Goal: Use online tool/utility: Utilize a website feature to perform a specific function

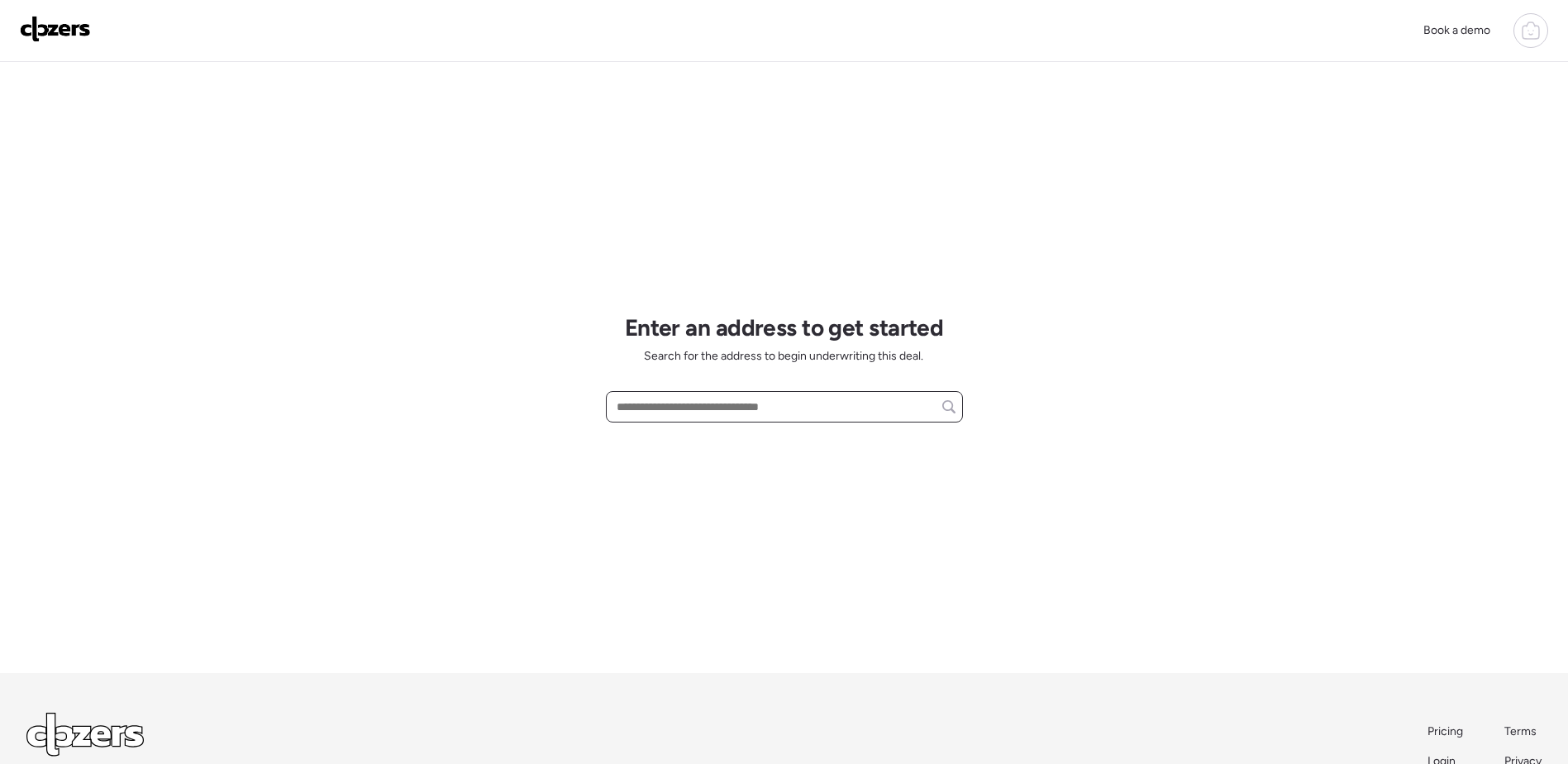
click at [697, 411] on input "text" at bounding box center [785, 407] width 342 height 24
type input "*"
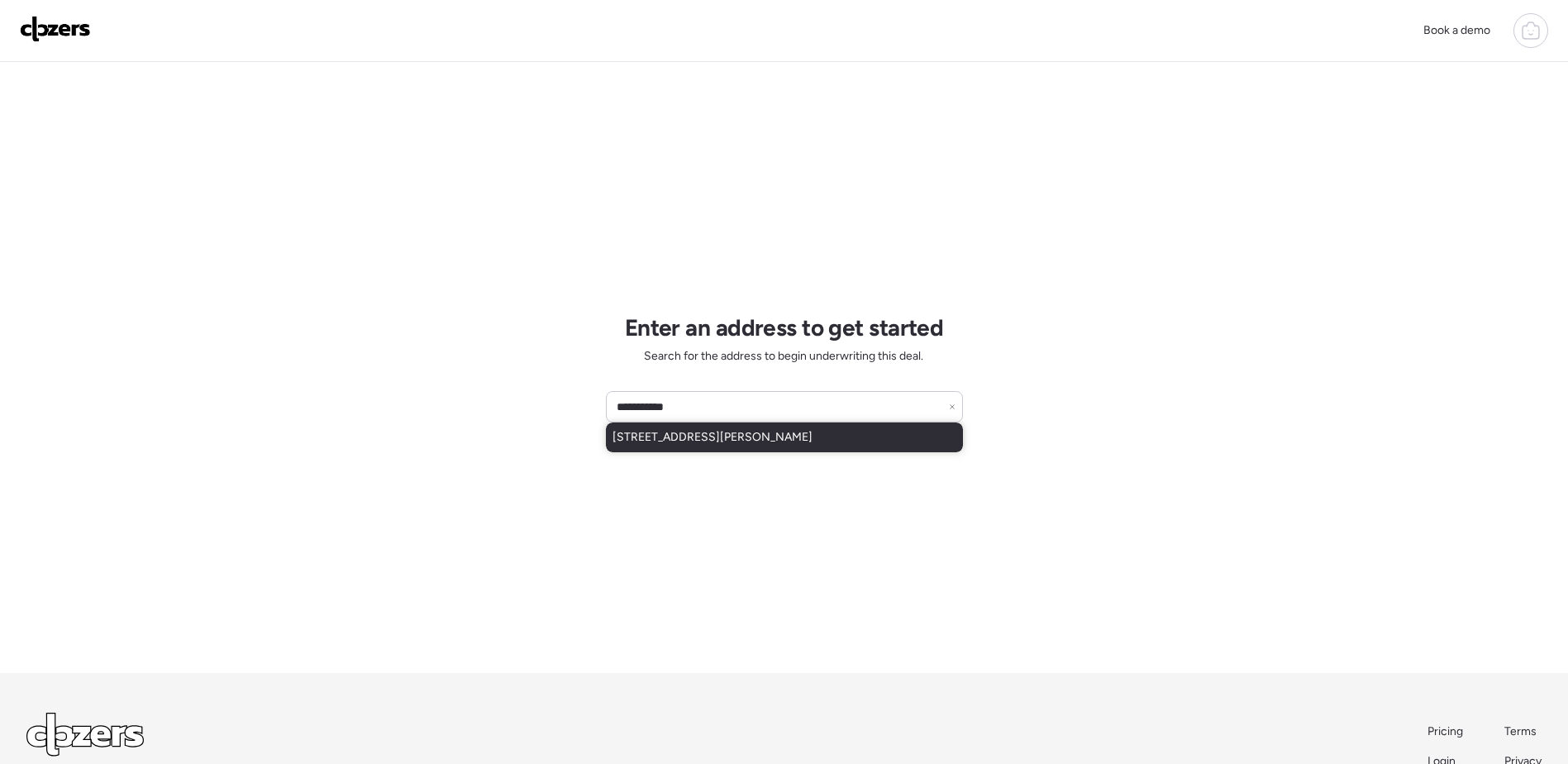
click at [782, 433] on span "[STREET_ADDRESS][PERSON_NAME]" at bounding box center [712, 437] width 200 height 17
type input "**********"
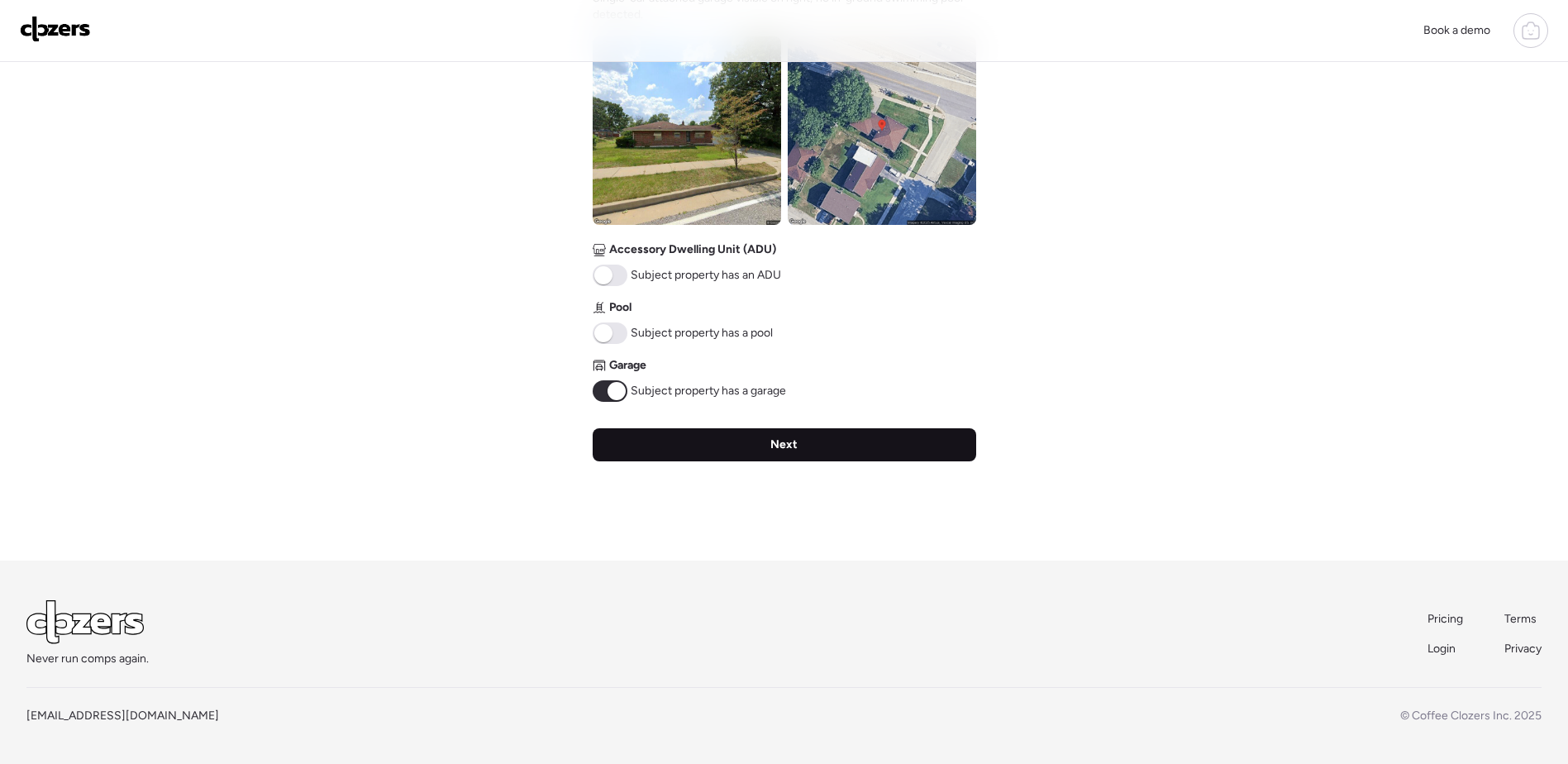
click at [829, 438] on div "Next" at bounding box center [785, 444] width 384 height 33
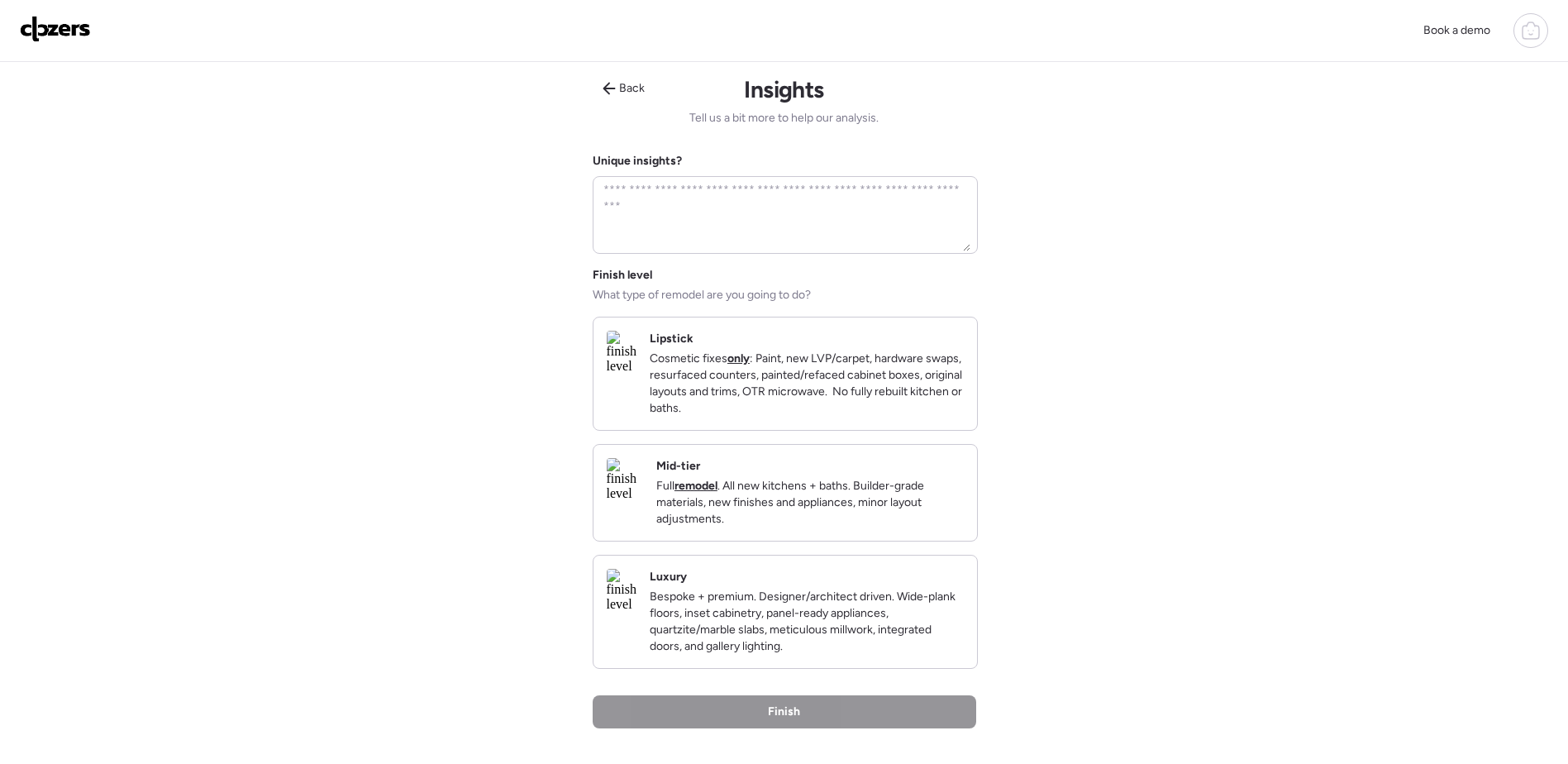
click at [819, 382] on p "Cosmetic fixes only : Paint, new LVP/carpet, hardware swaps, resurfaced counter…" at bounding box center [807, 382] width 314 height 66
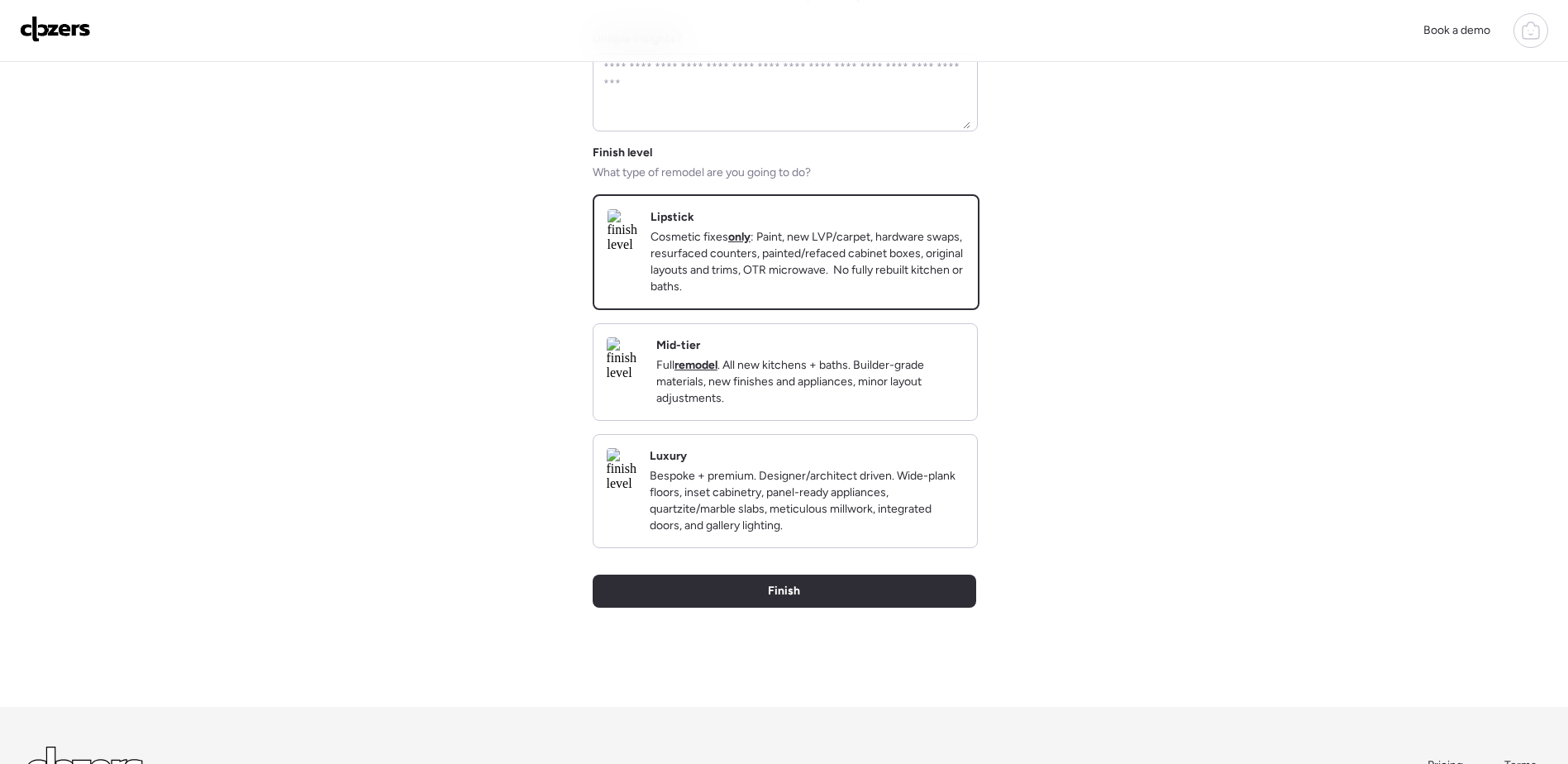
scroll to position [248, 0]
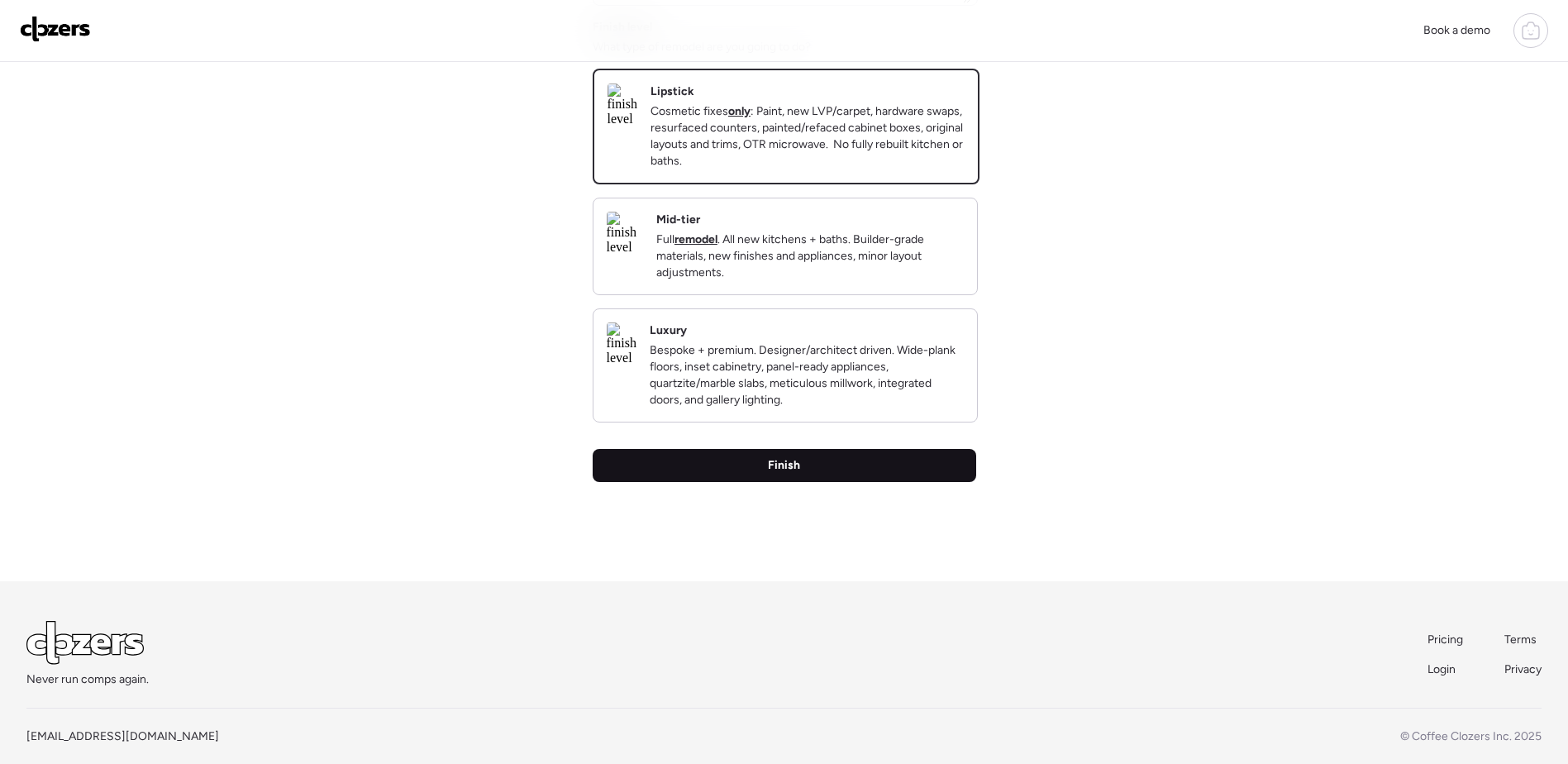
click at [797, 474] on span "Finish" at bounding box center [784, 465] width 32 height 17
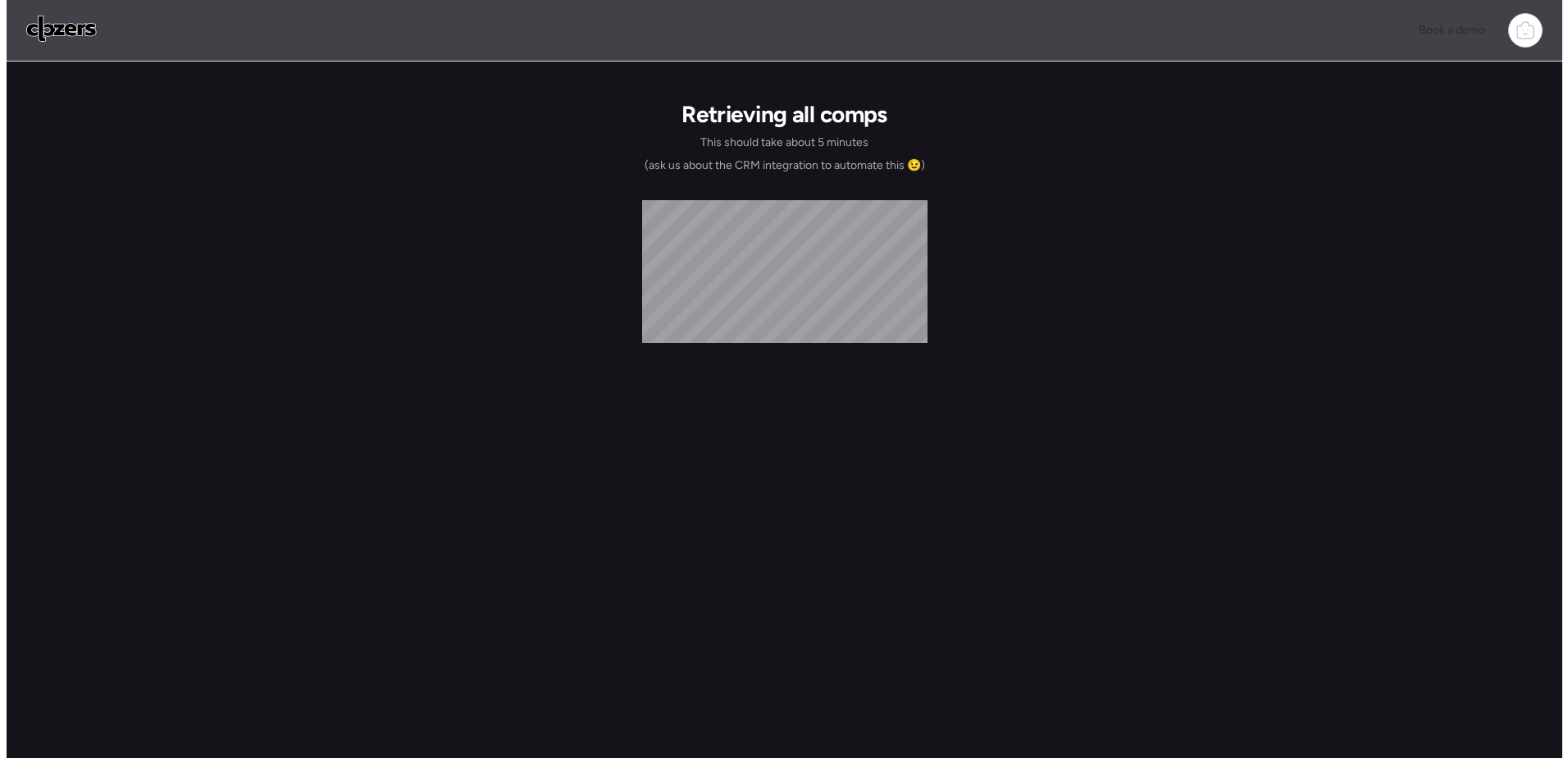
scroll to position [0, 0]
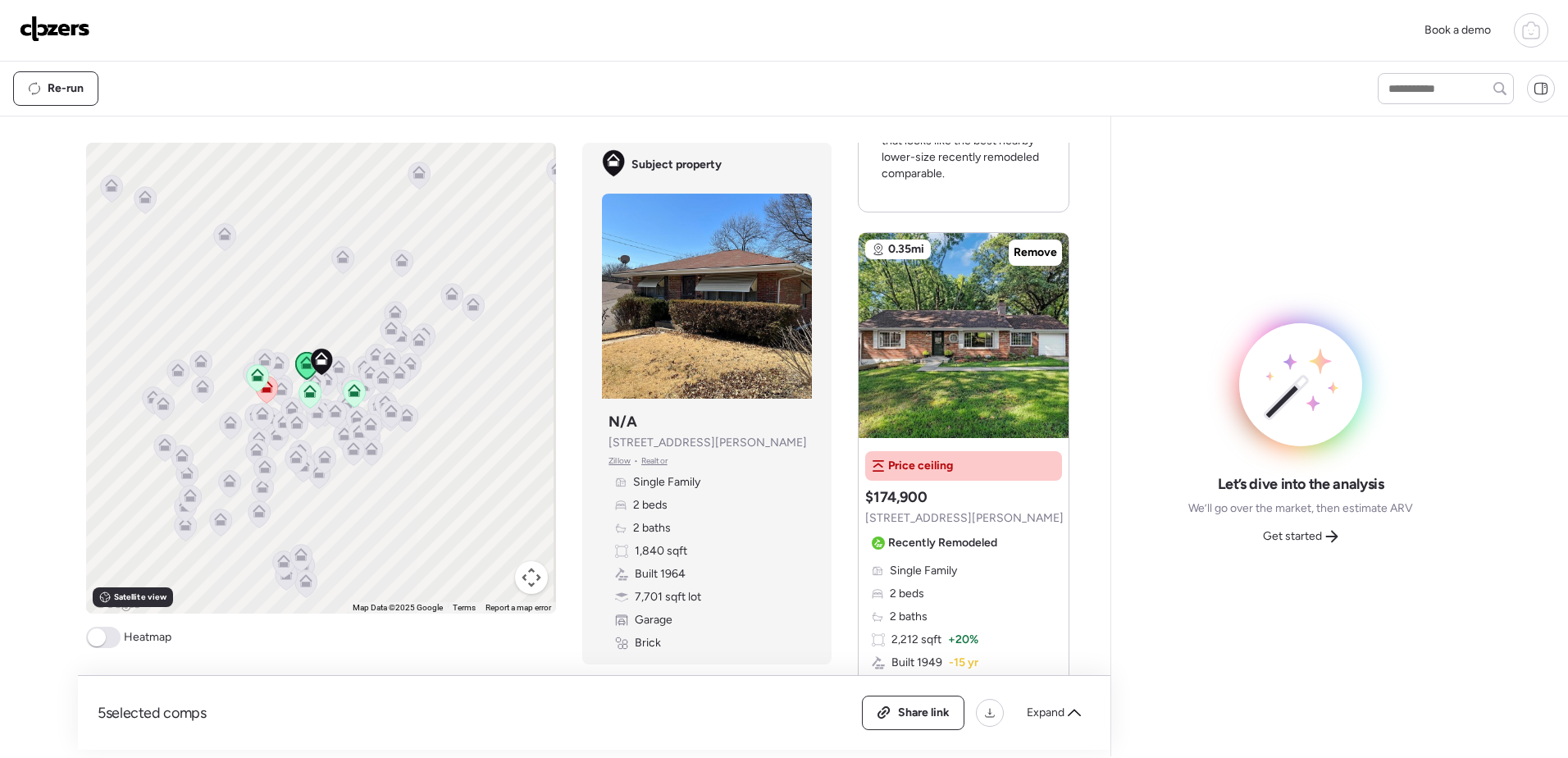
scroll to position [738, 0]
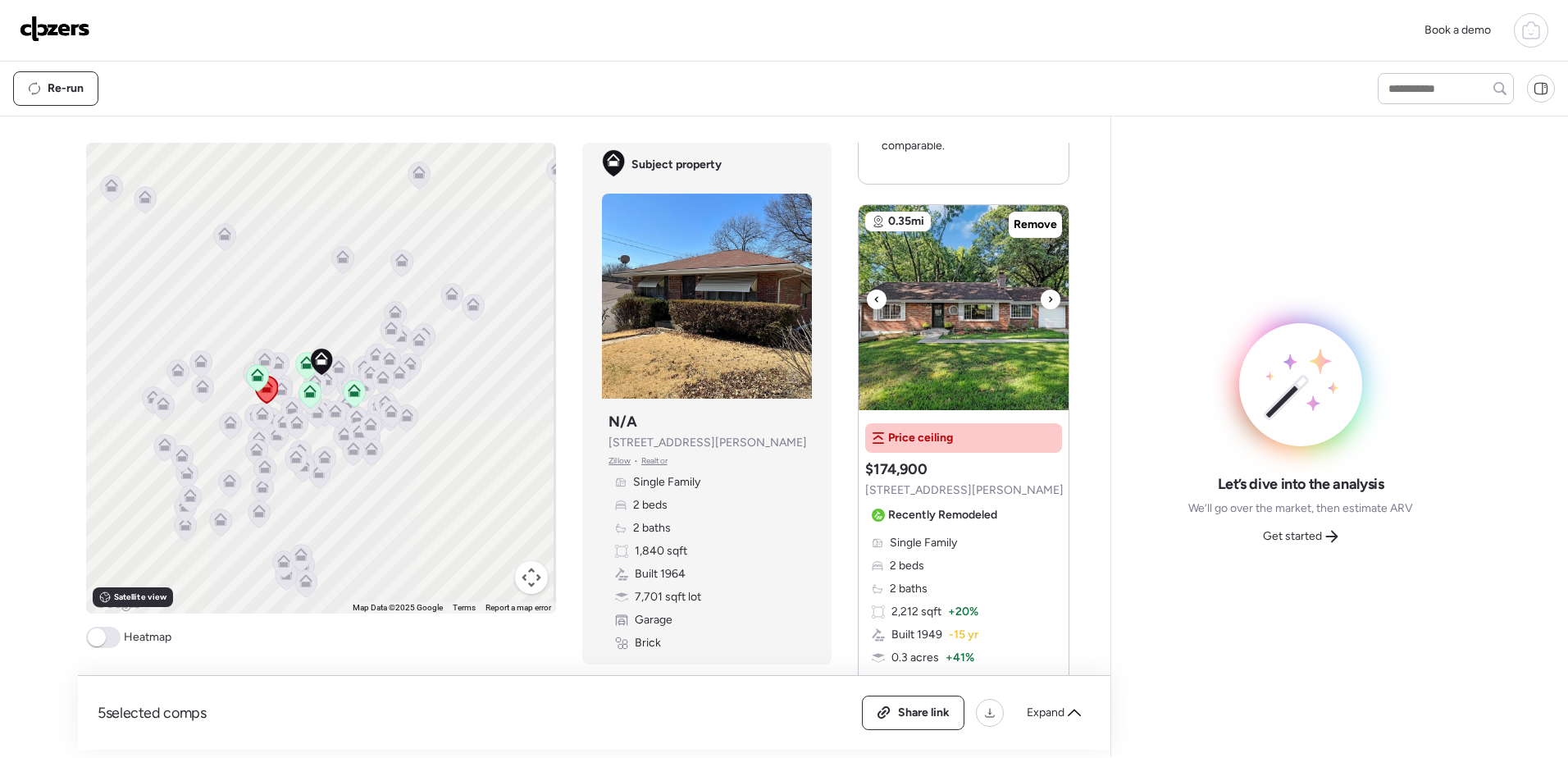
click at [1047, 299] on icon at bounding box center [1050, 299] width 7 height 20
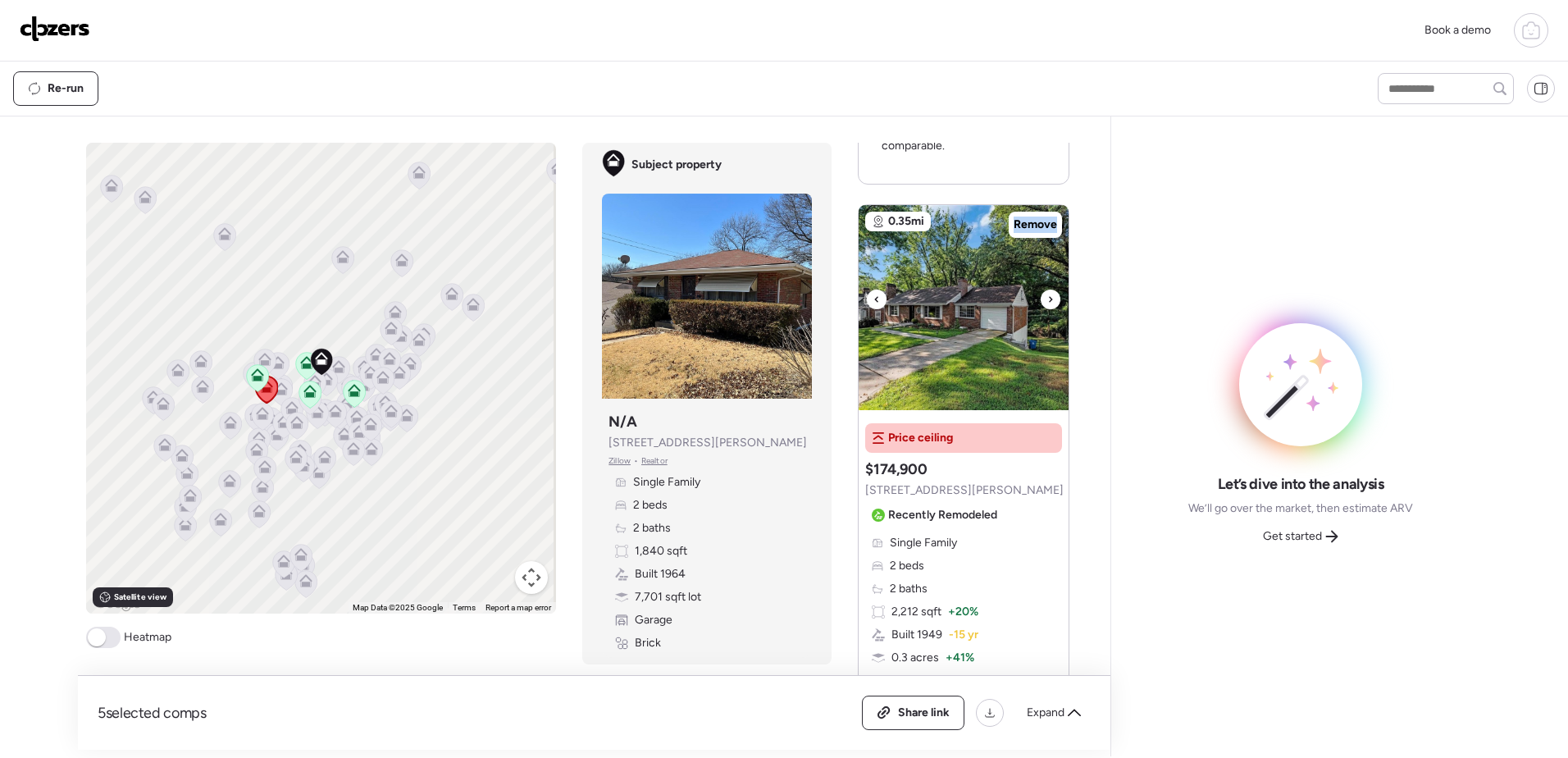
click at [1047, 299] on icon at bounding box center [1050, 299] width 7 height 20
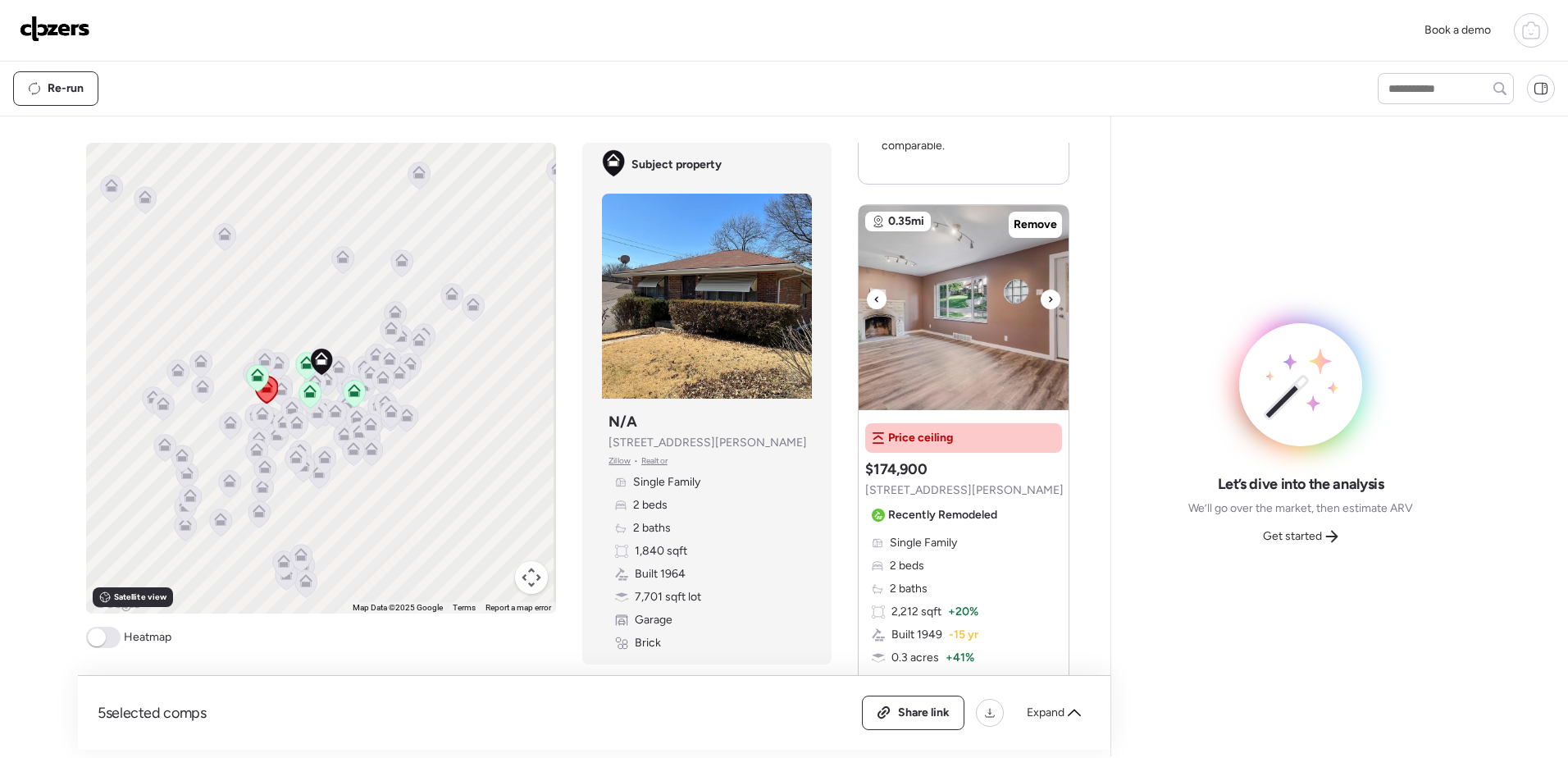
click at [1047, 299] on icon at bounding box center [1050, 299] width 7 height 20
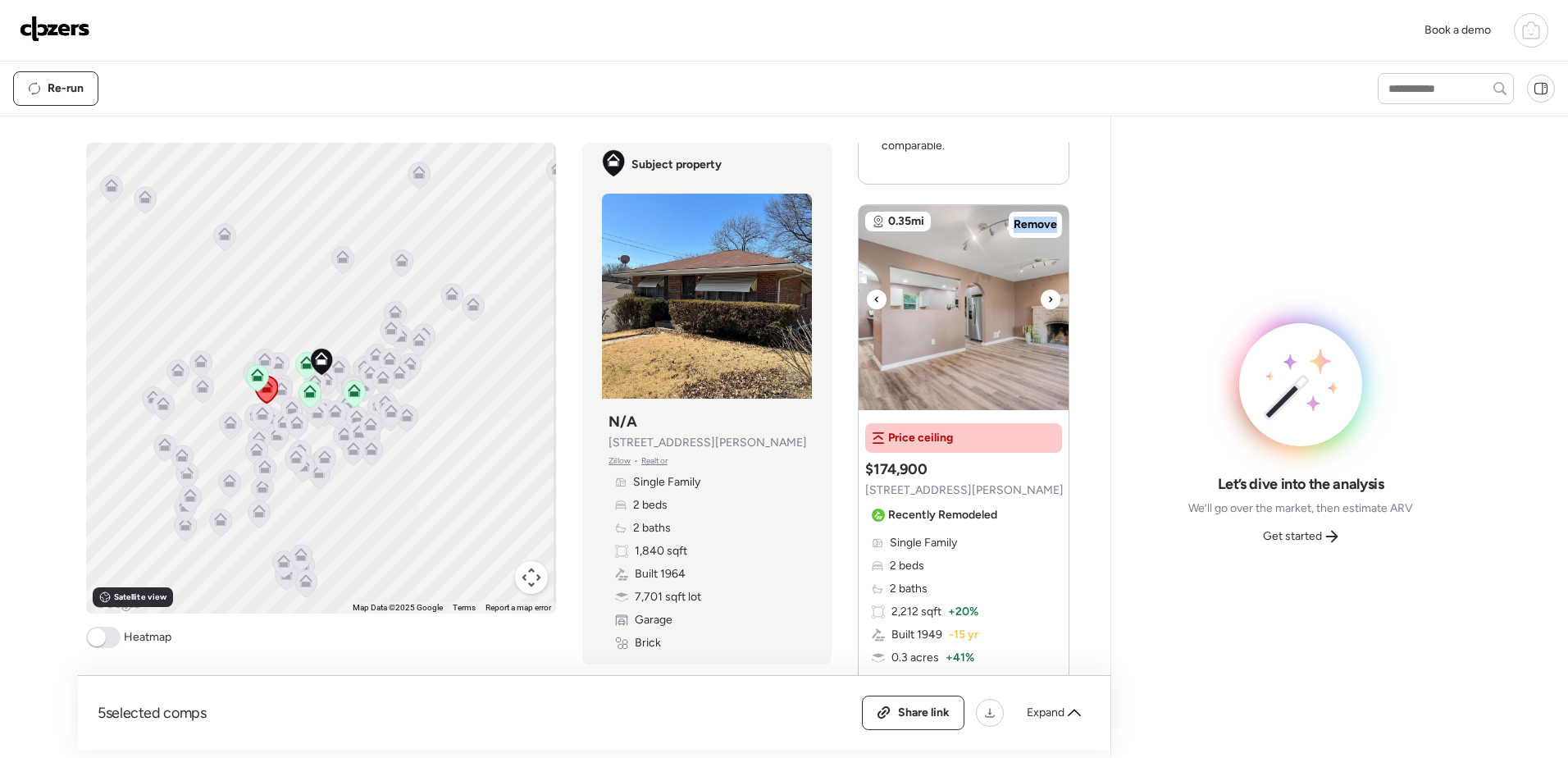
click at [1047, 299] on icon at bounding box center [1050, 299] width 7 height 20
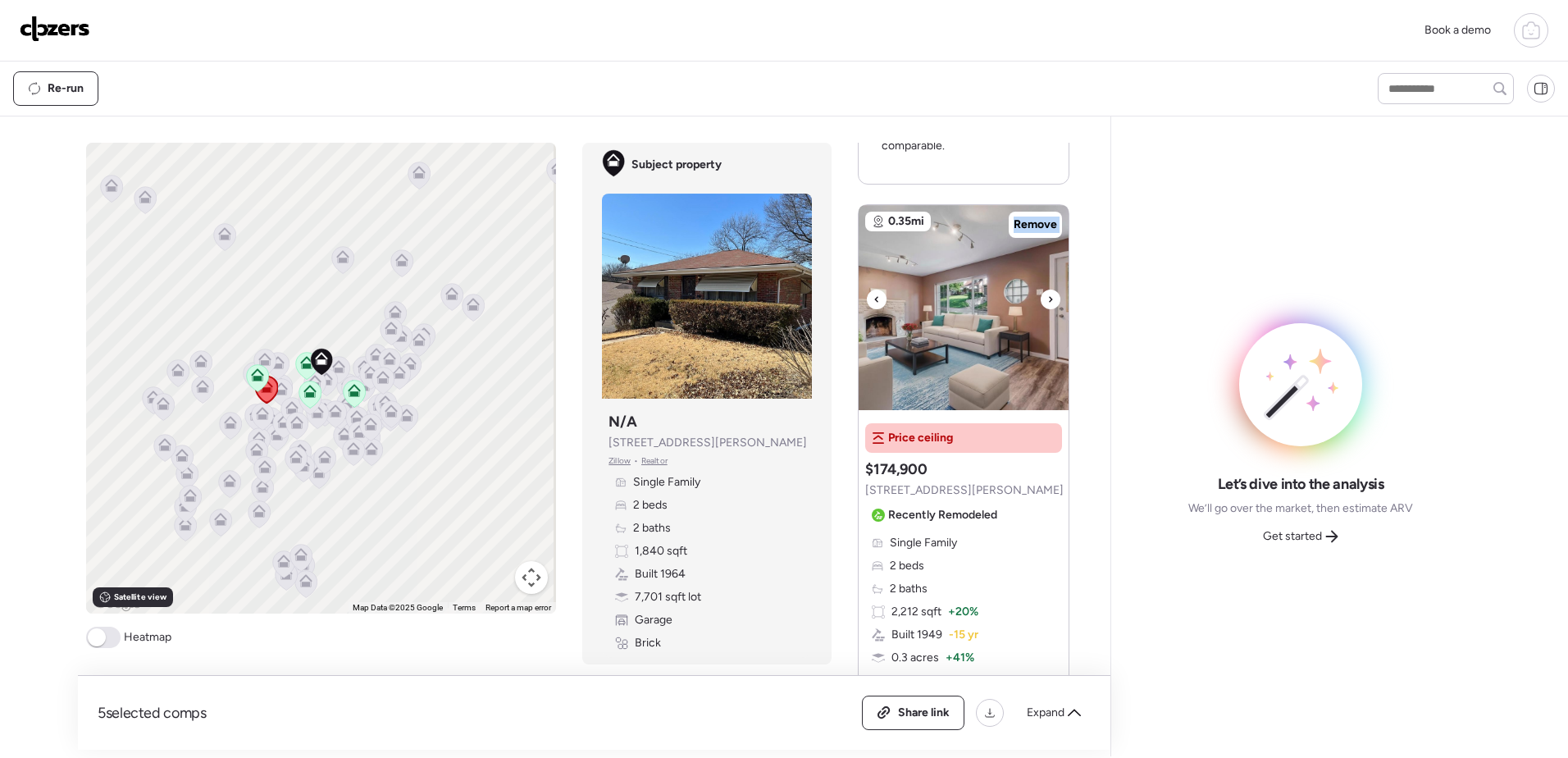
click at [1047, 299] on icon at bounding box center [1050, 299] width 7 height 20
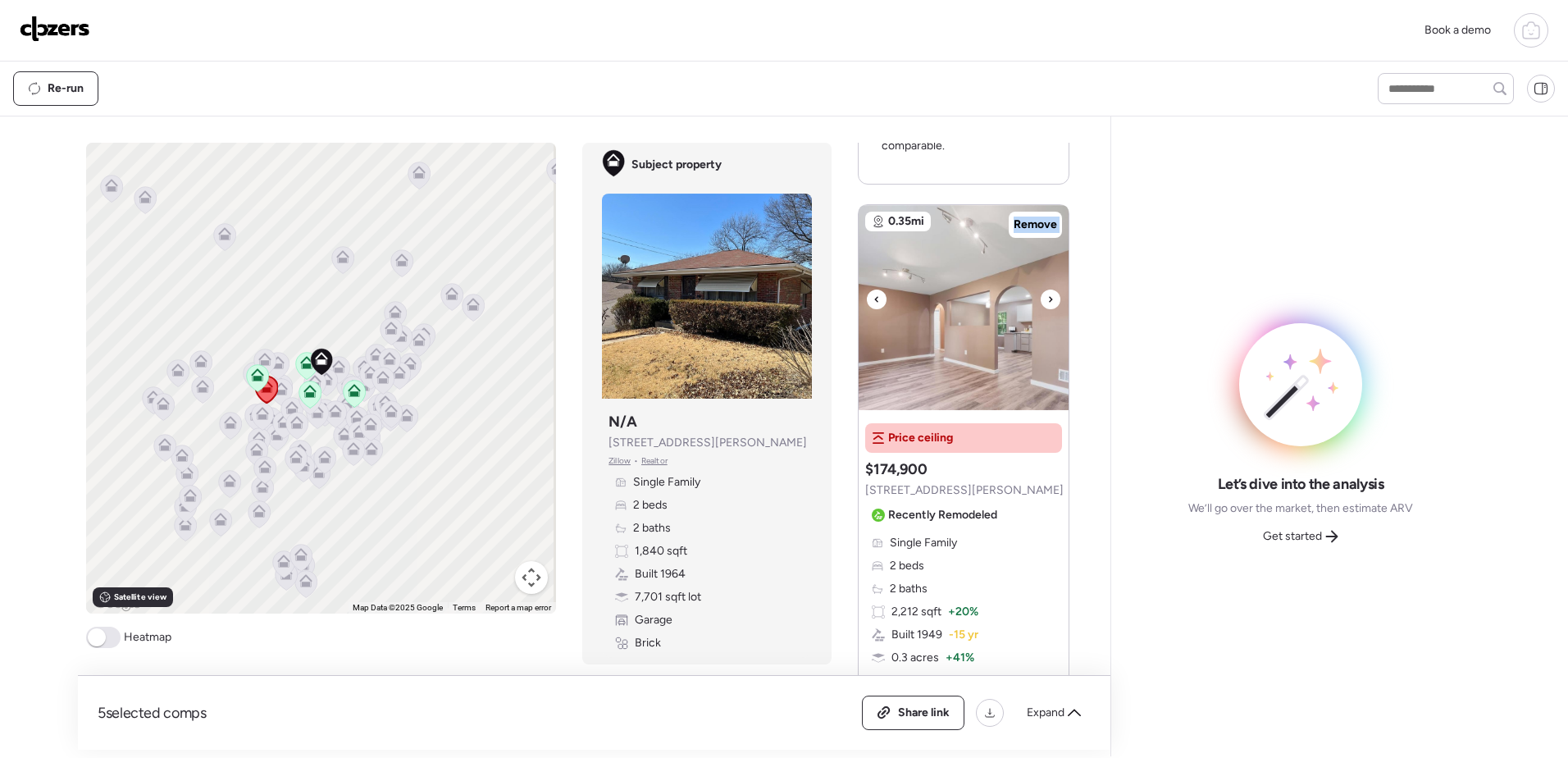
click at [1047, 299] on icon at bounding box center [1050, 299] width 7 height 20
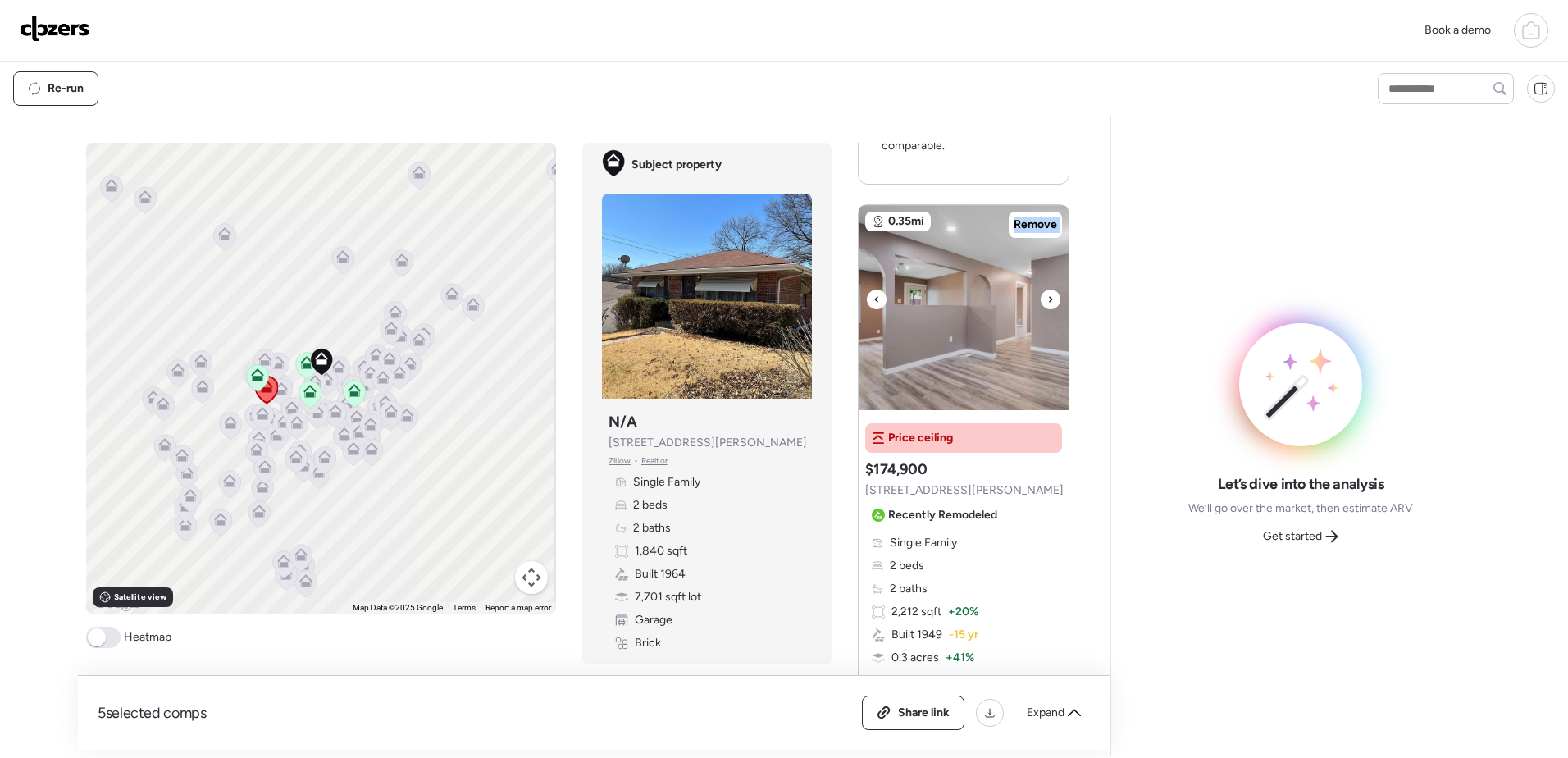
click at [1047, 299] on icon at bounding box center [1050, 299] width 7 height 20
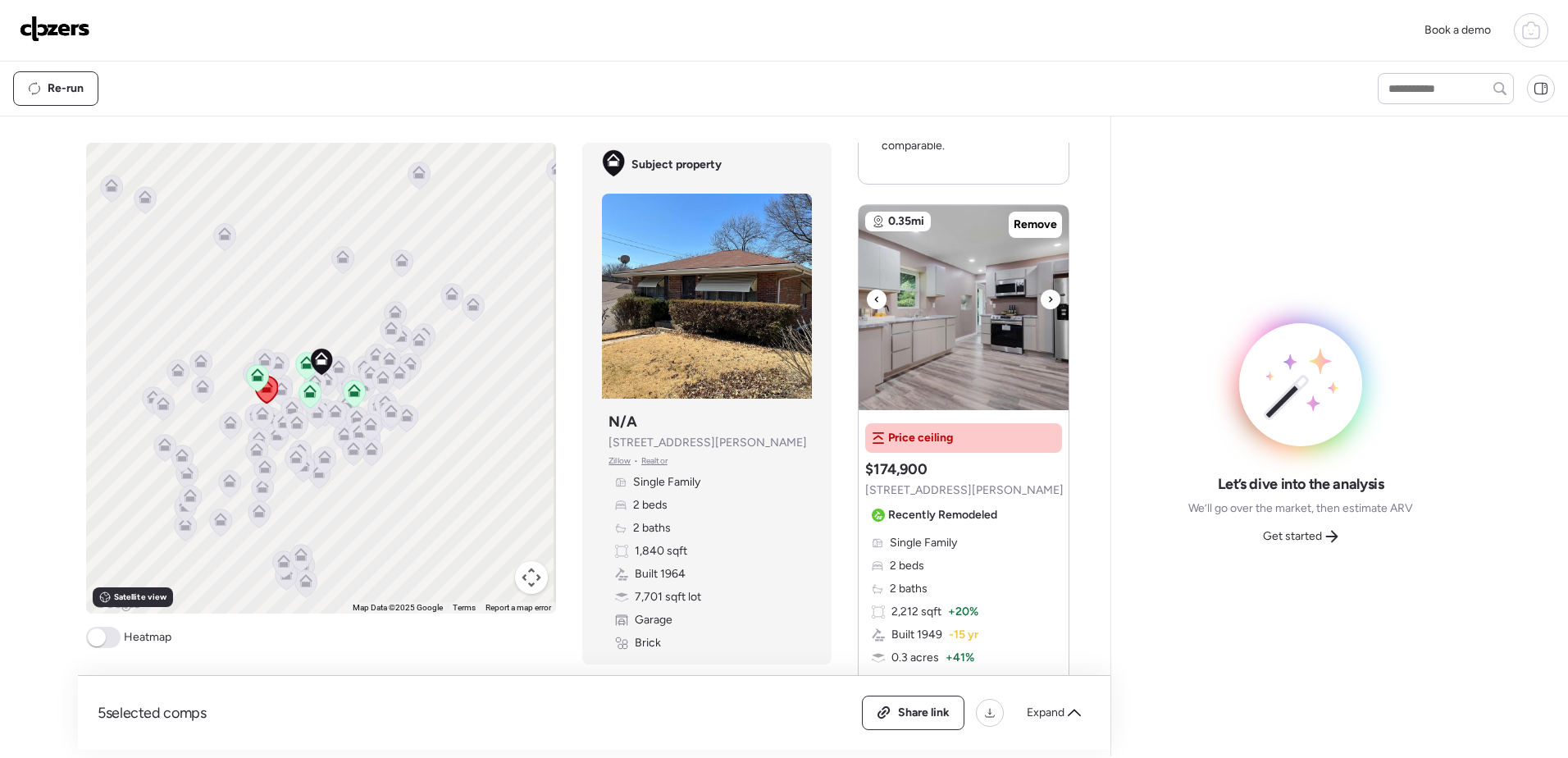
click at [1047, 299] on icon at bounding box center [1050, 299] width 7 height 20
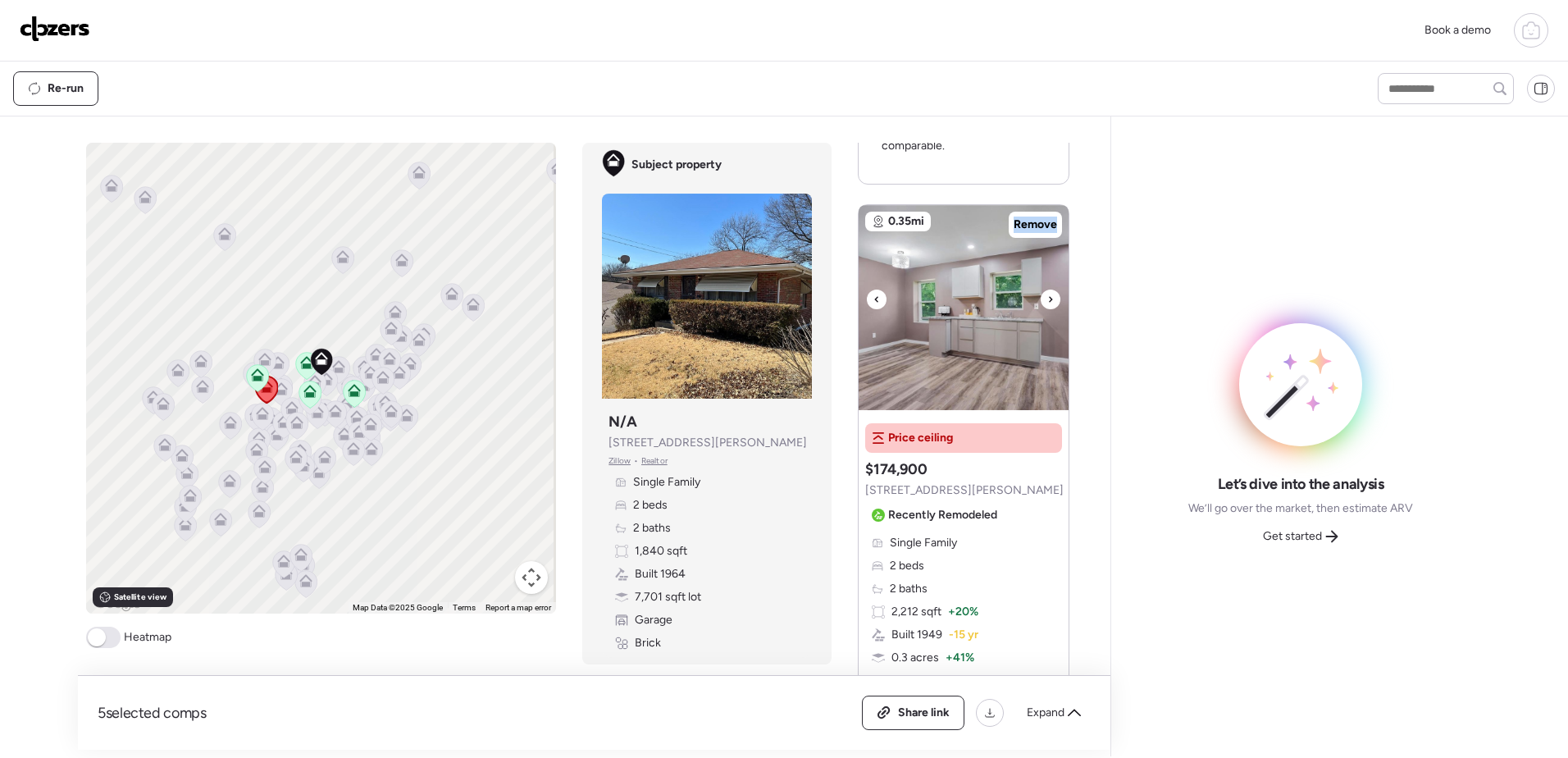
click at [1047, 299] on icon at bounding box center [1050, 299] width 7 height 20
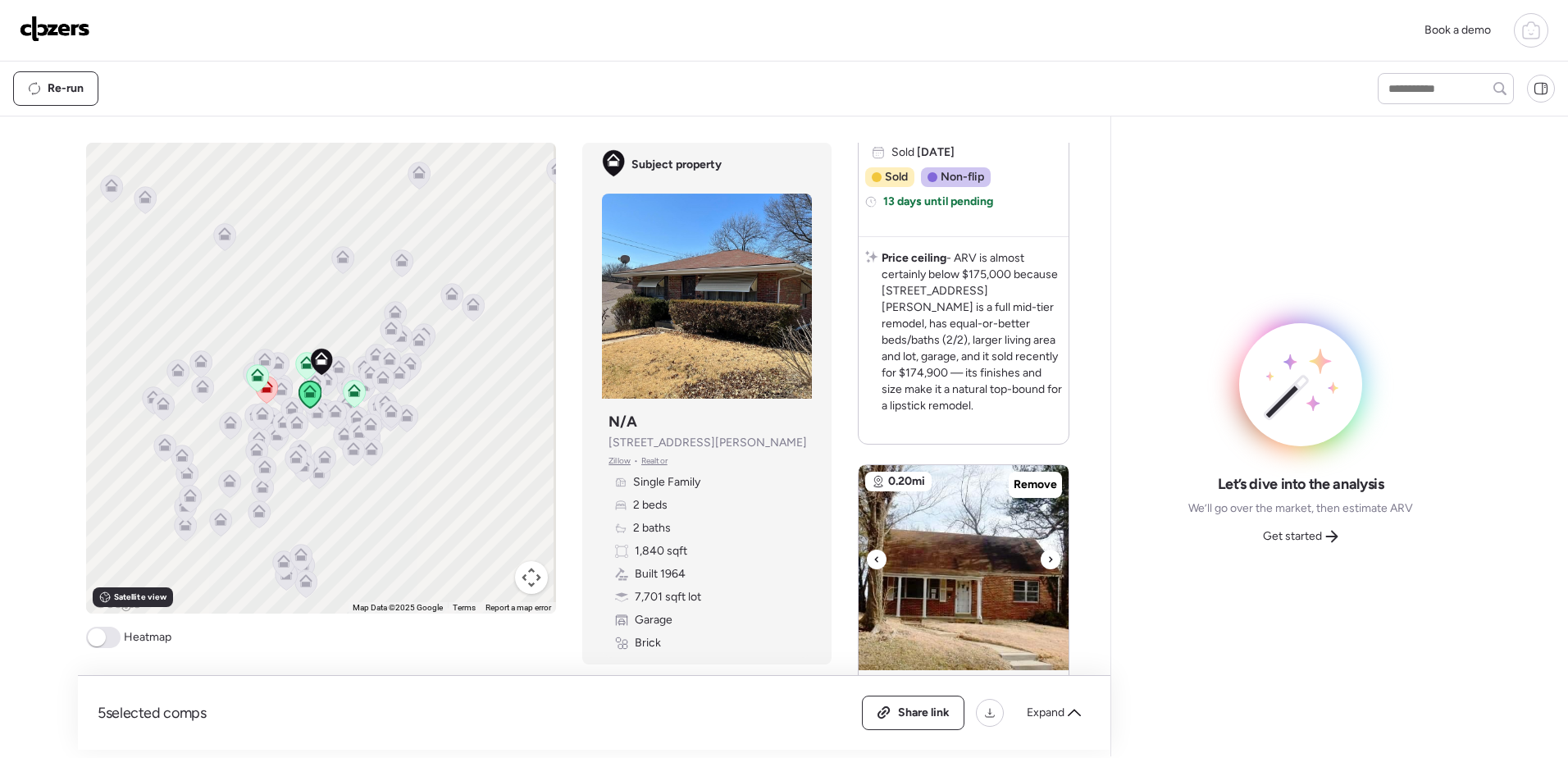
scroll to position [1558, 0]
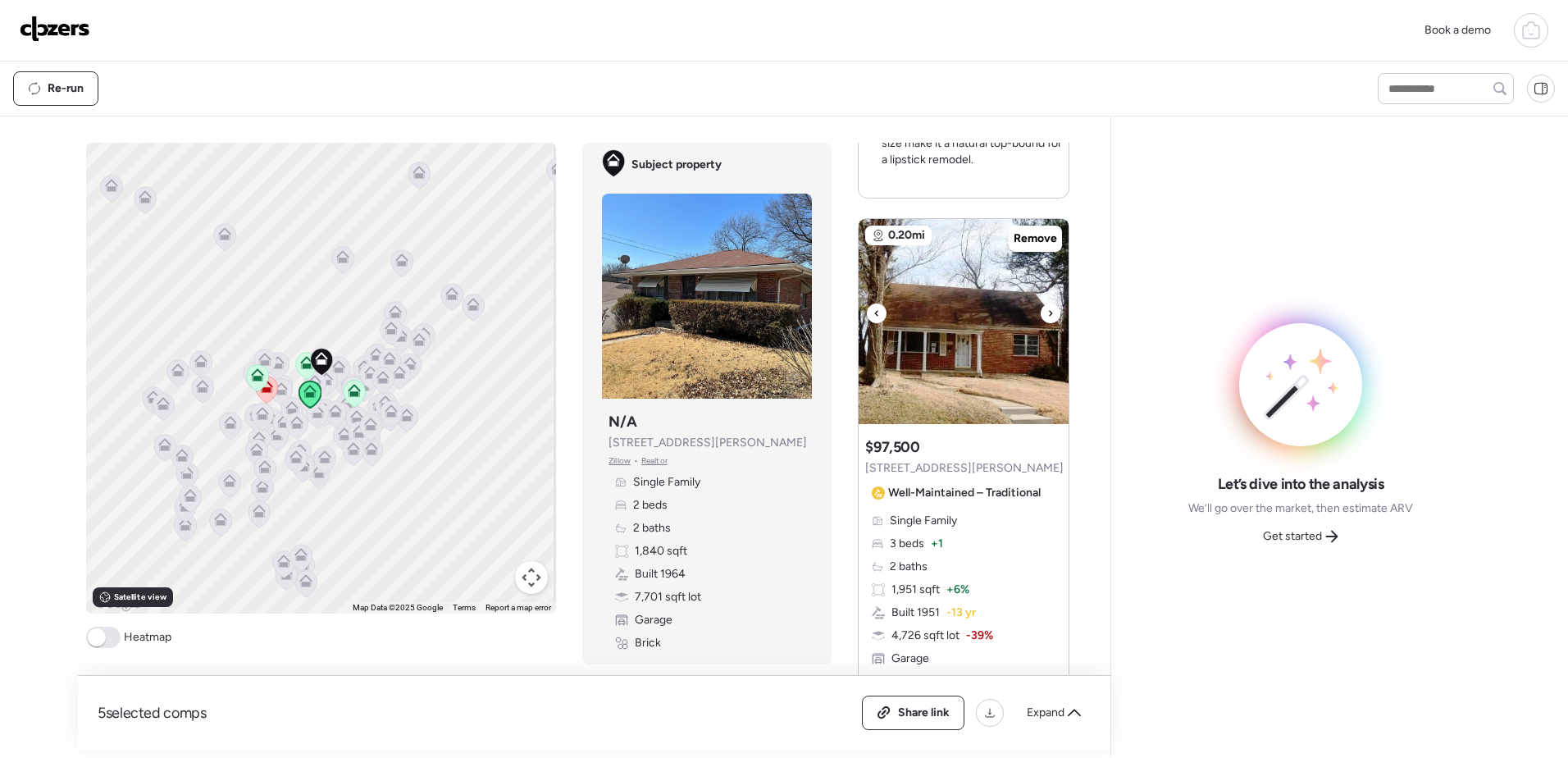
click at [1049, 304] on div at bounding box center [1051, 313] width 20 height 20
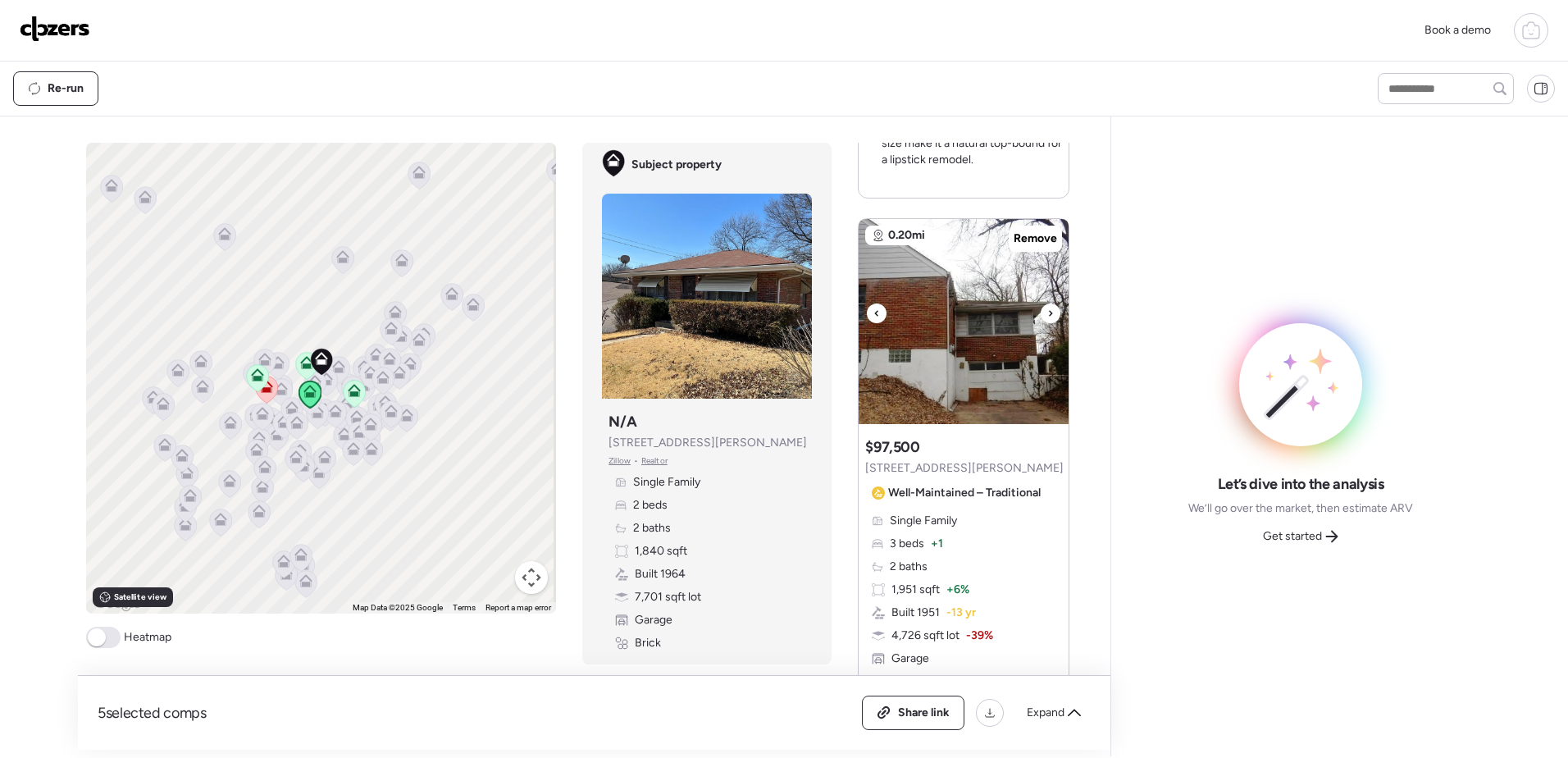
click at [1048, 303] on div at bounding box center [1051, 313] width 20 height 20
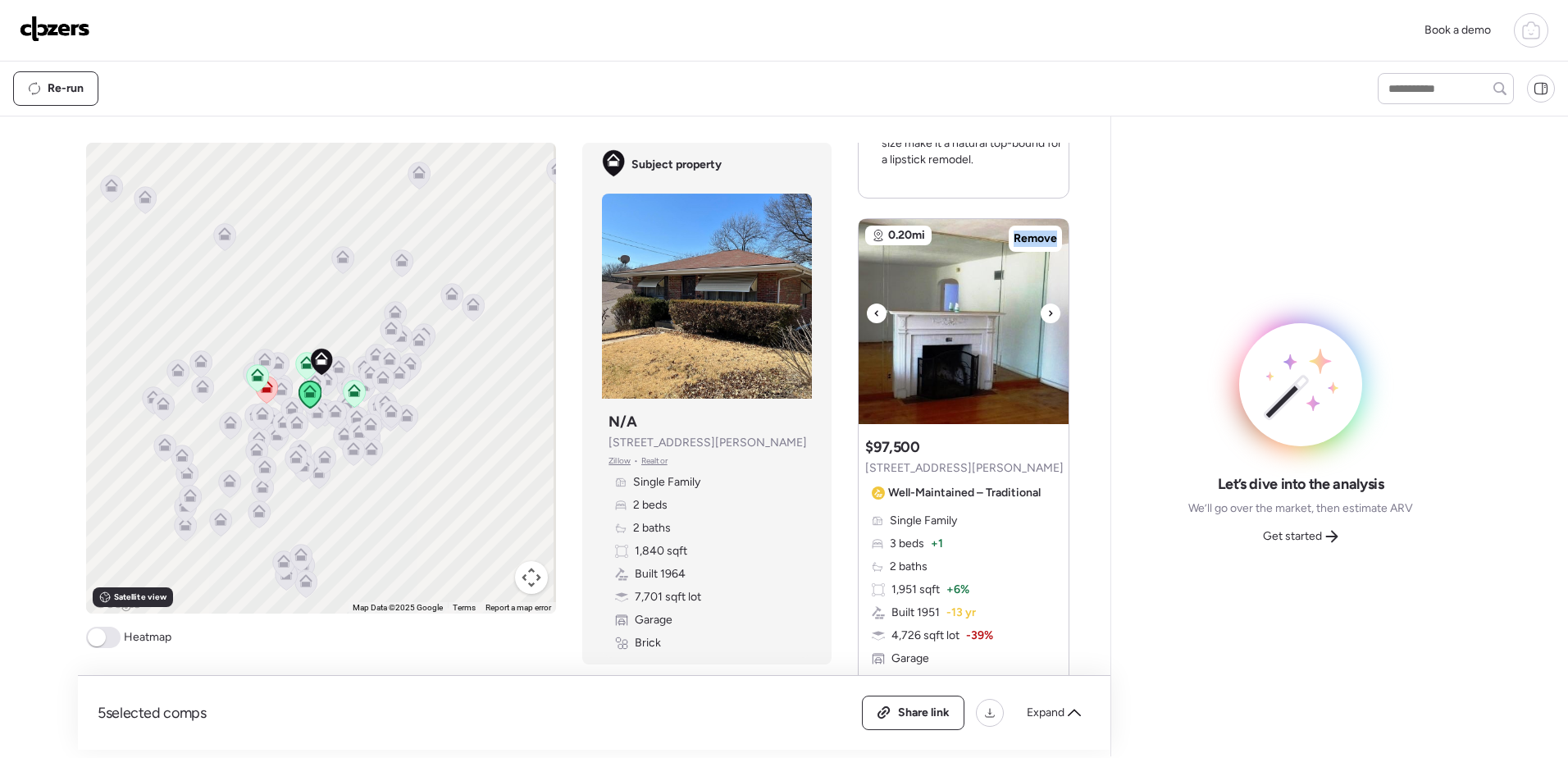
click at [1048, 303] on div at bounding box center [1051, 313] width 20 height 20
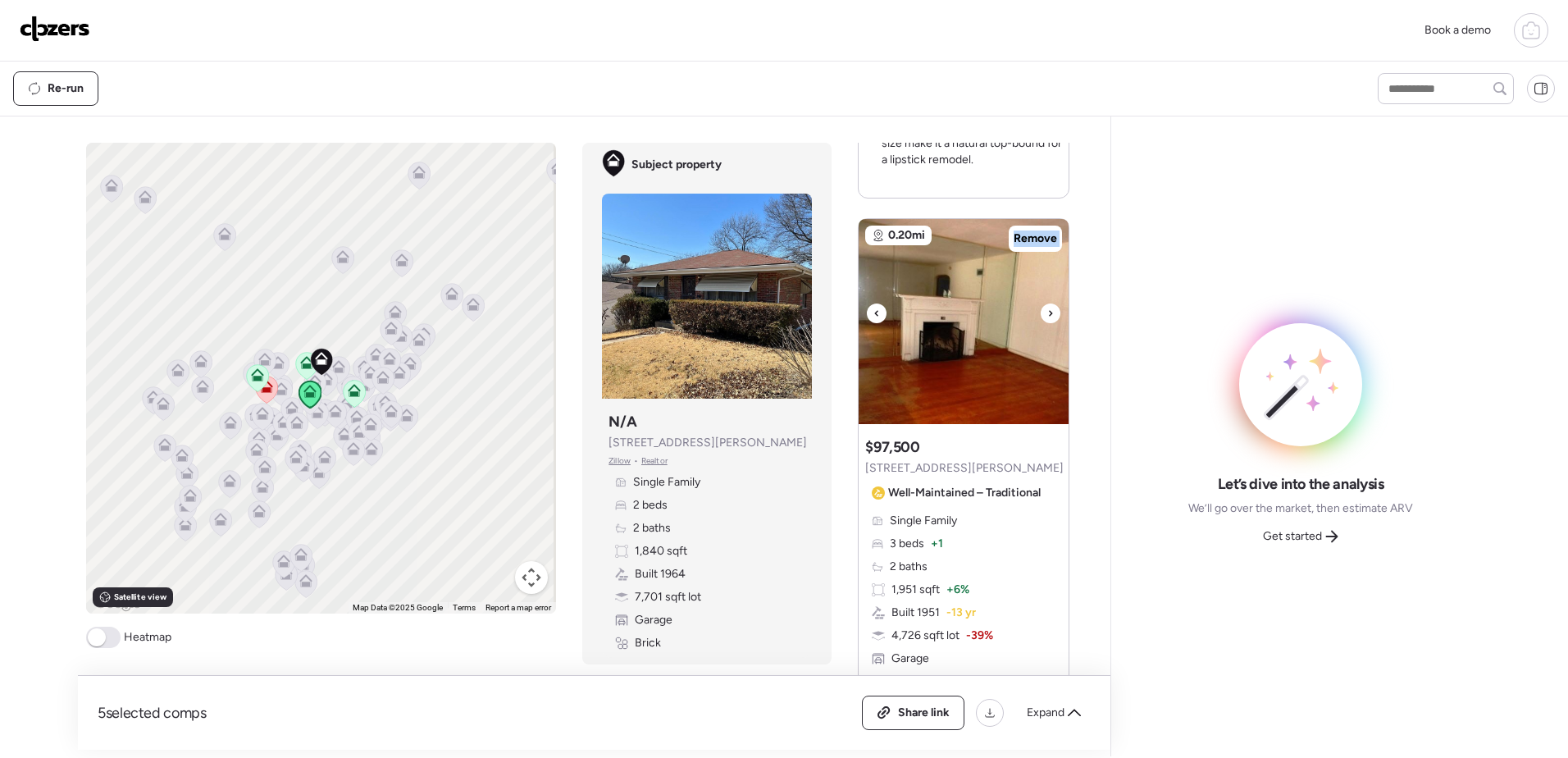
click at [1048, 303] on div at bounding box center [1051, 313] width 20 height 20
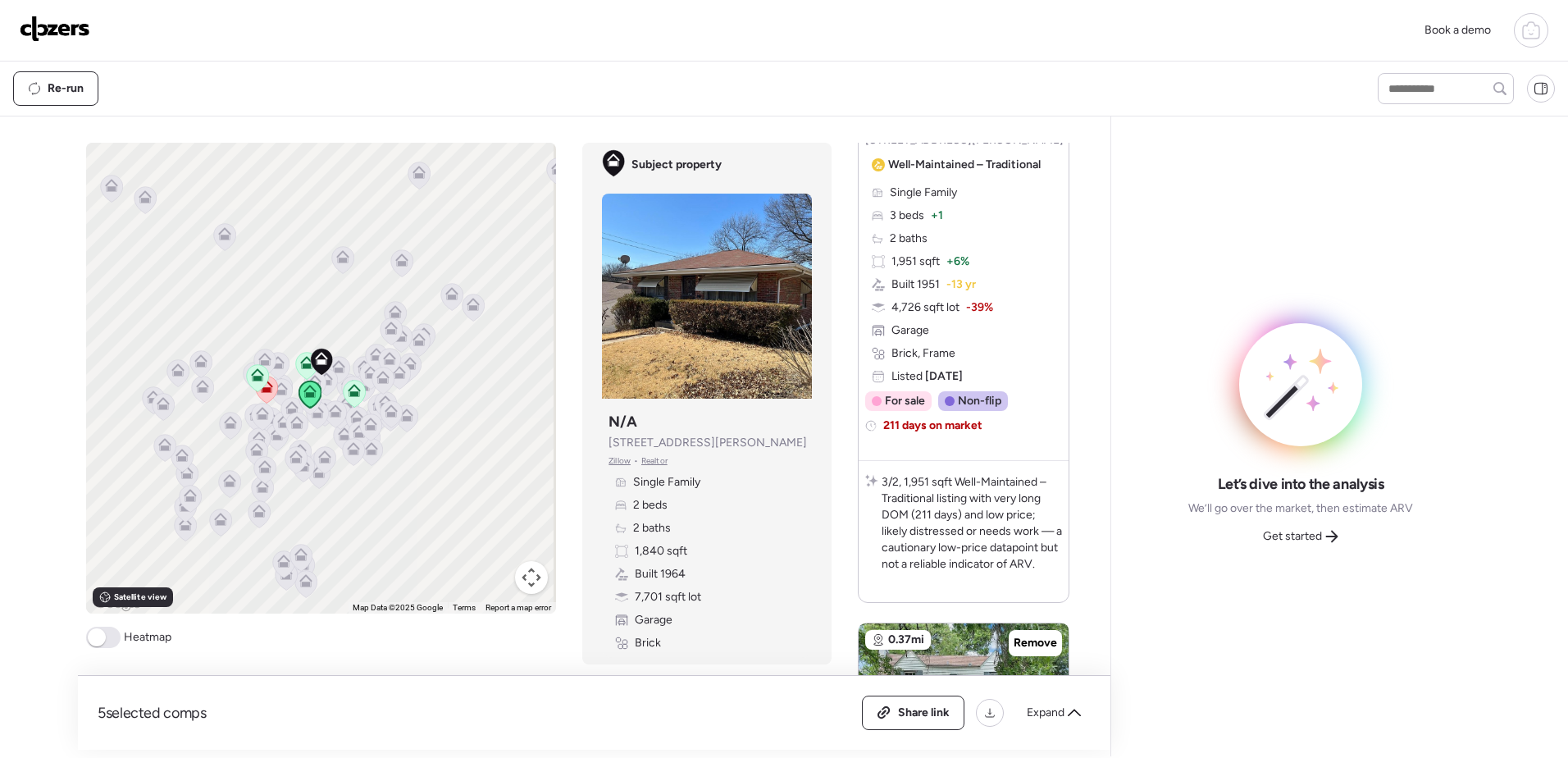
scroll to position [2132, 0]
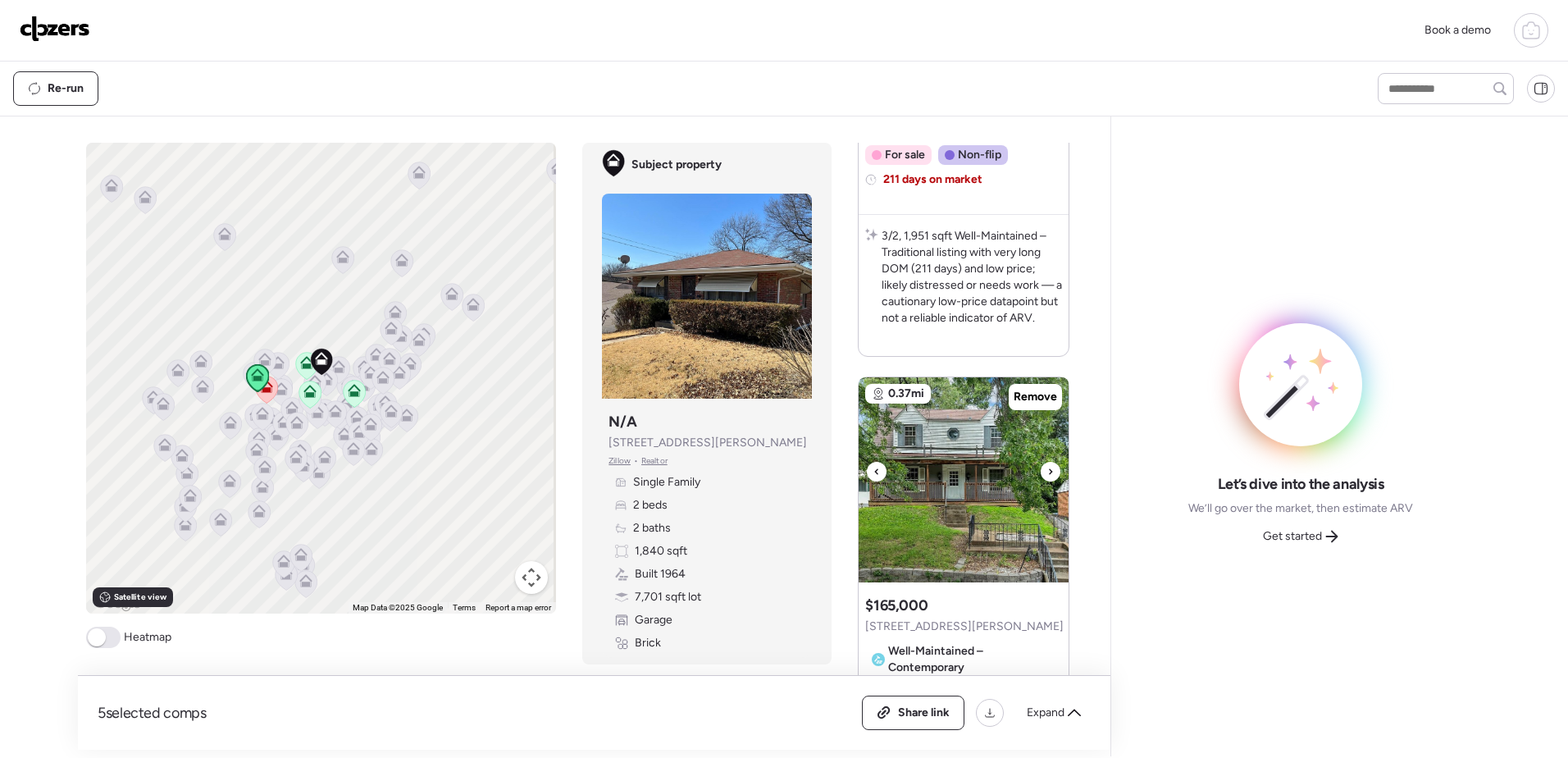
click at [1050, 468] on icon at bounding box center [1051, 471] width 3 height 6
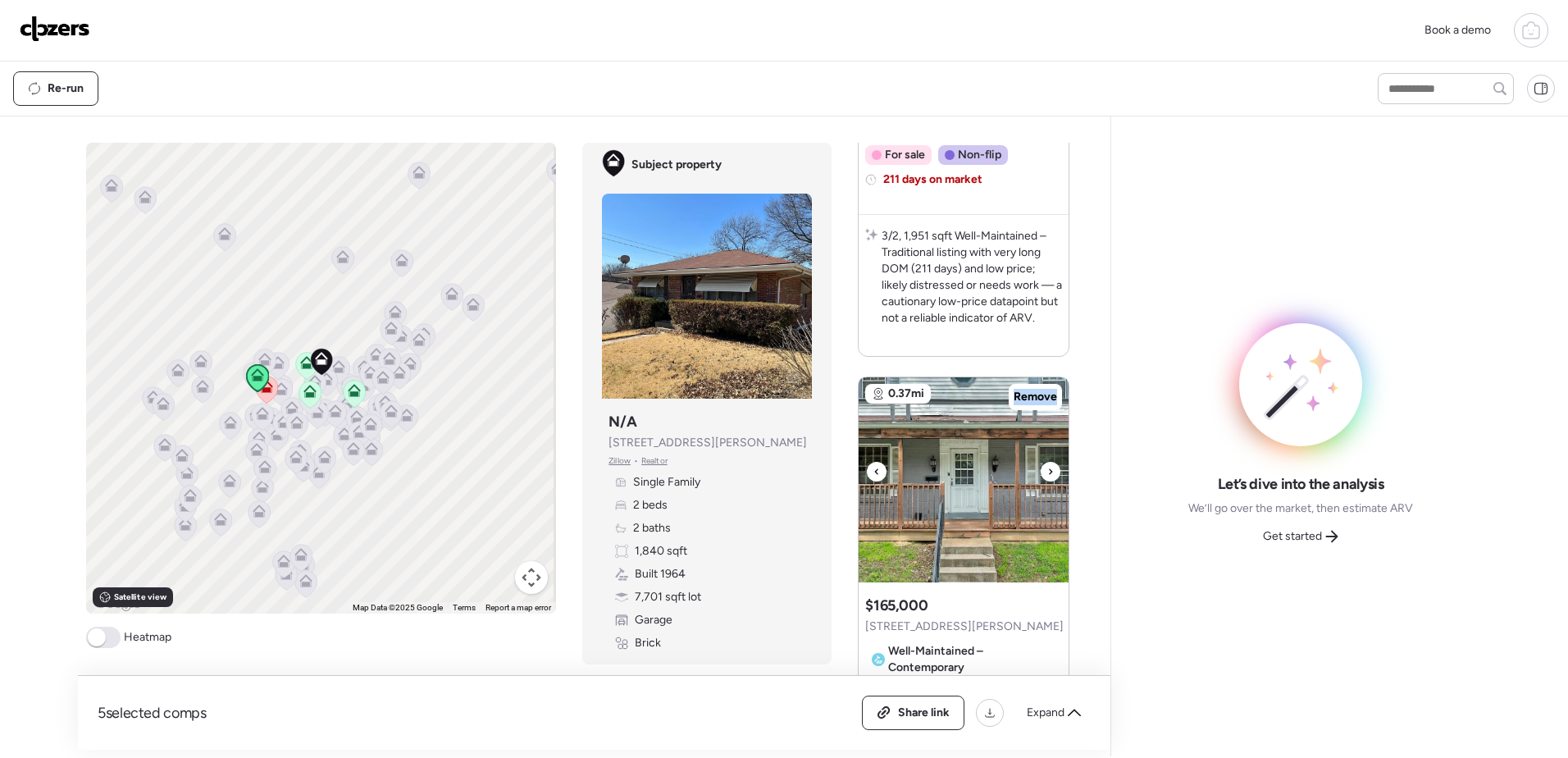
click at [1050, 468] on icon at bounding box center [1051, 471] width 3 height 6
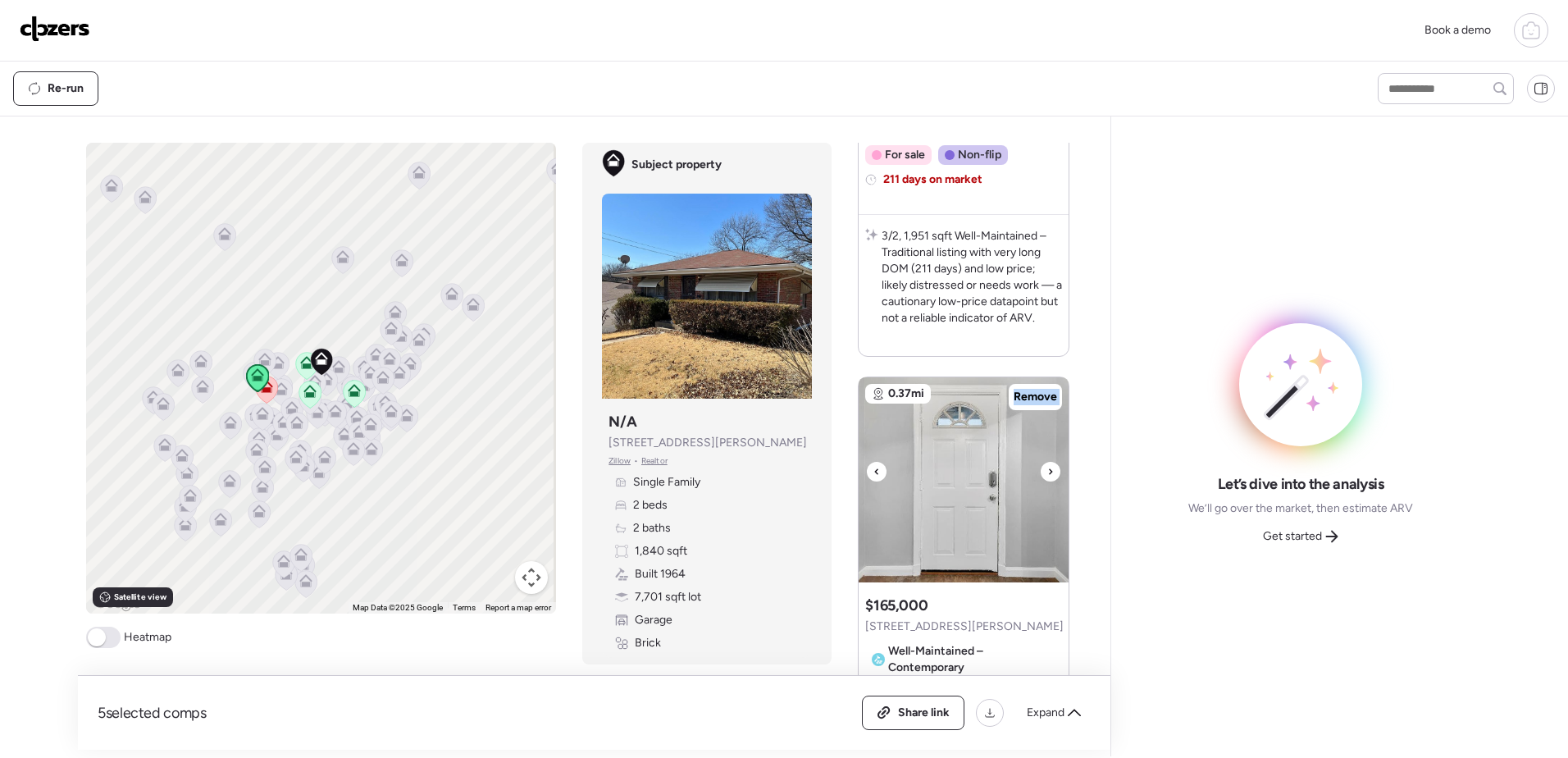
click at [1050, 468] on icon at bounding box center [1051, 471] width 3 height 6
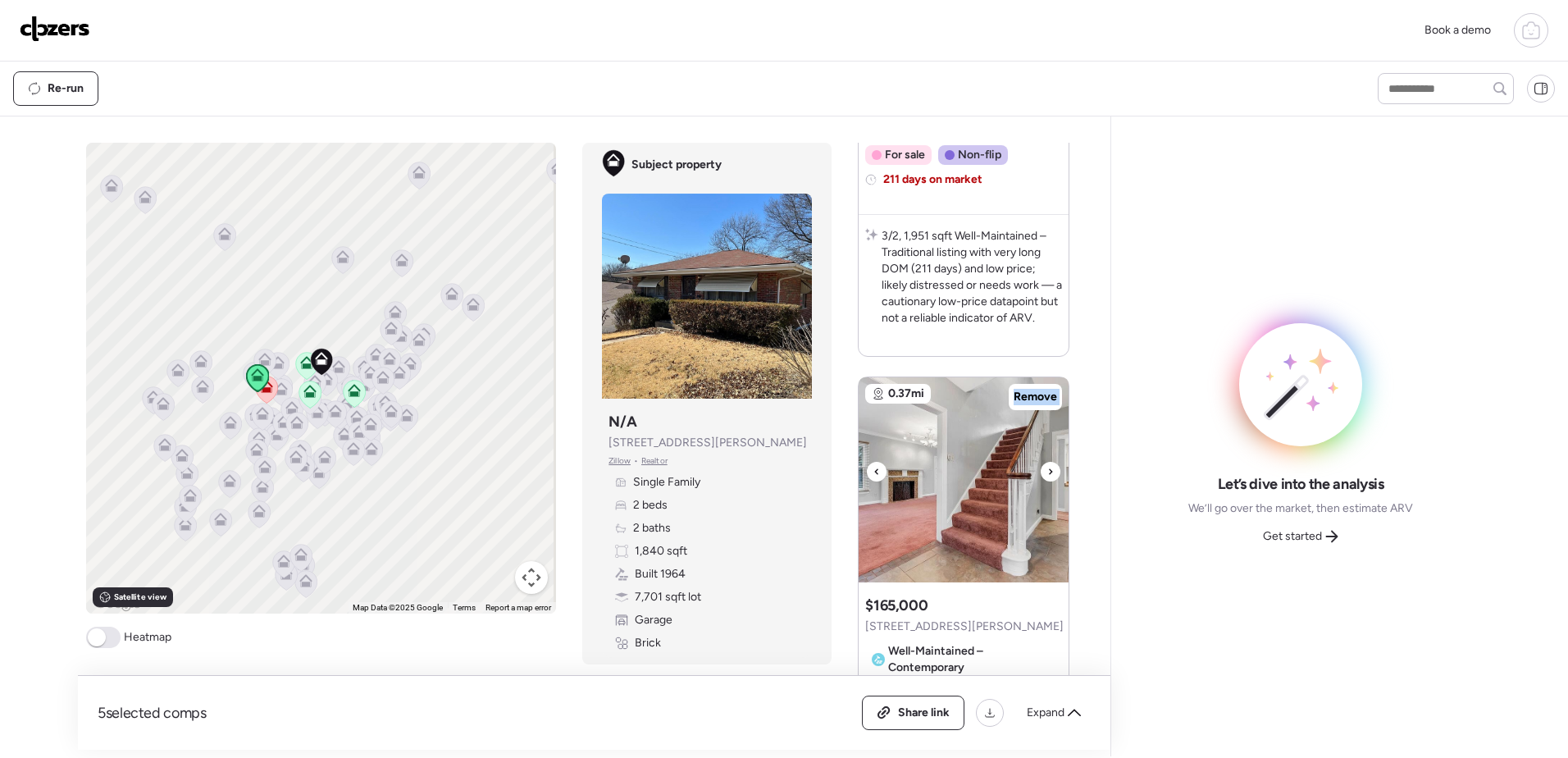
click at [1050, 468] on icon at bounding box center [1051, 471] width 3 height 6
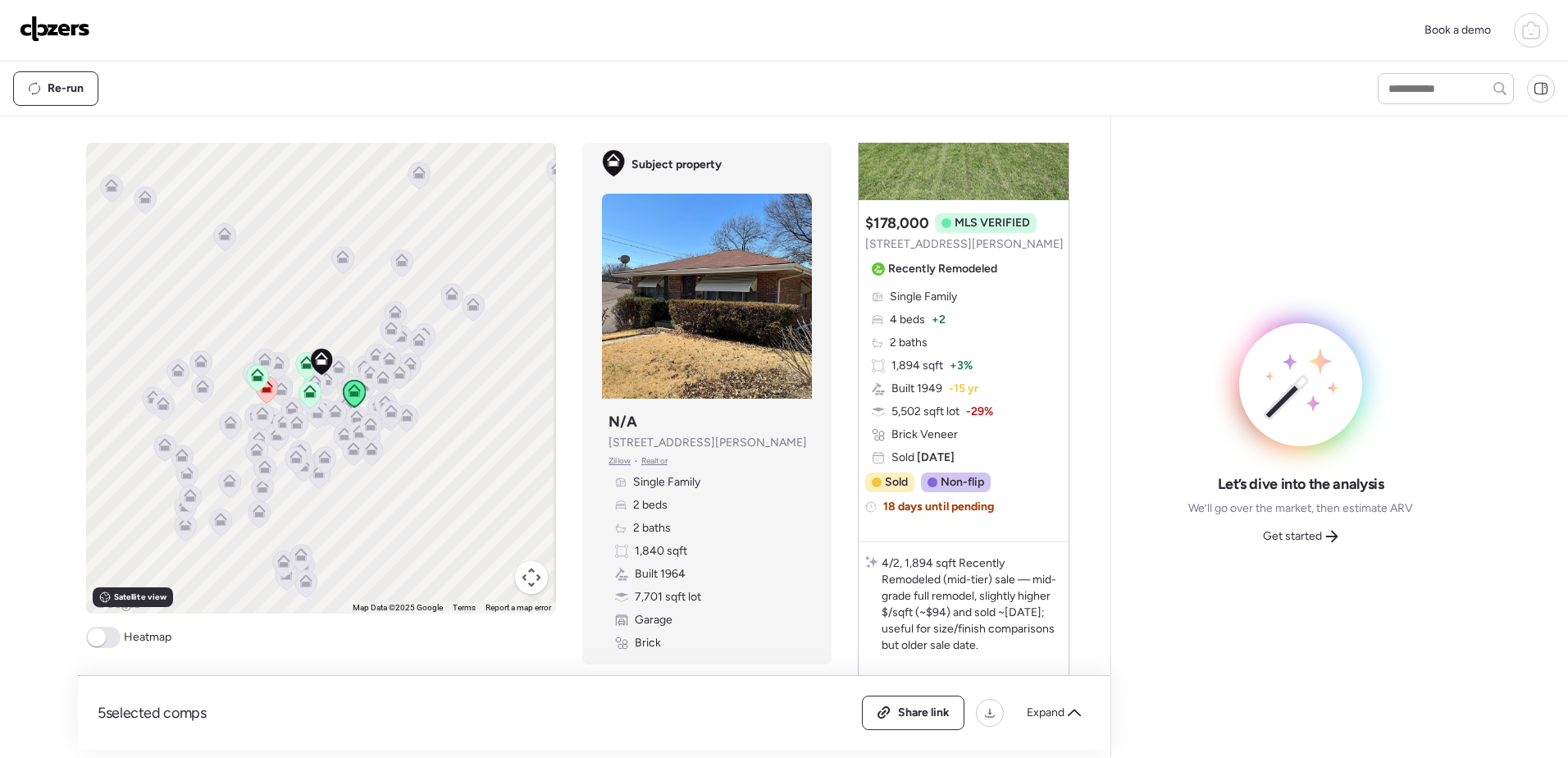
scroll to position [3194, 0]
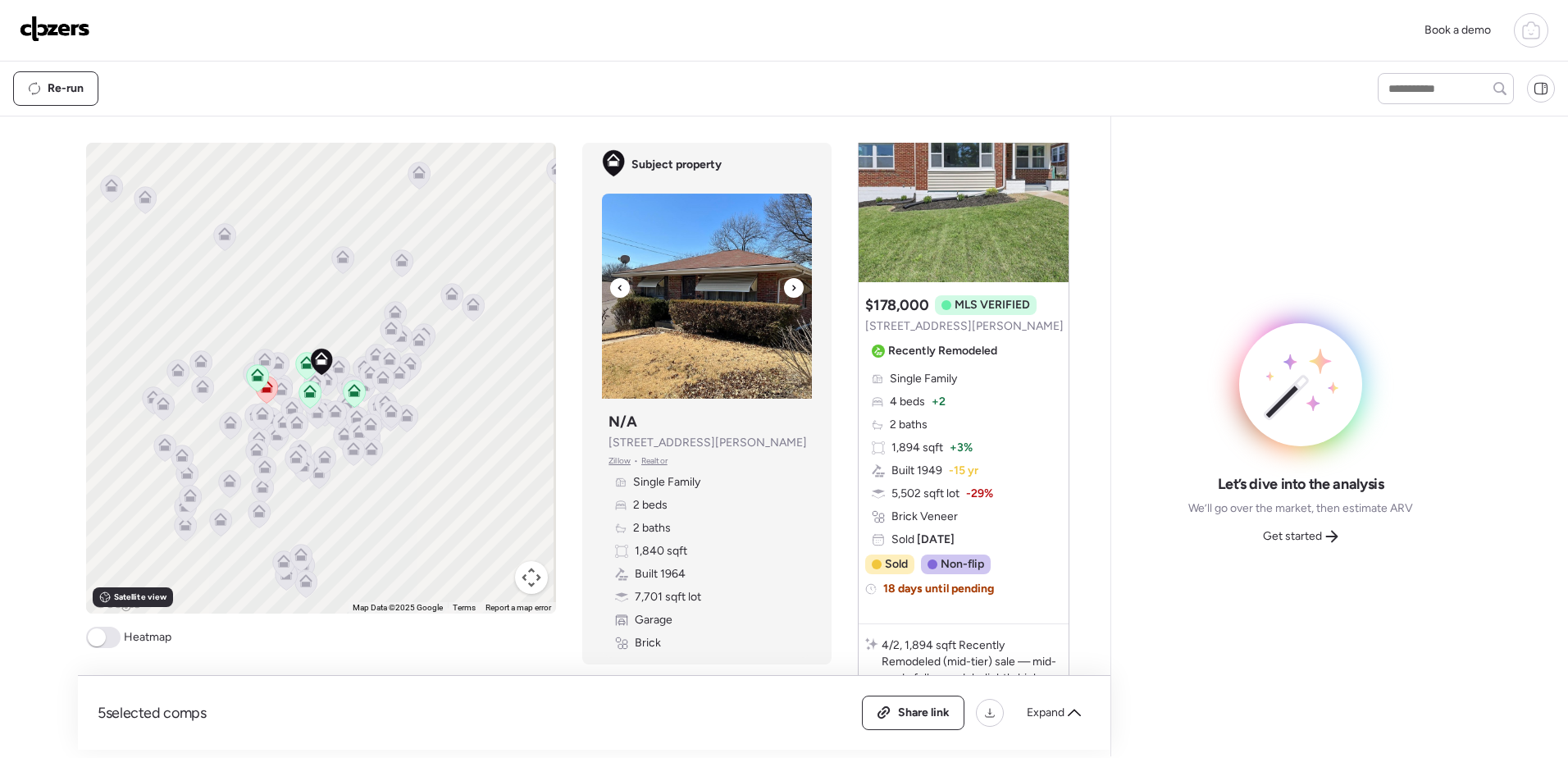
click at [697, 319] on img at bounding box center [706, 296] width 210 height 205
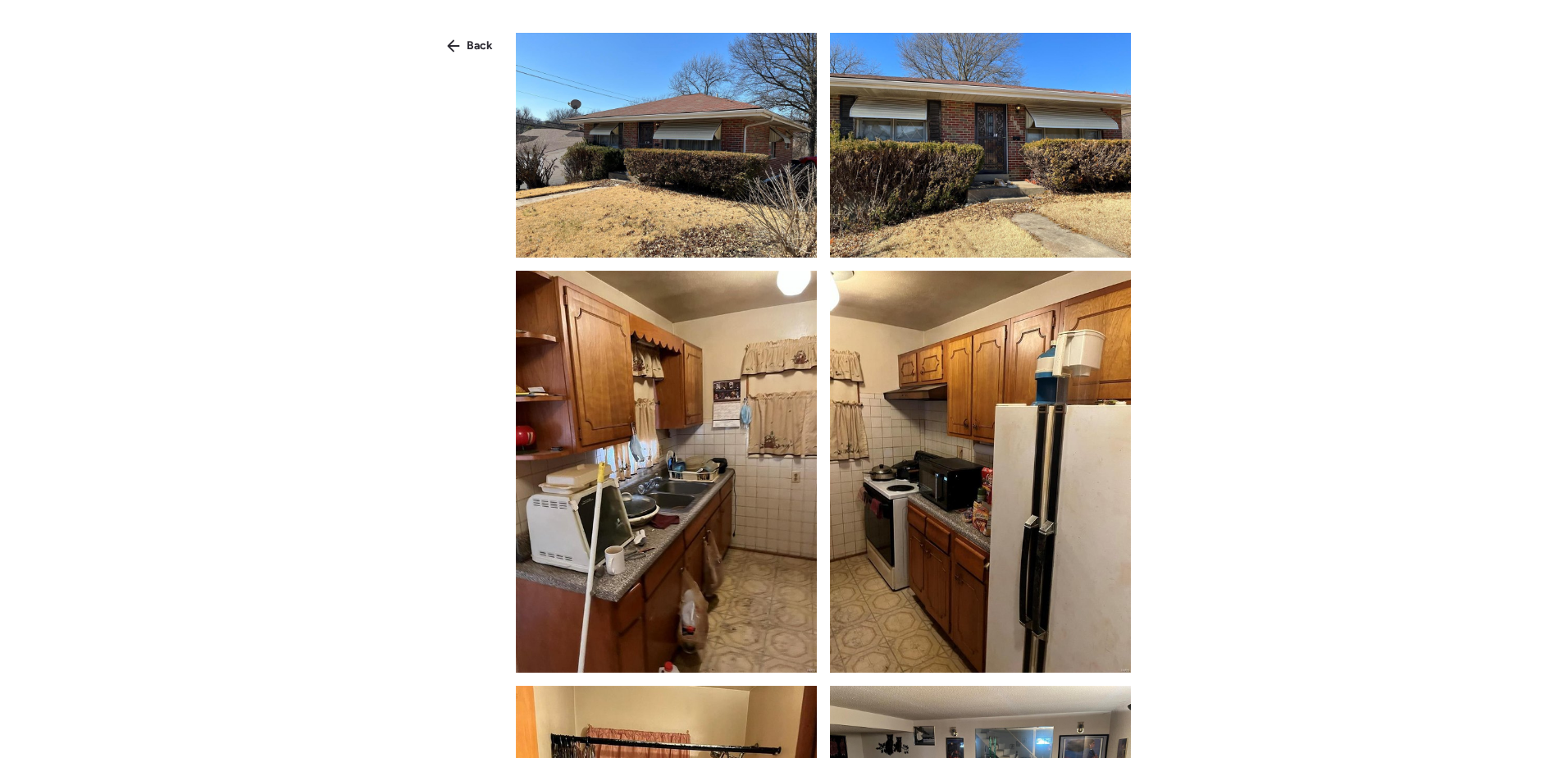
scroll to position [0, 0]
click at [461, 38] on div "Back" at bounding box center [469, 46] width 65 height 26
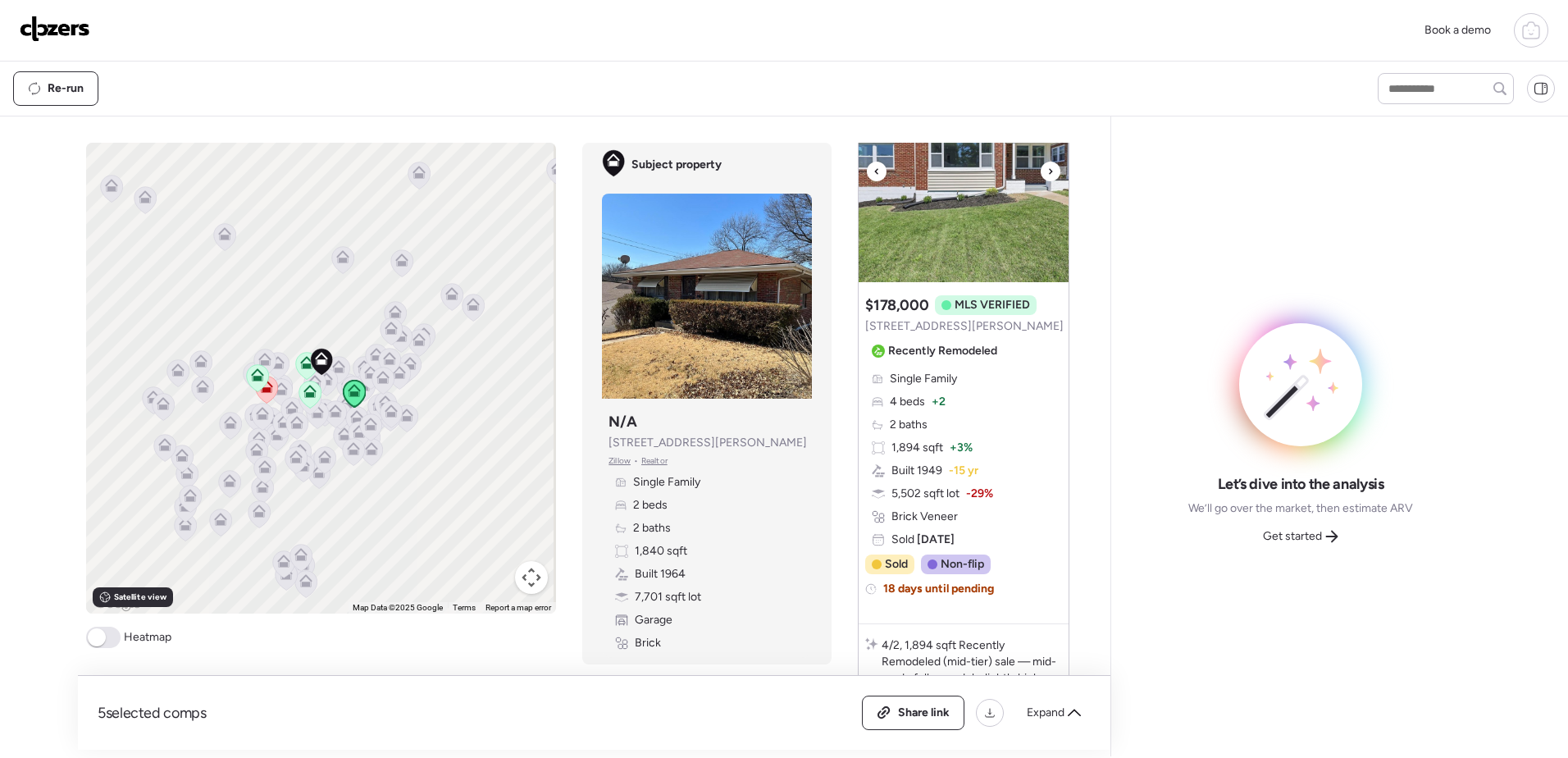
scroll to position [3112, 0]
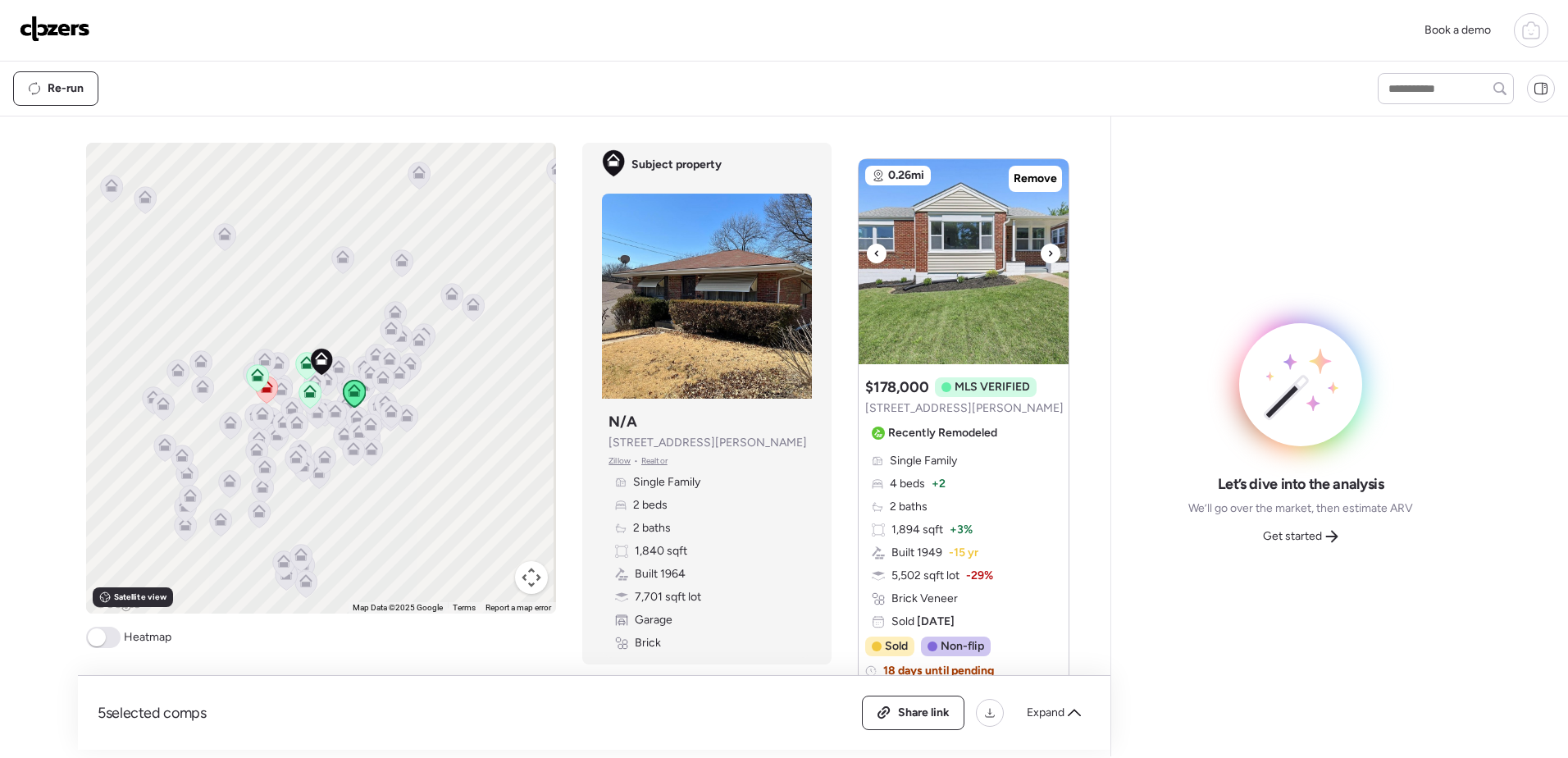
click at [1047, 244] on icon at bounding box center [1050, 254] width 7 height 20
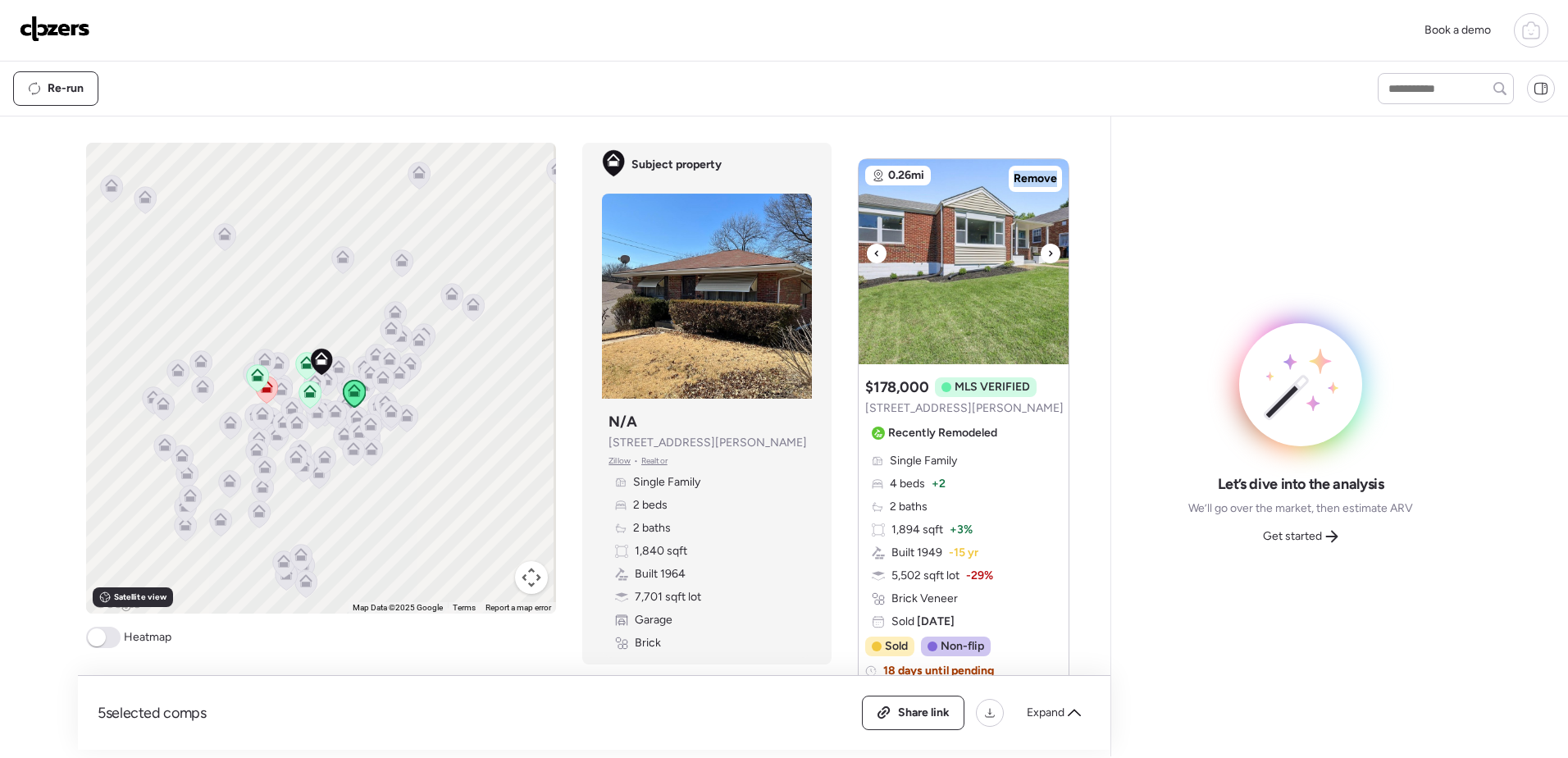
click at [1047, 244] on icon at bounding box center [1050, 254] width 7 height 20
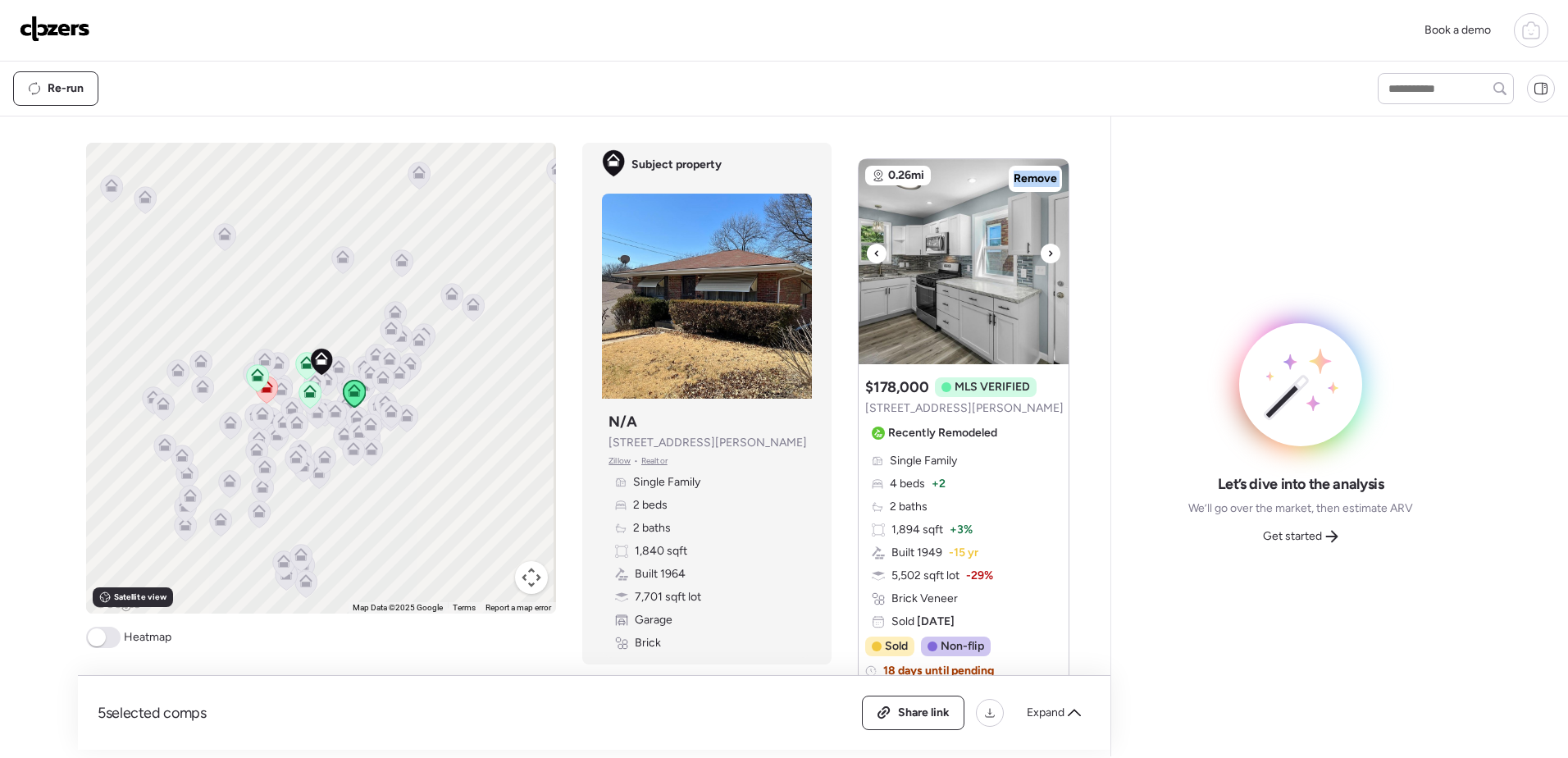
click at [1047, 244] on icon at bounding box center [1050, 254] width 7 height 20
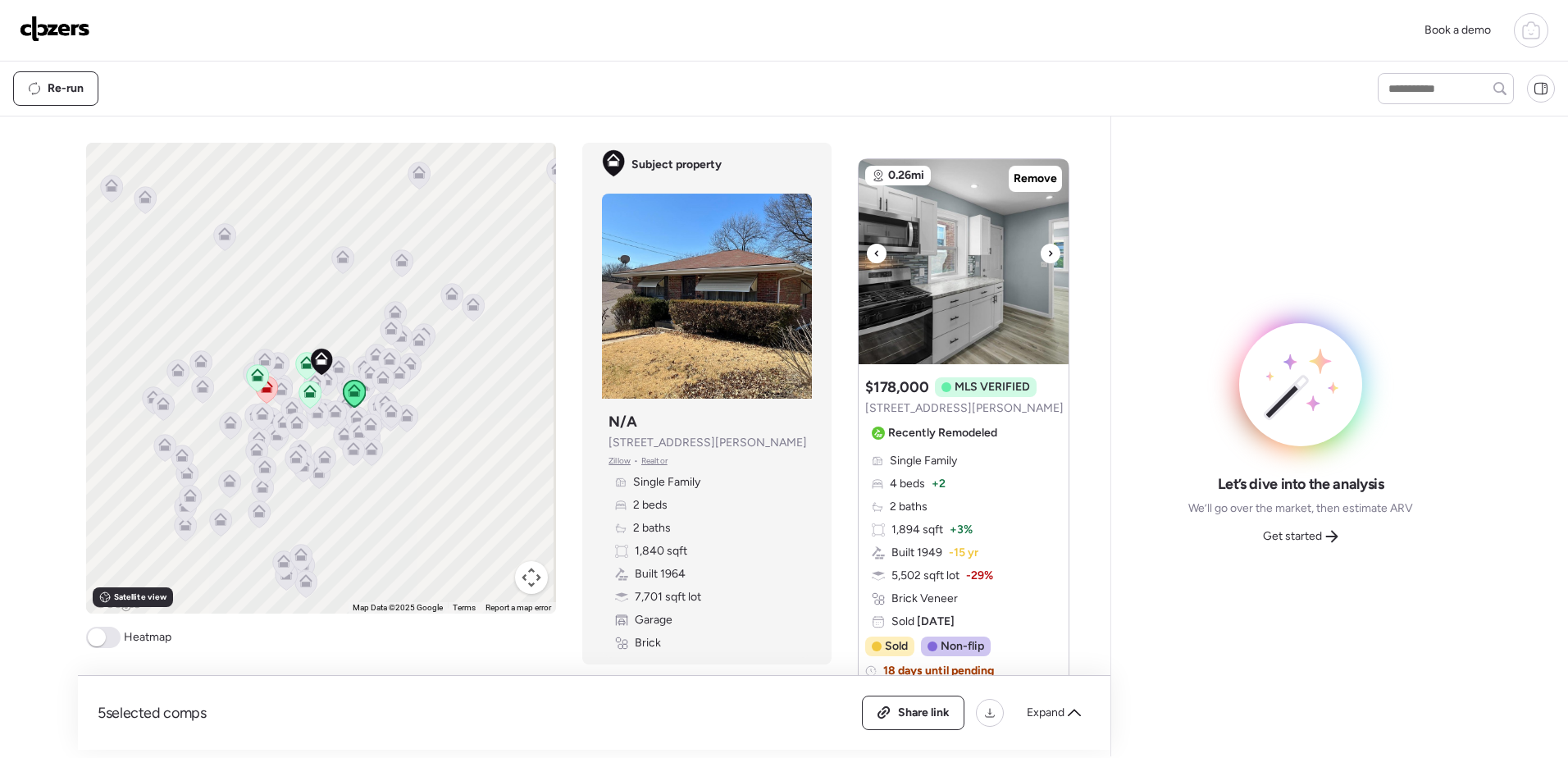
click at [1047, 244] on icon at bounding box center [1050, 254] width 7 height 20
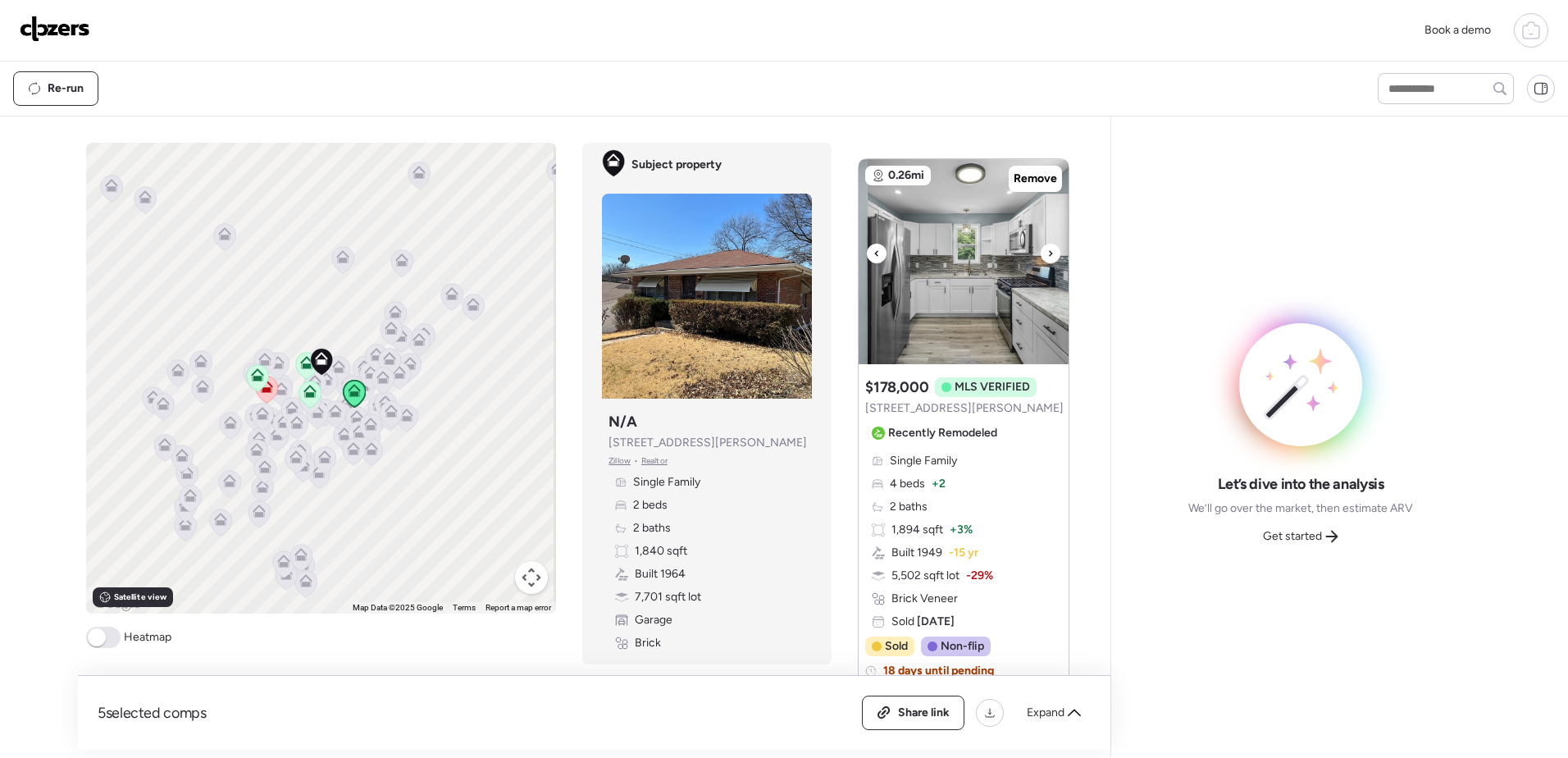
click at [1047, 244] on icon at bounding box center [1050, 254] width 7 height 20
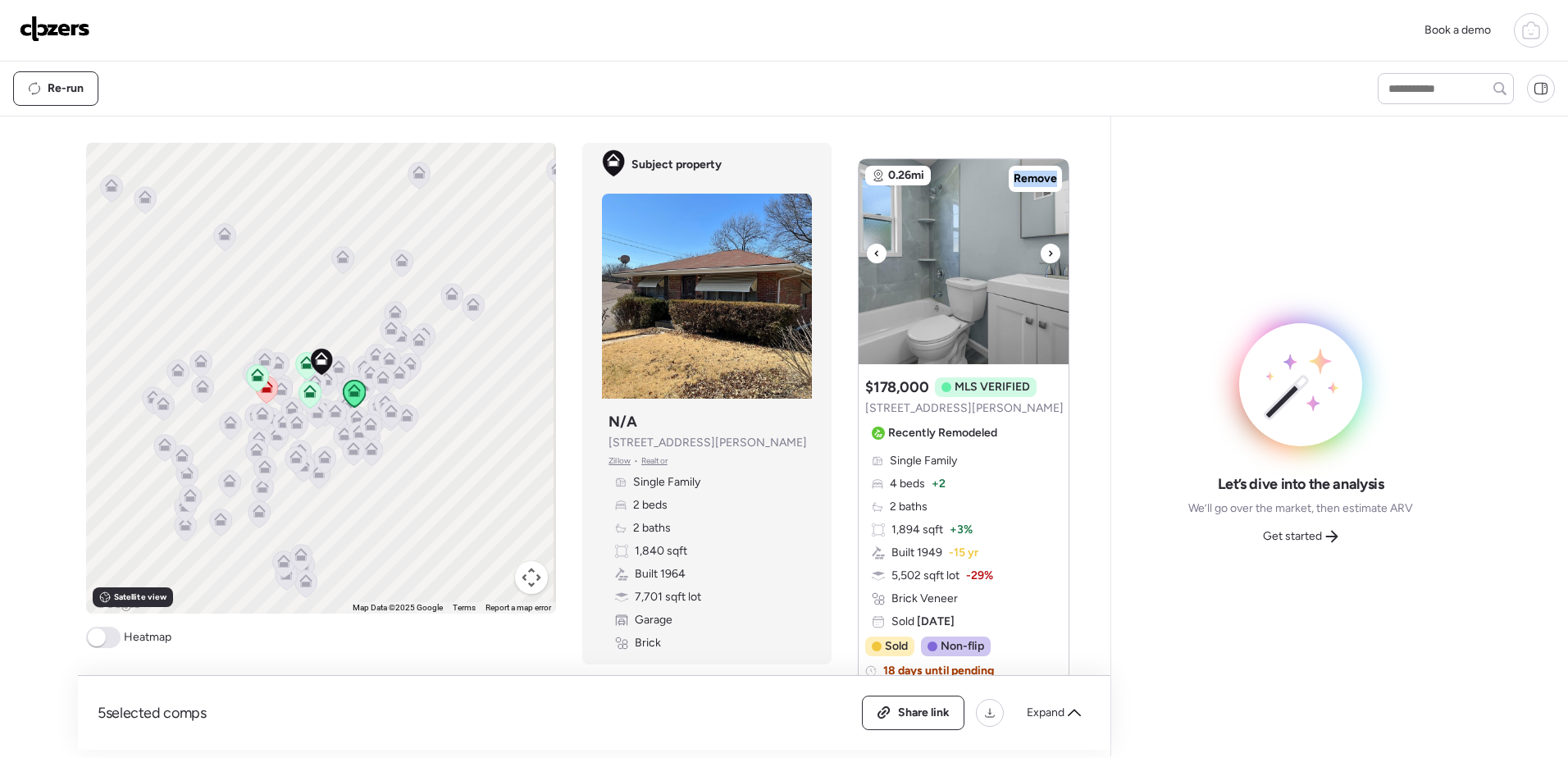
click at [1047, 244] on icon at bounding box center [1050, 254] width 7 height 20
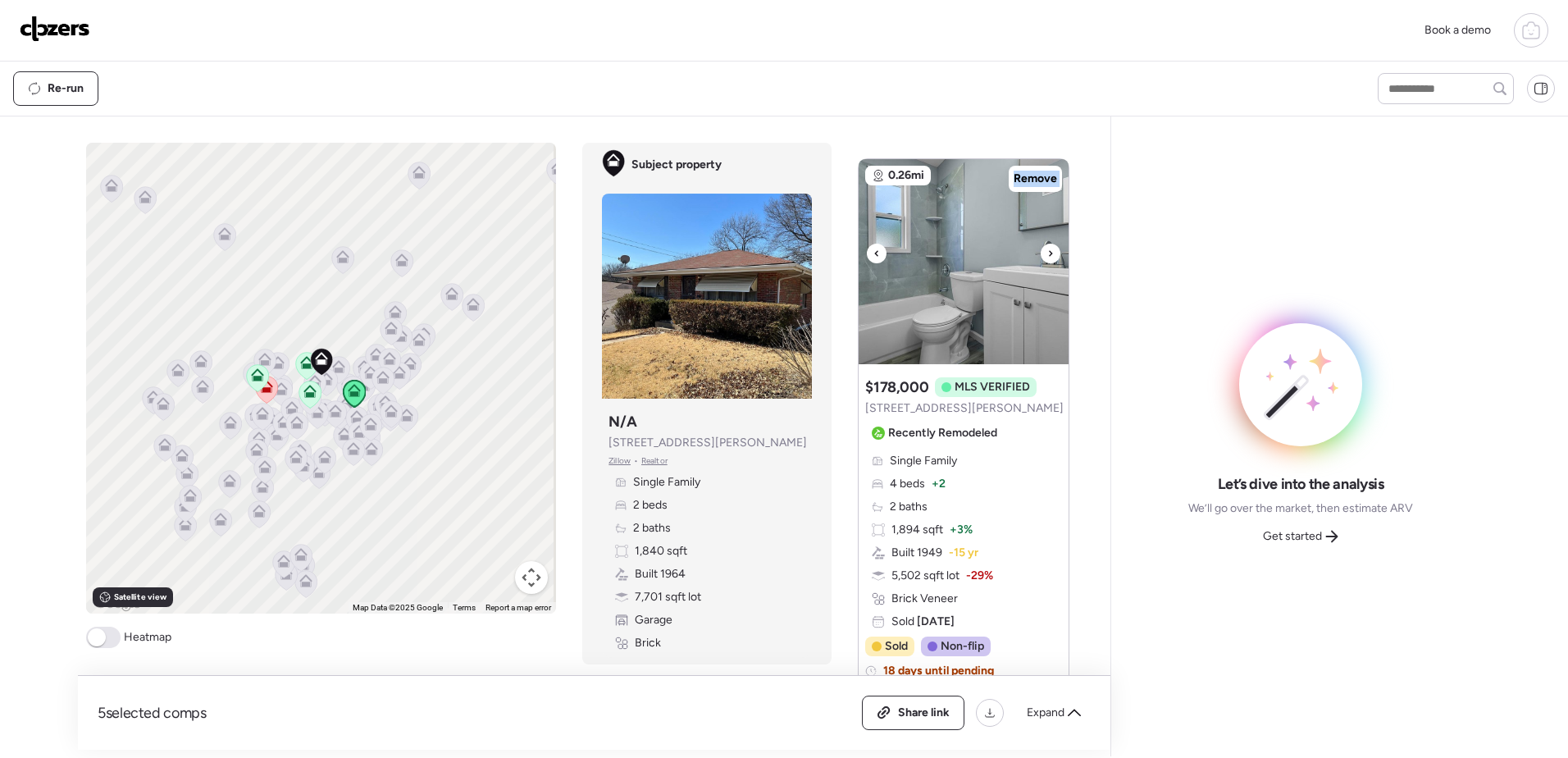
click at [1047, 244] on icon at bounding box center [1050, 254] width 7 height 20
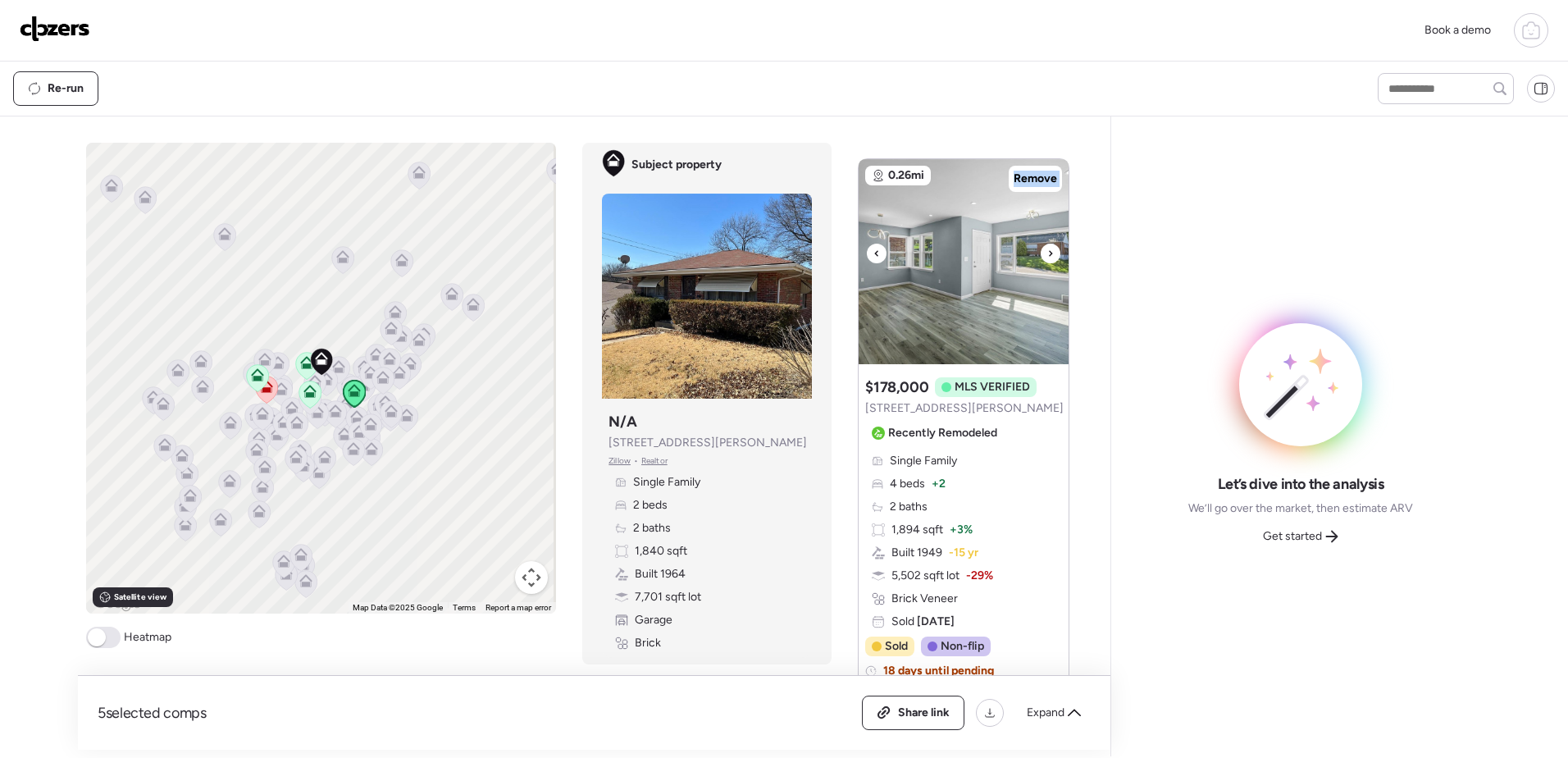
click at [1047, 244] on icon at bounding box center [1050, 254] width 7 height 20
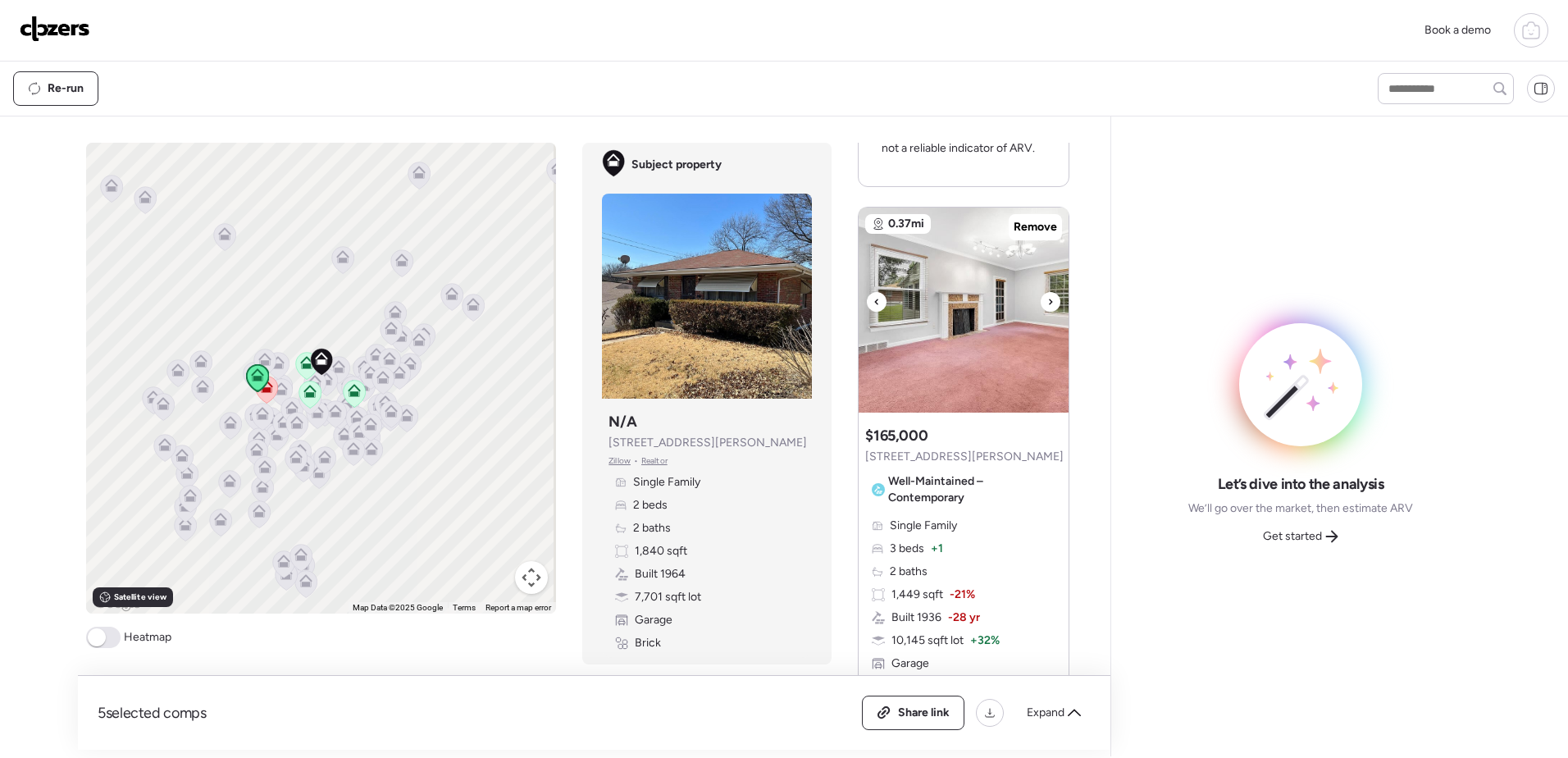
scroll to position [2292, 0]
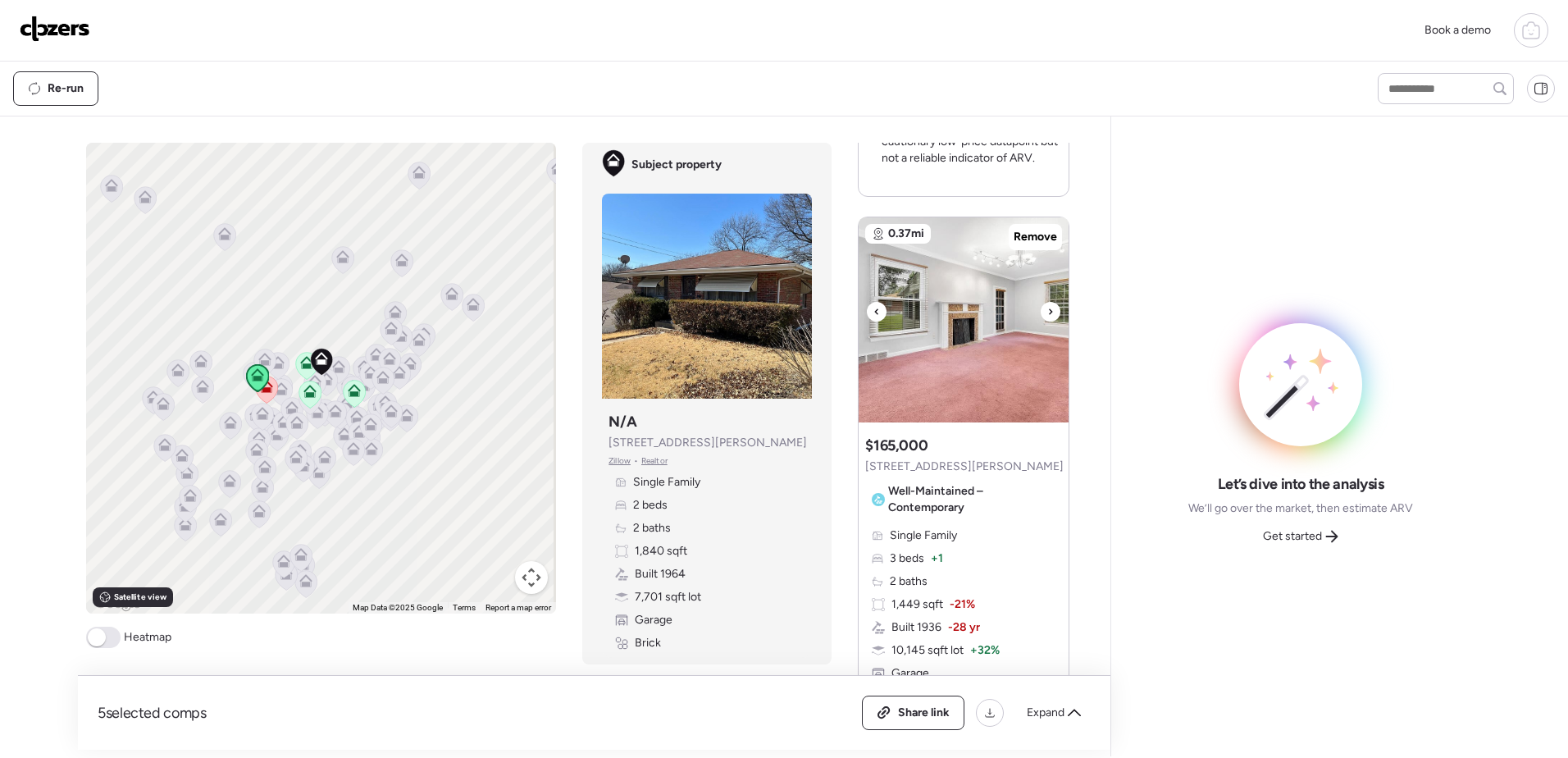
click at [1047, 301] on icon at bounding box center [1050, 311] width 7 height 20
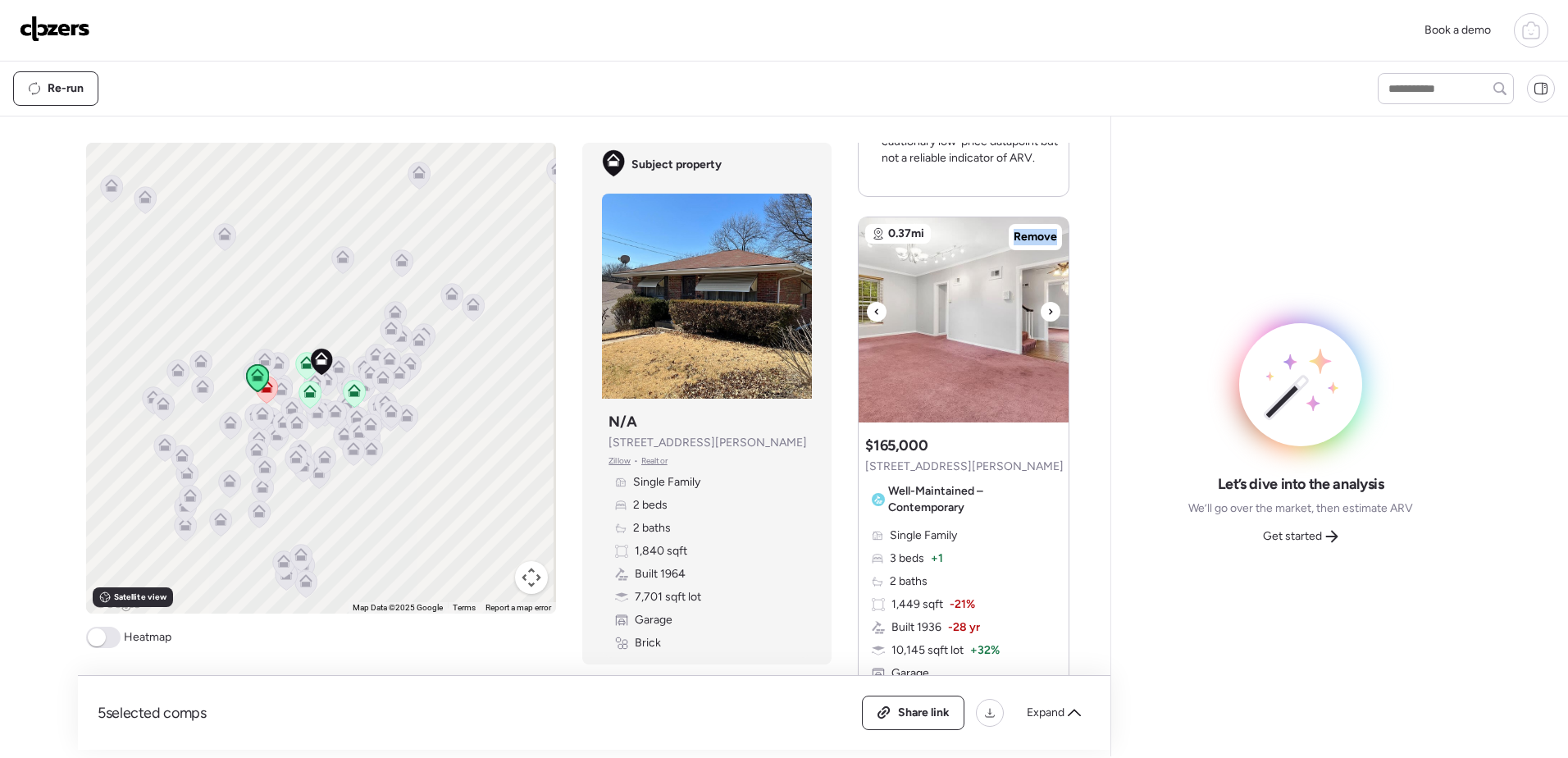
click at [1047, 301] on icon at bounding box center [1050, 311] width 7 height 20
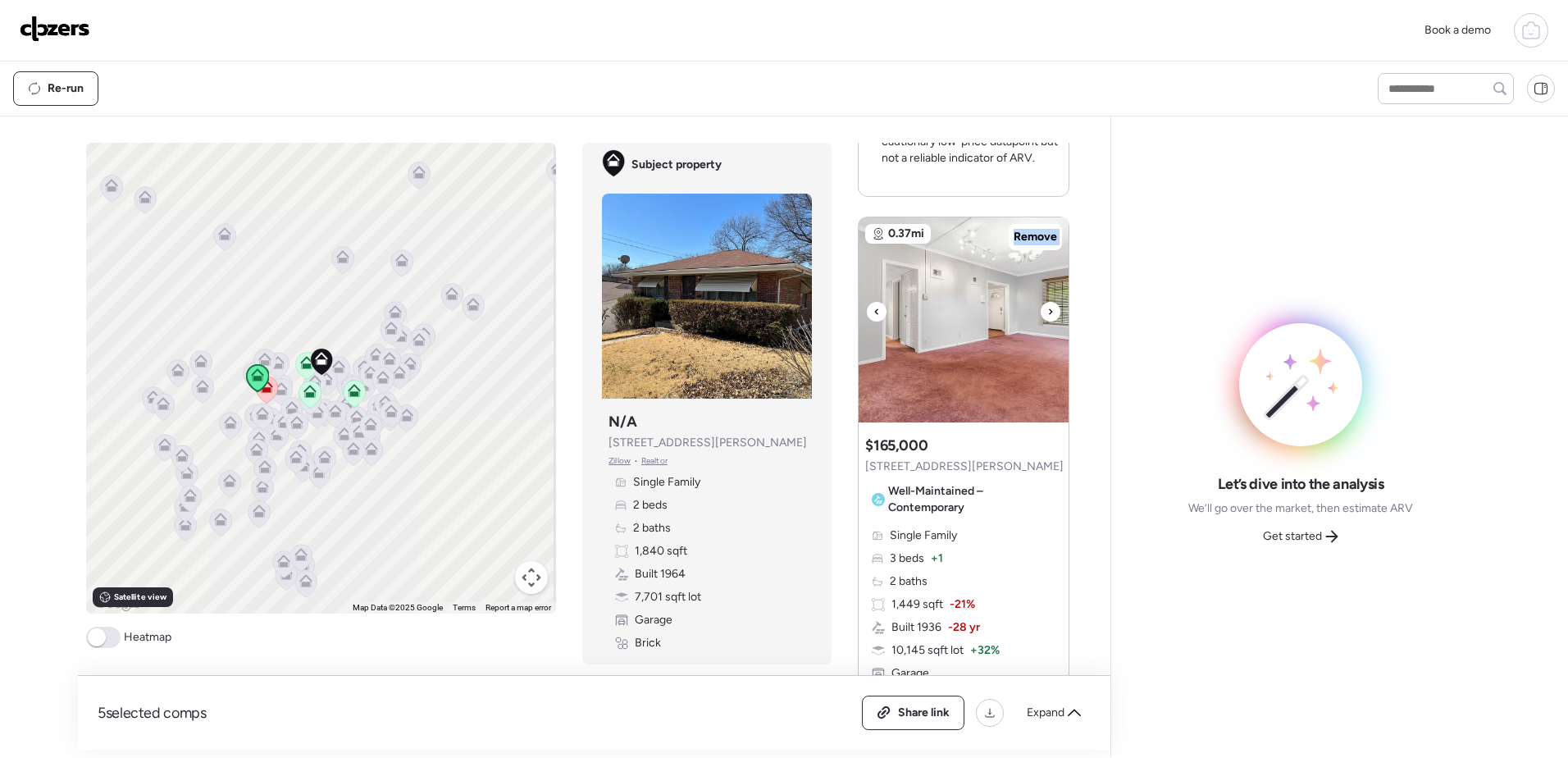
click at [1047, 301] on icon at bounding box center [1050, 311] width 7 height 20
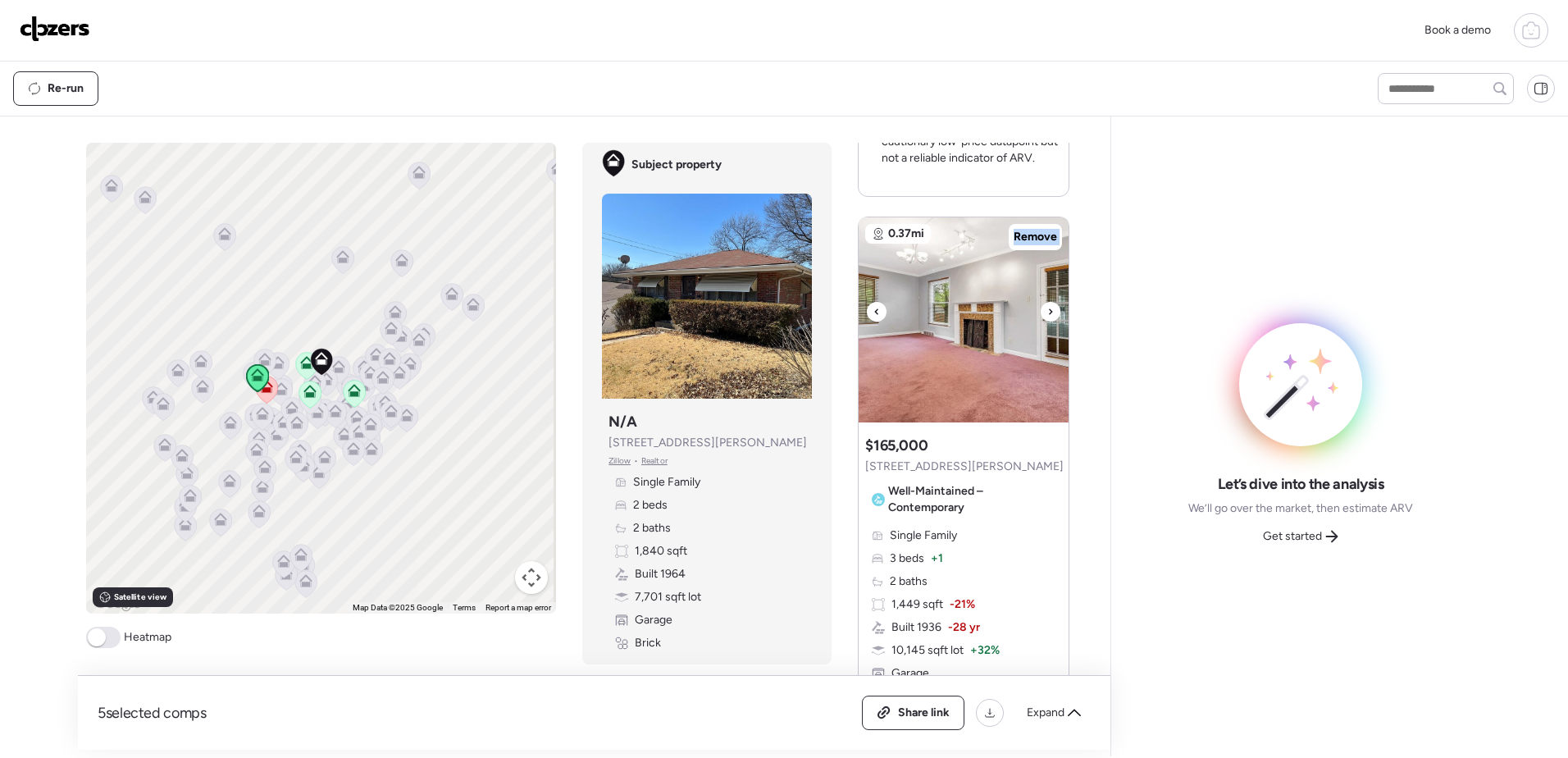
click at [1047, 301] on icon at bounding box center [1050, 311] width 7 height 20
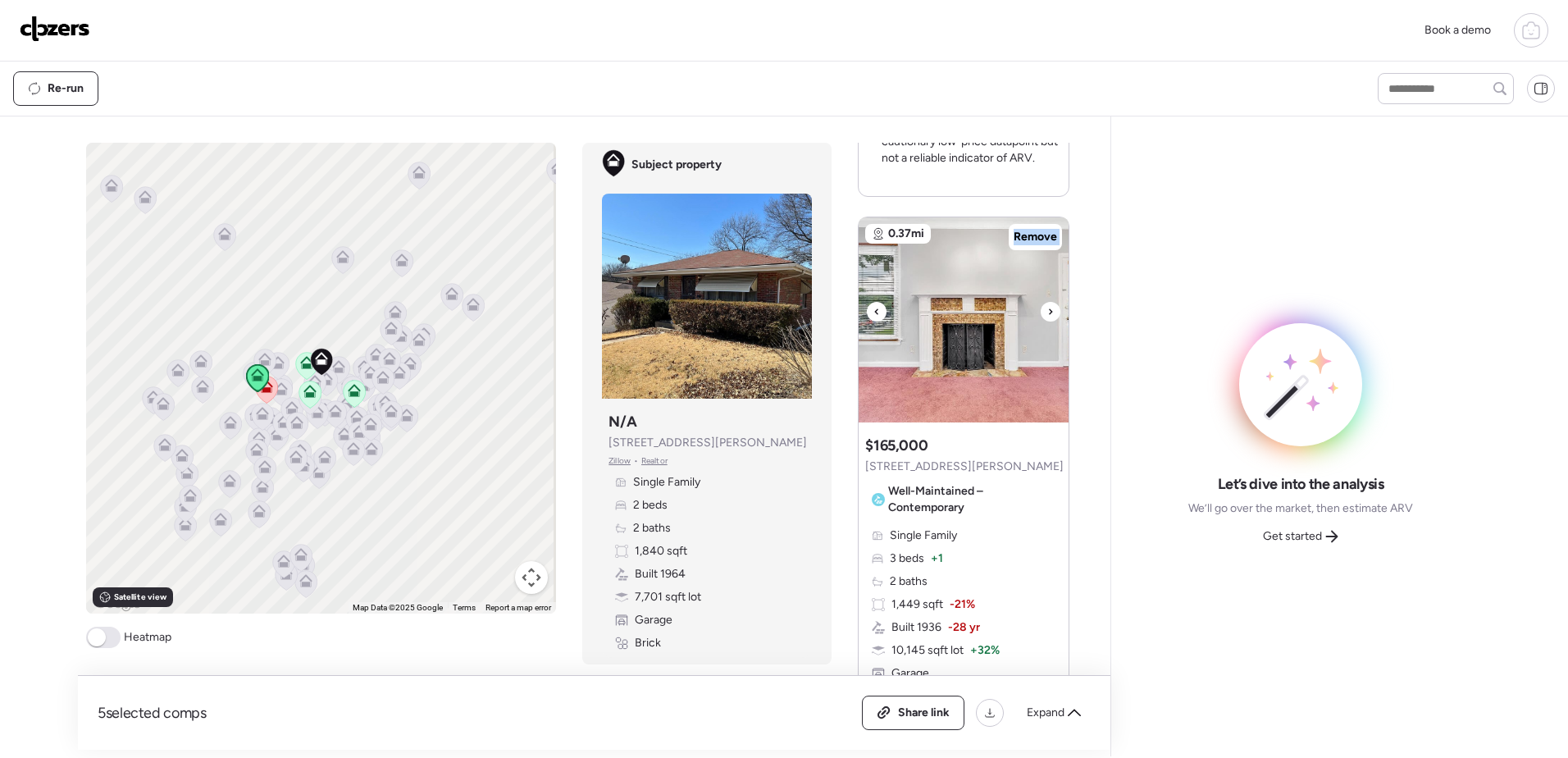
click at [1047, 301] on icon at bounding box center [1050, 311] width 7 height 20
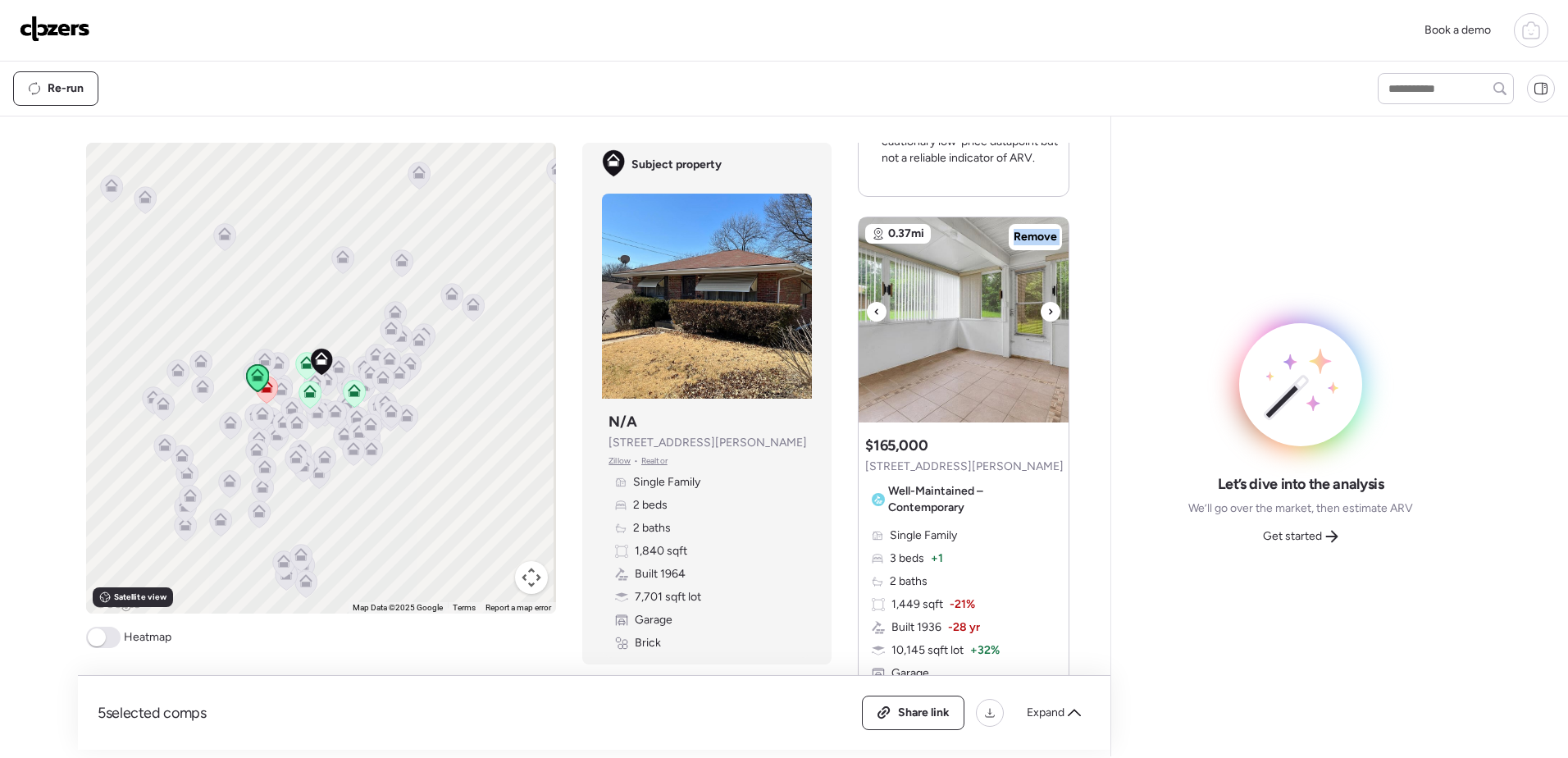
click at [1047, 301] on icon at bounding box center [1050, 311] width 7 height 20
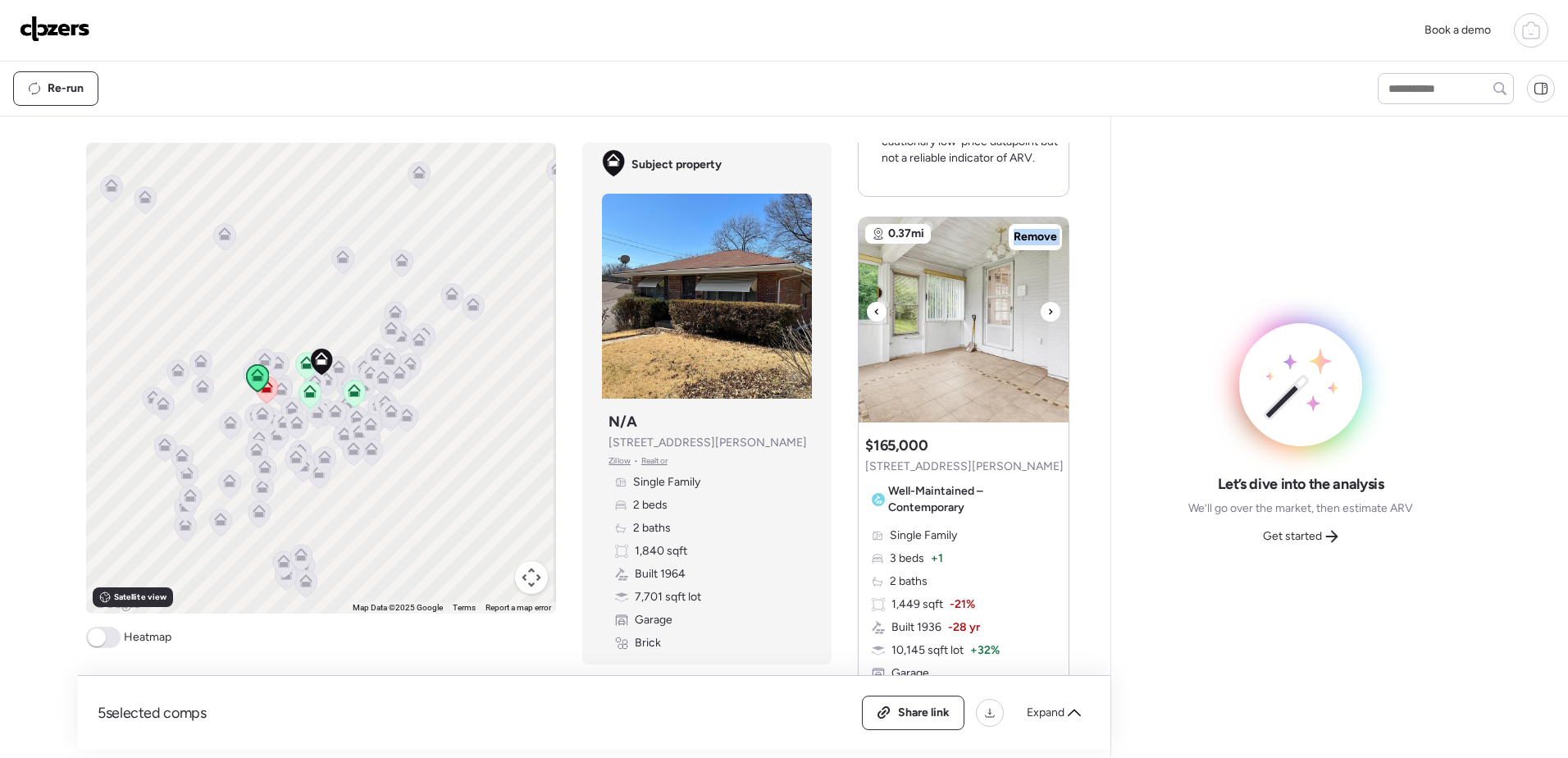
click at [1047, 301] on icon at bounding box center [1050, 311] width 7 height 20
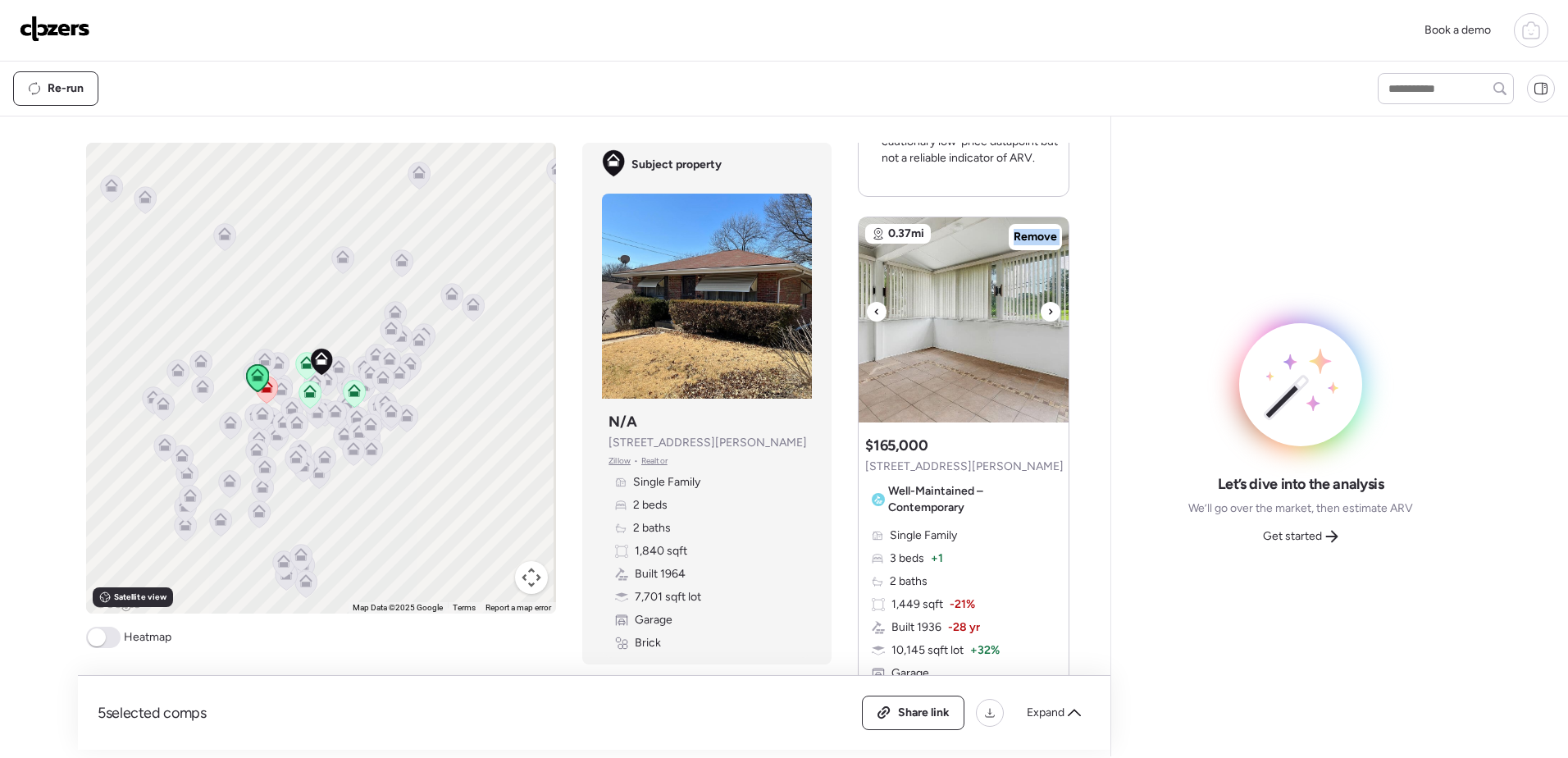
click at [1047, 301] on icon at bounding box center [1050, 311] width 7 height 20
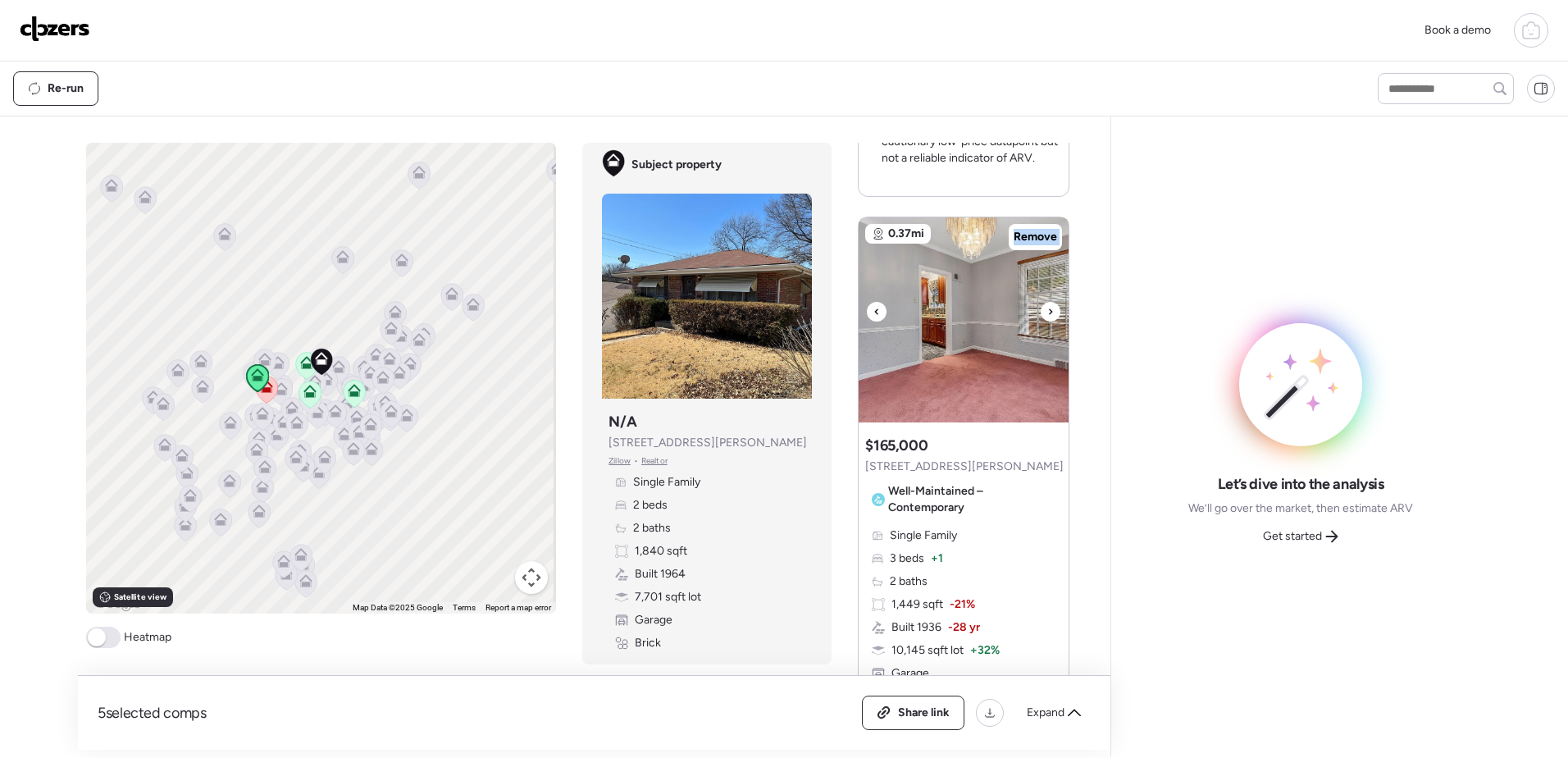
click at [1047, 301] on icon at bounding box center [1050, 311] width 7 height 20
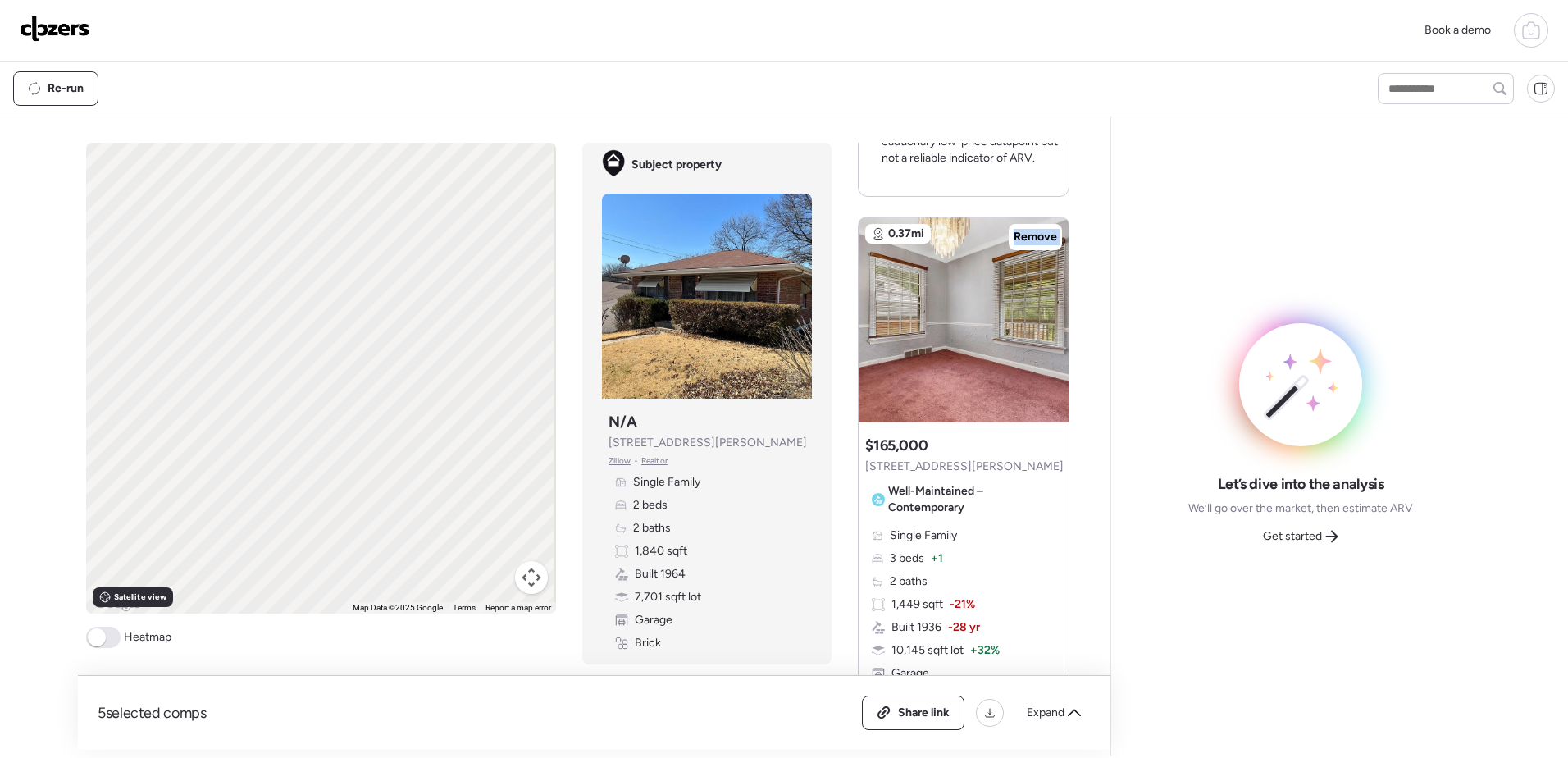
click at [1047, 301] on div at bounding box center [1051, 311] width 20 height 20
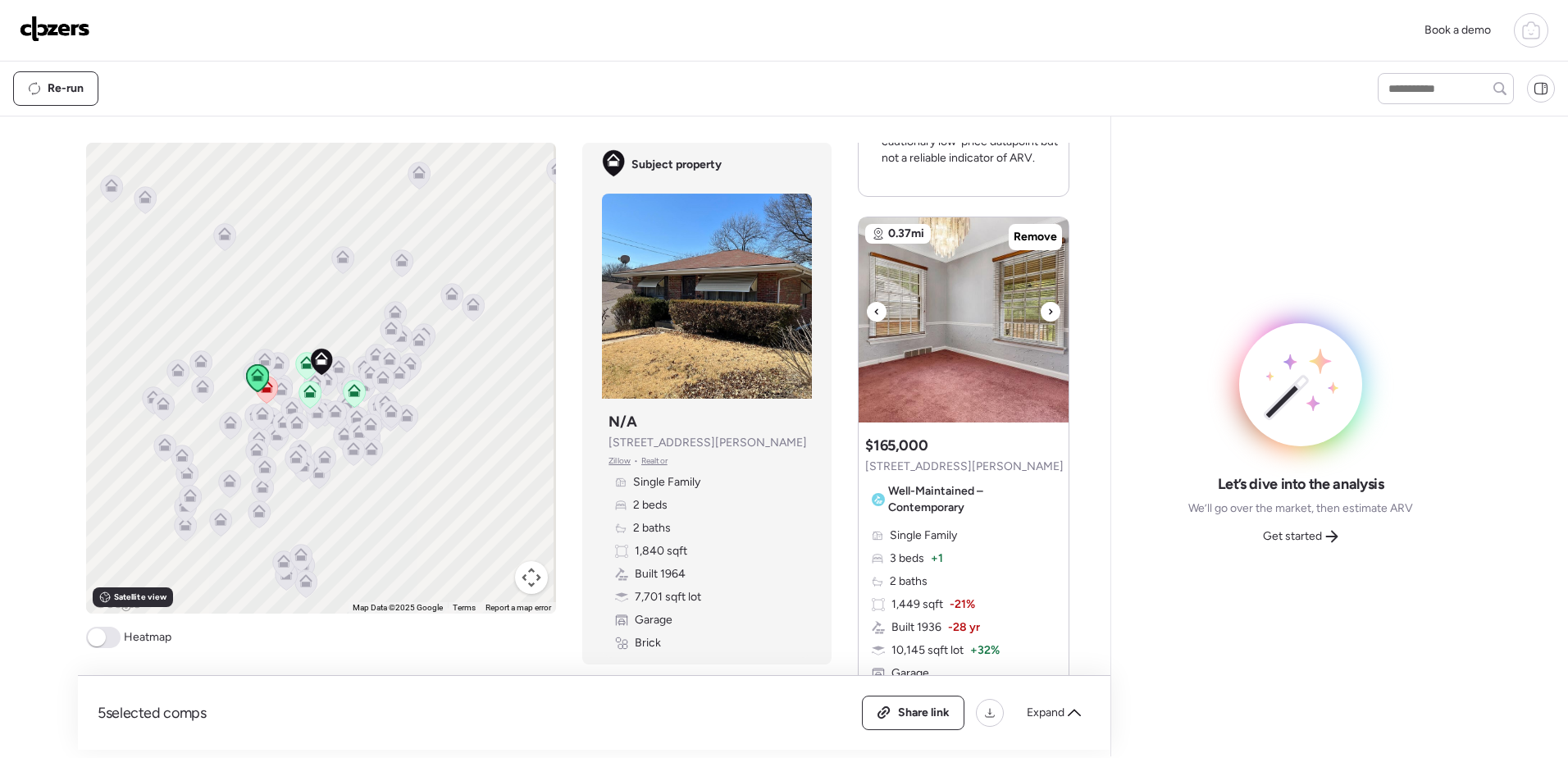
click at [1047, 301] on div at bounding box center [1051, 311] width 20 height 20
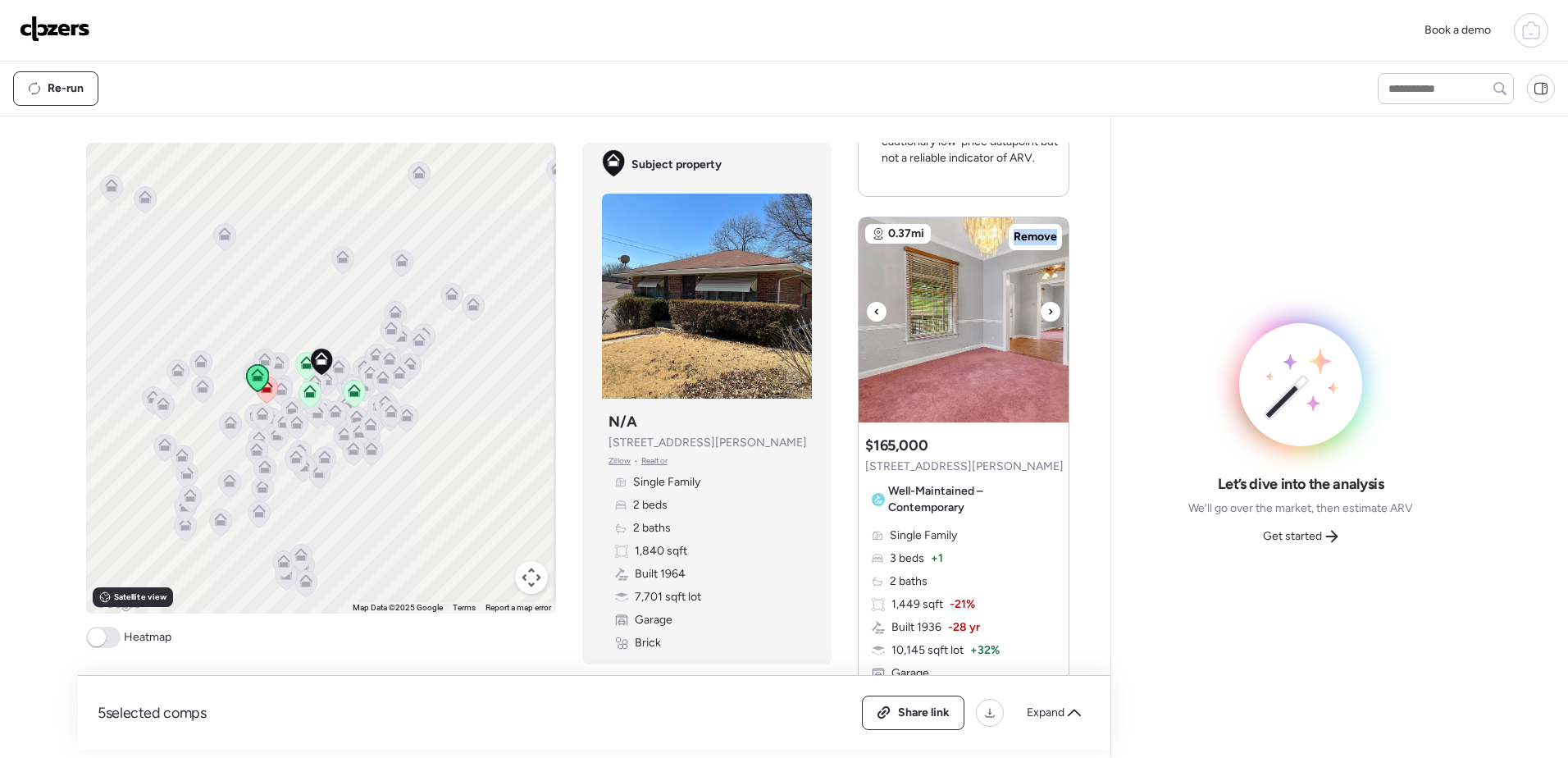
click at [1047, 301] on div at bounding box center [1051, 311] width 20 height 20
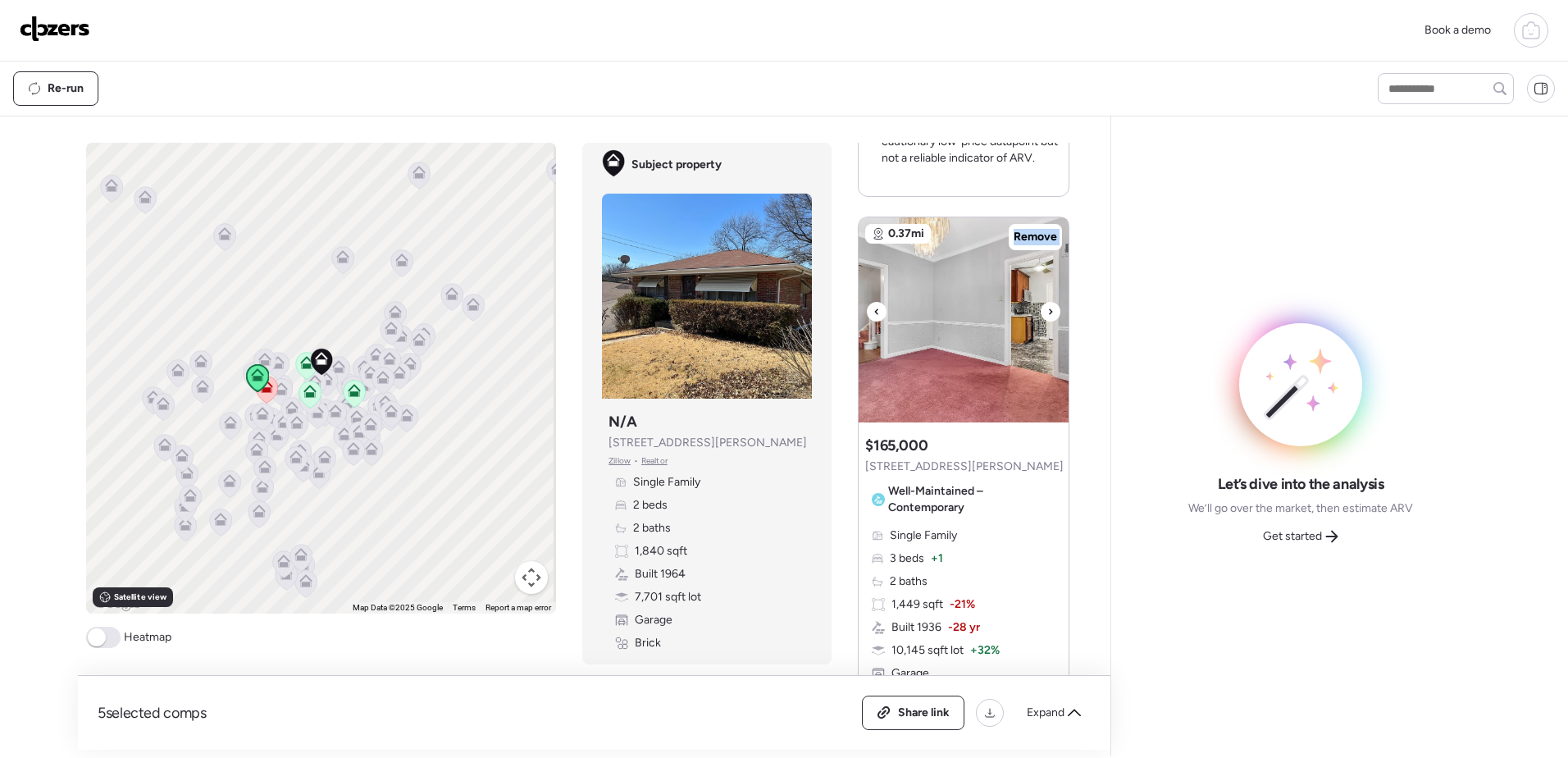
click at [1047, 301] on div at bounding box center [1051, 311] width 20 height 20
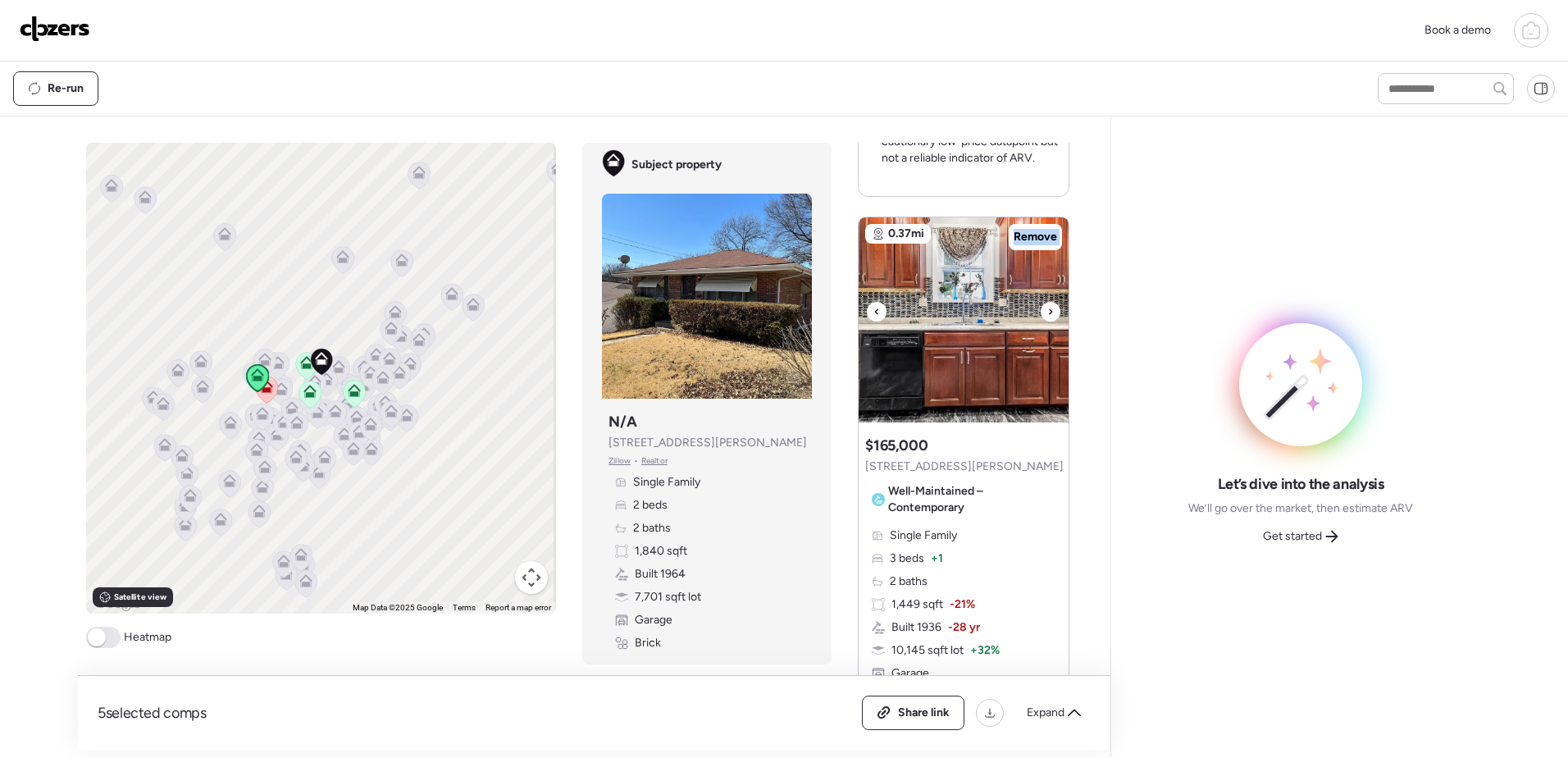
click at [1047, 301] on div at bounding box center [1051, 311] width 20 height 20
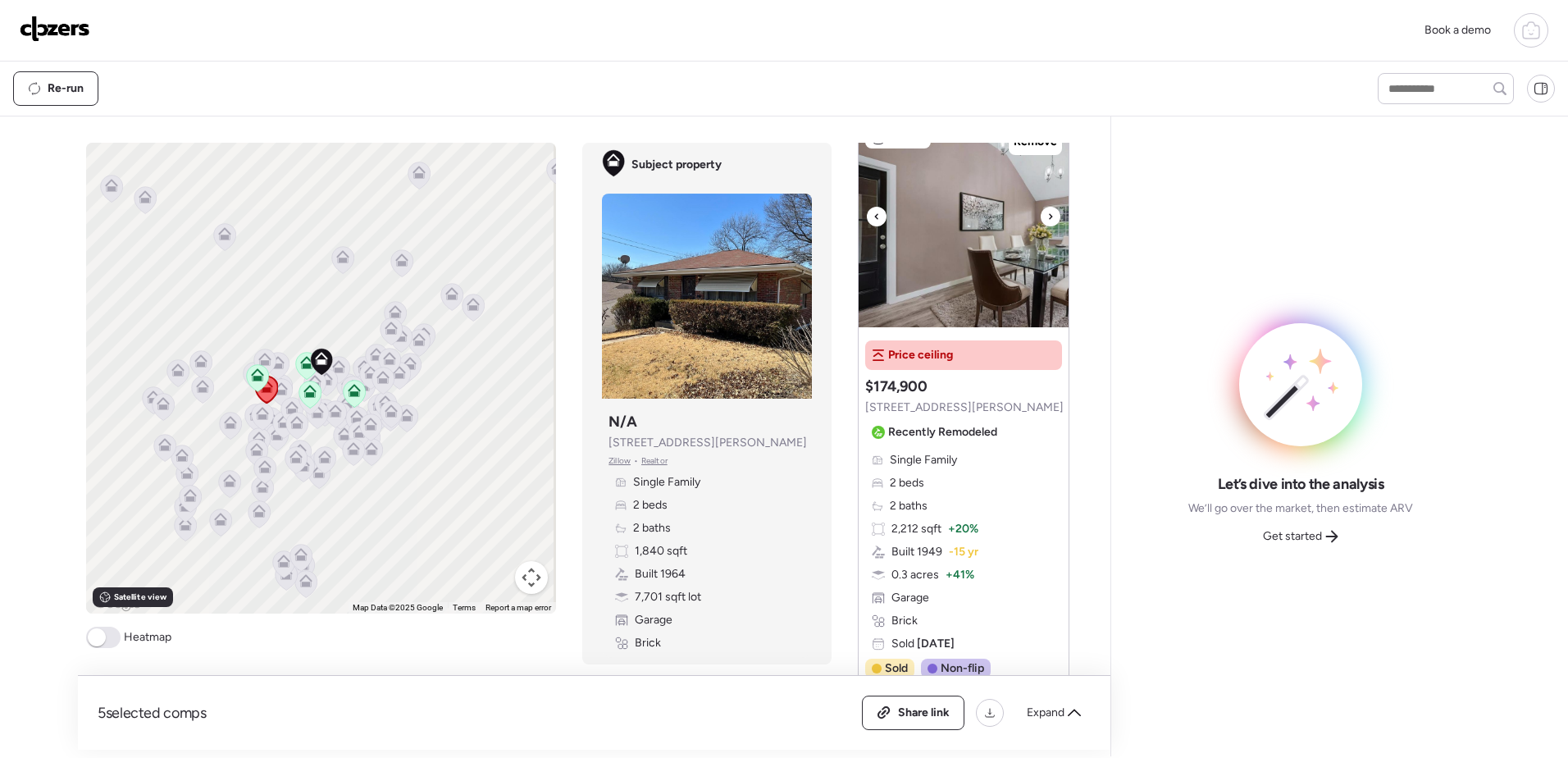
scroll to position [816, 0]
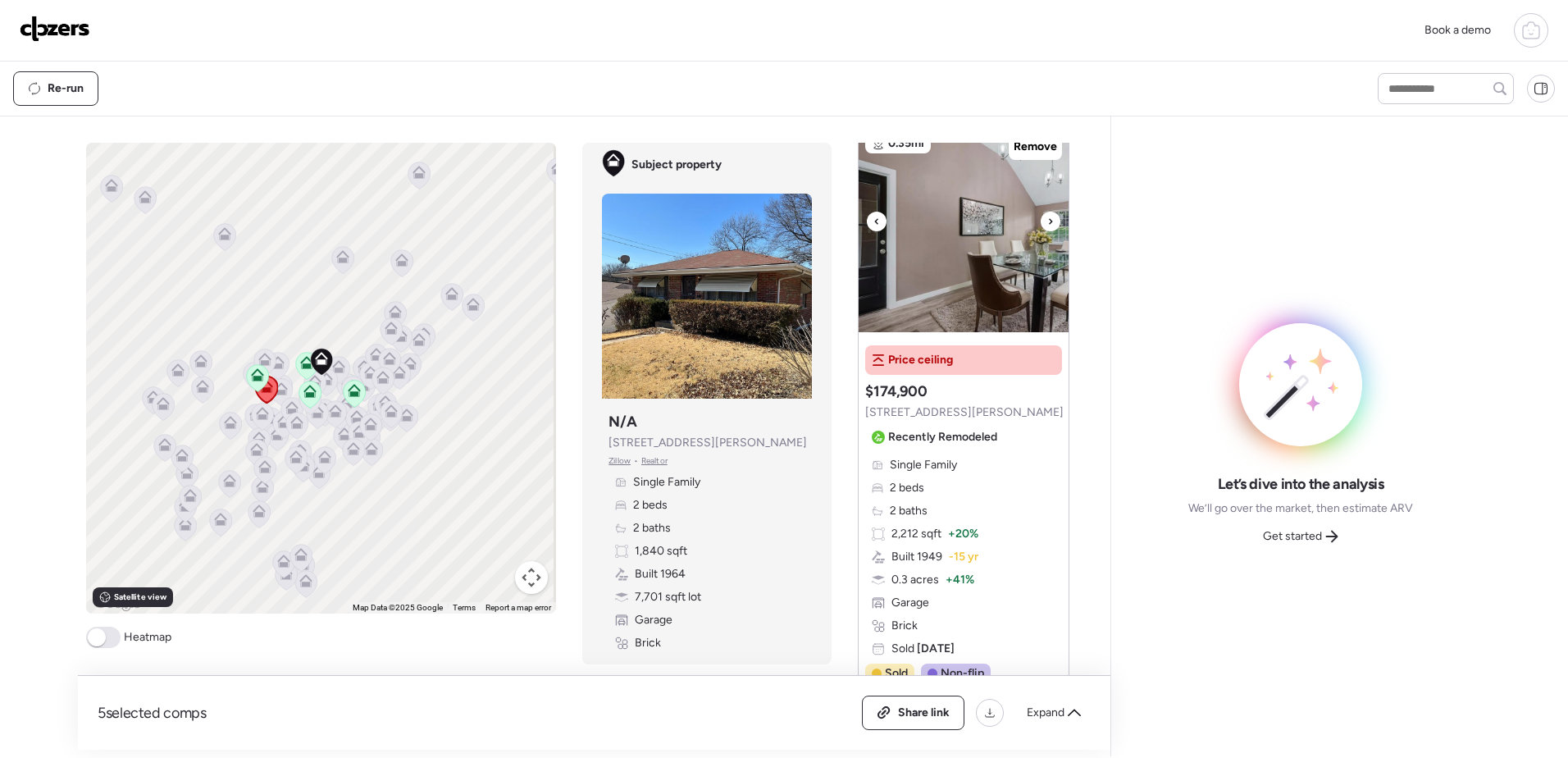
click at [1051, 215] on div at bounding box center [1051, 221] width 20 height 20
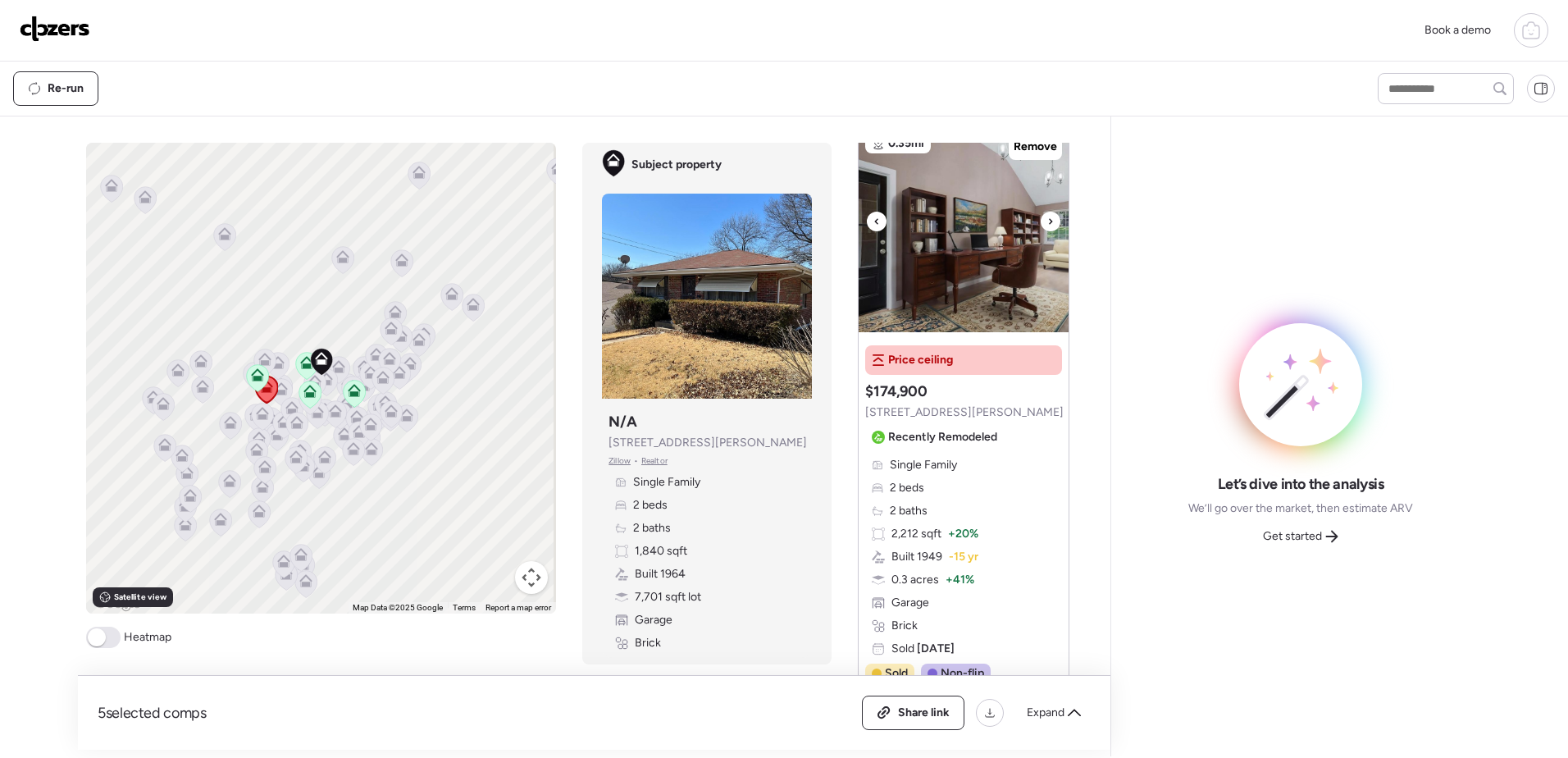
click at [1047, 221] on icon at bounding box center [1050, 221] width 7 height 20
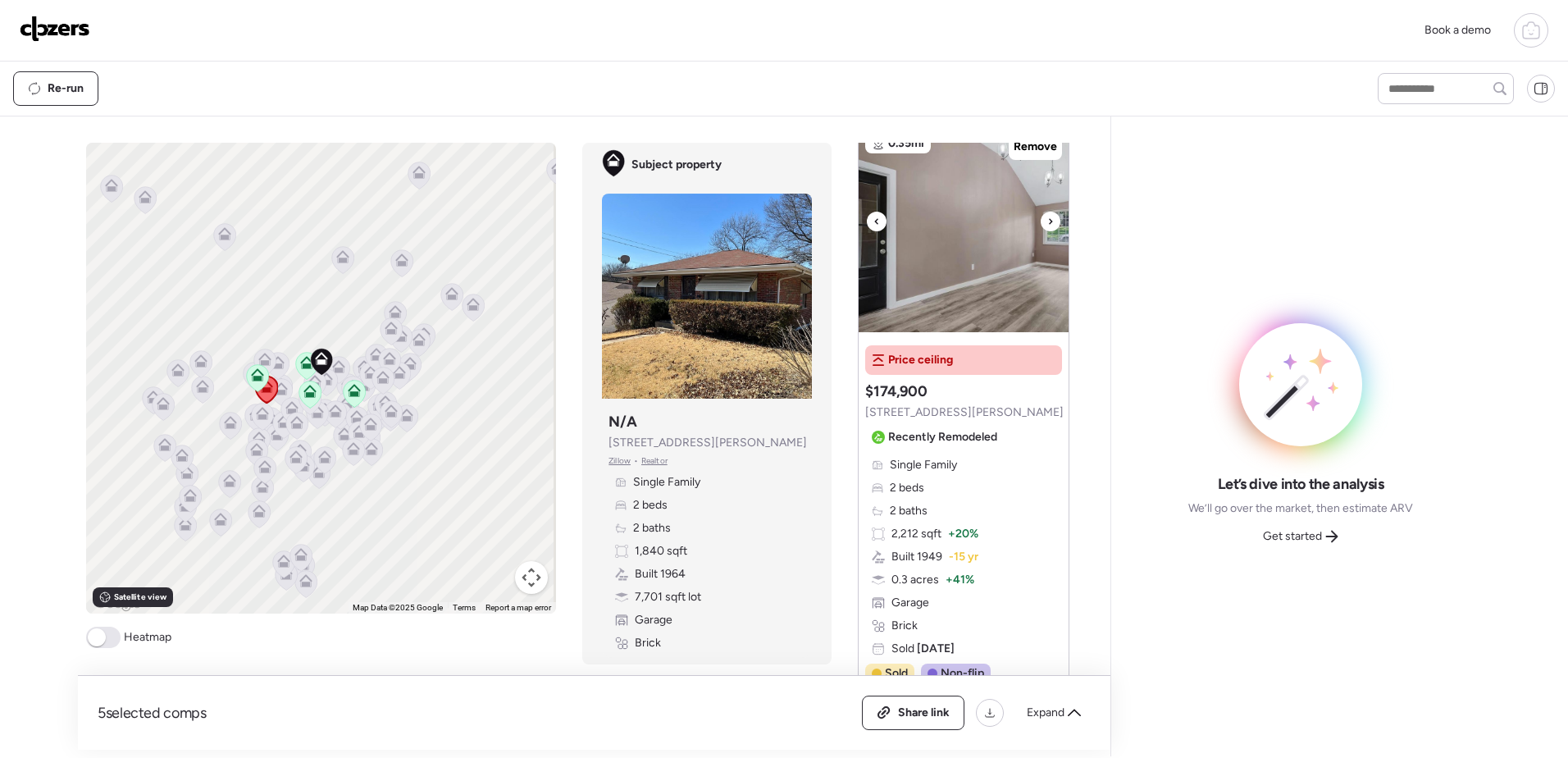
click at [1050, 223] on icon at bounding box center [1051, 221] width 3 height 6
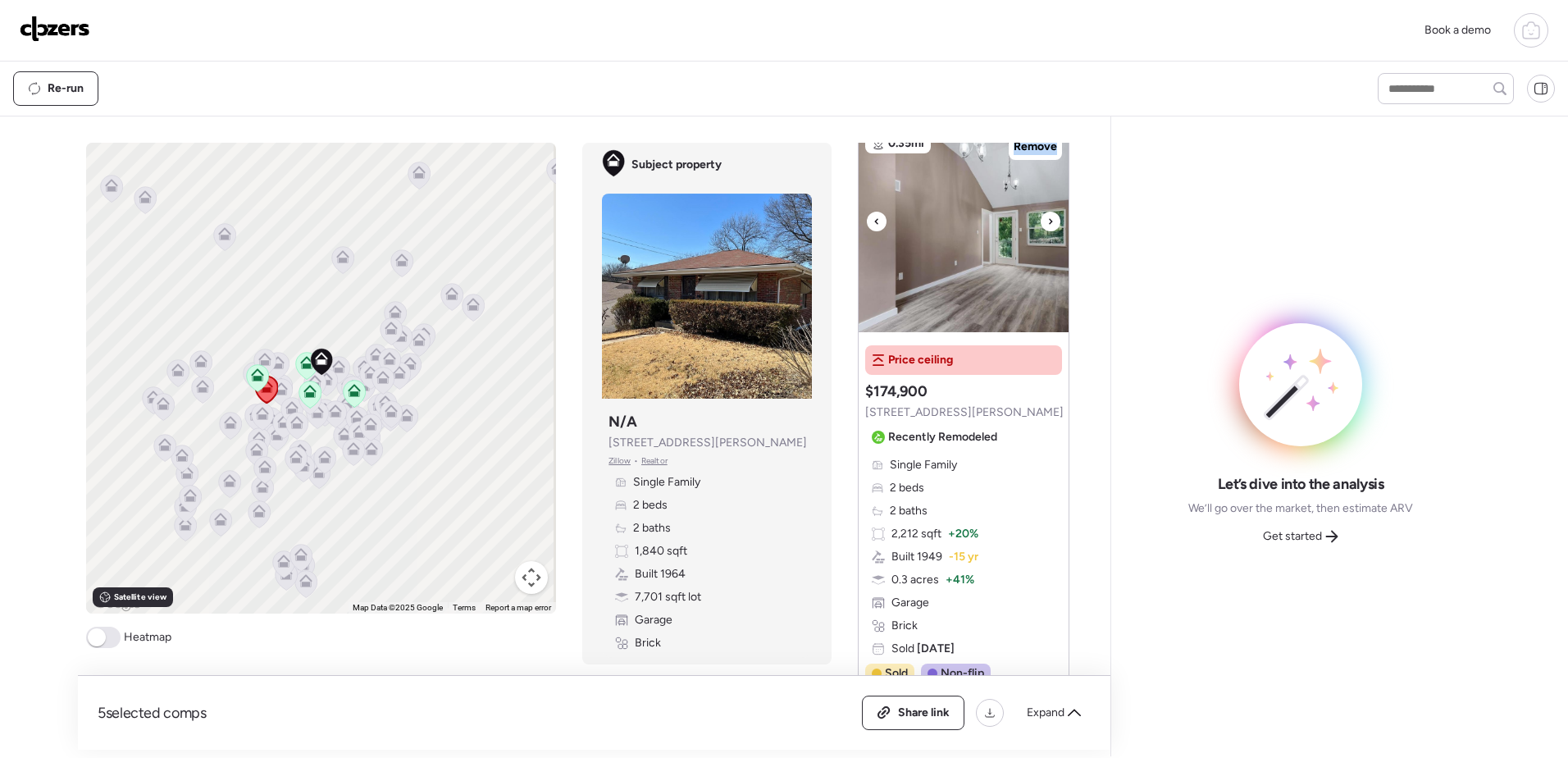
click at [1050, 223] on icon at bounding box center [1051, 221] width 3 height 6
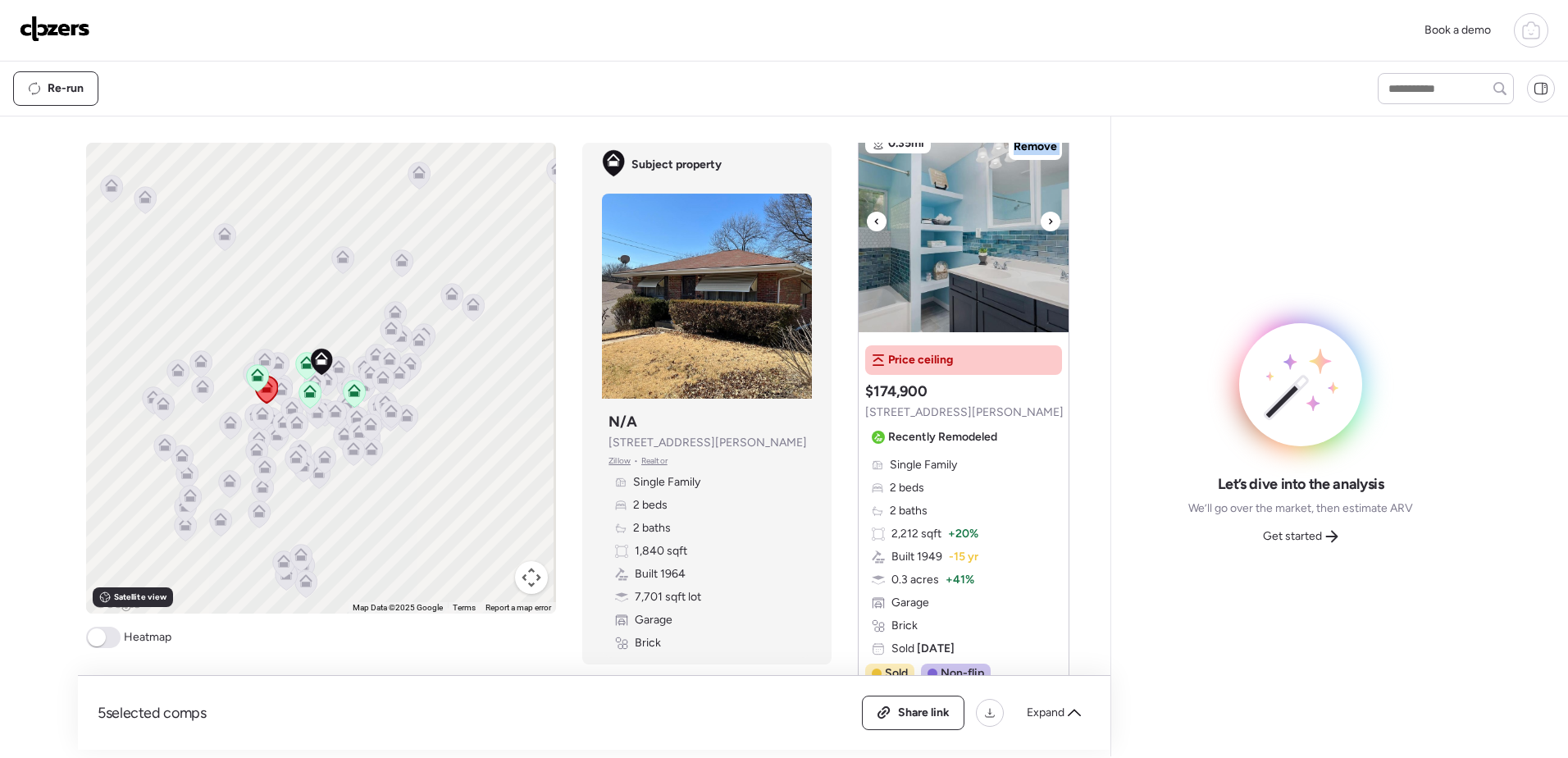
click at [1050, 223] on icon at bounding box center [1051, 221] width 3 height 6
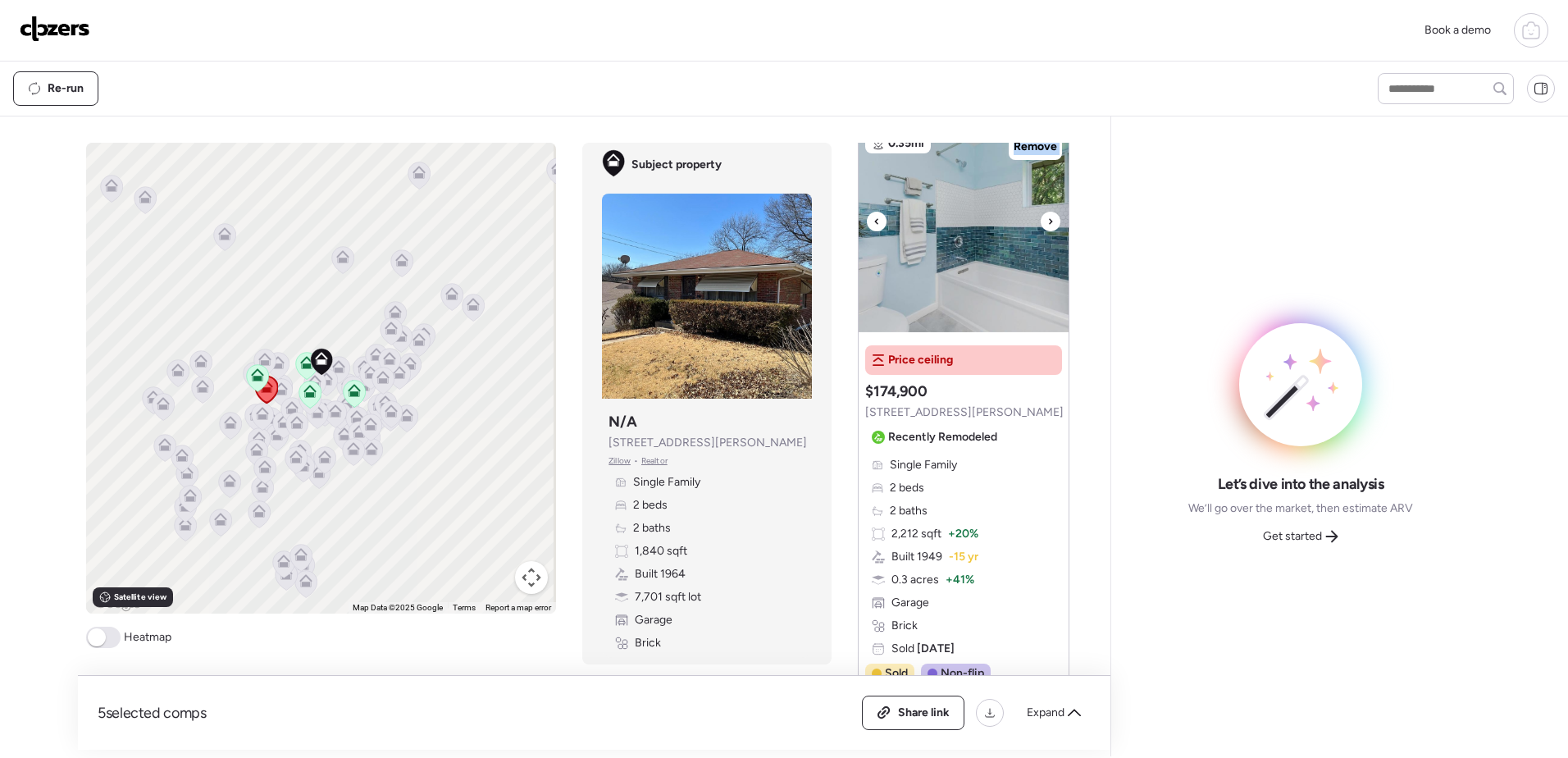
click at [1050, 223] on icon at bounding box center [1051, 221] width 3 height 6
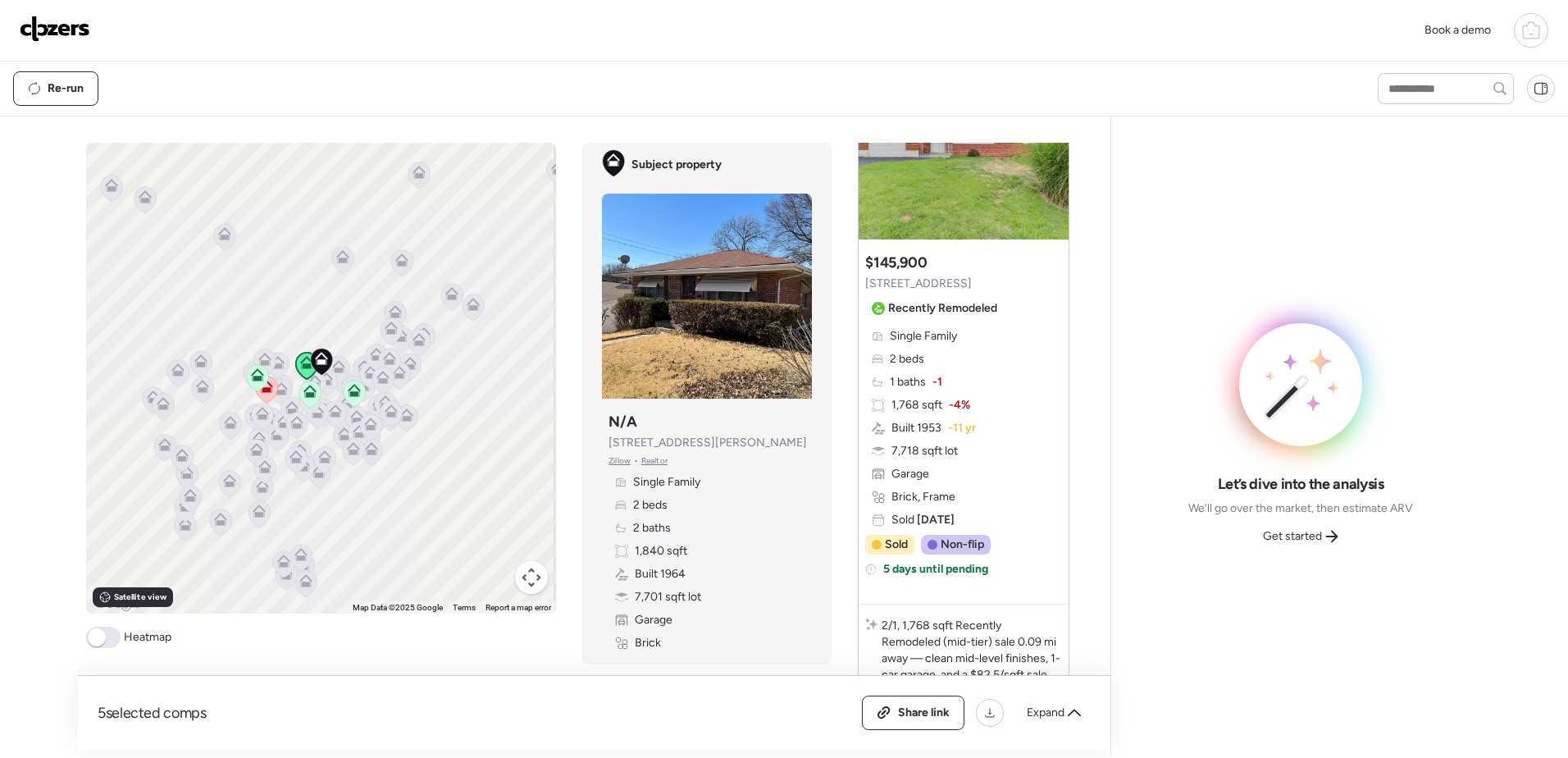
scroll to position [0, 0]
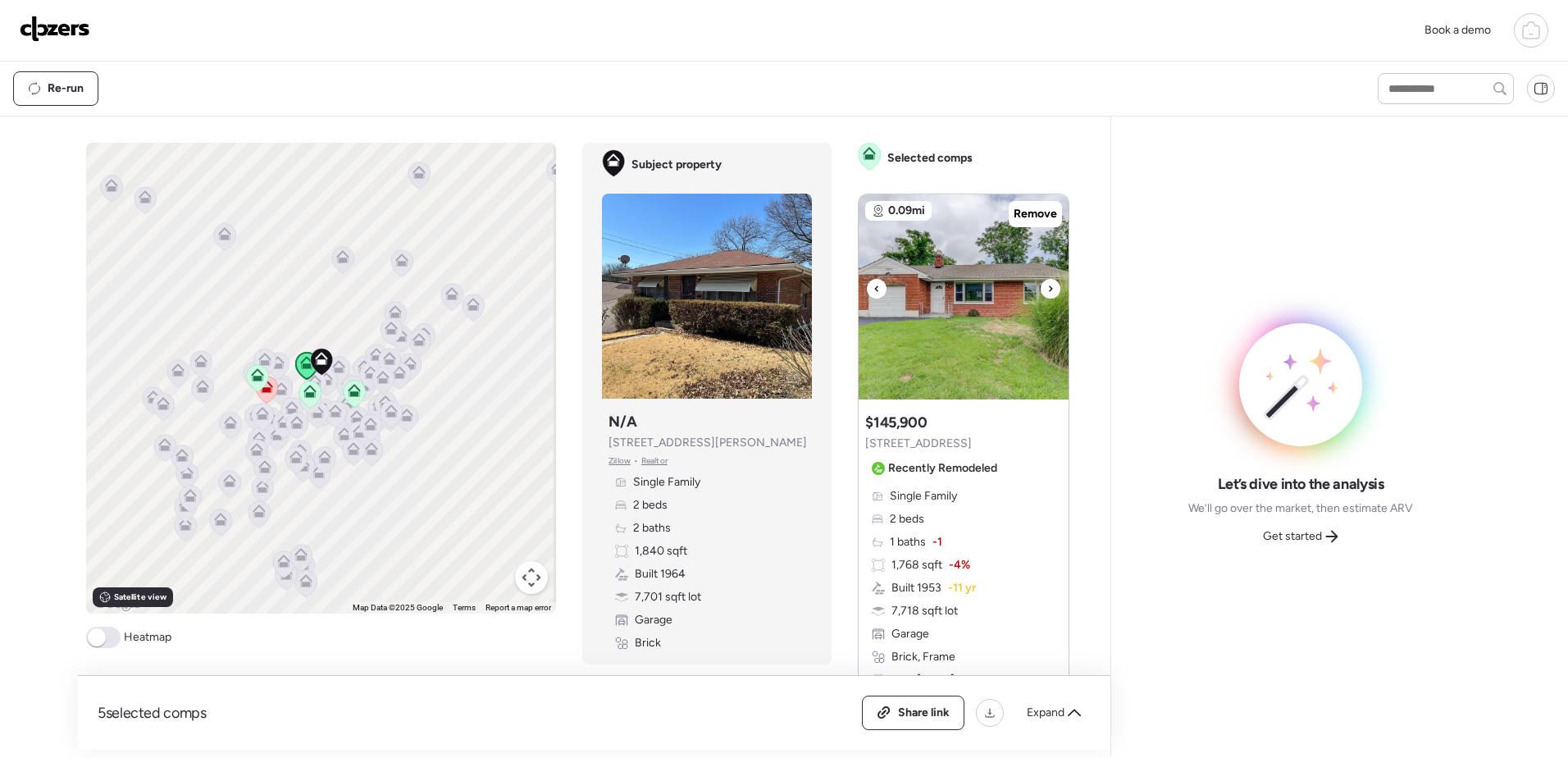
click at [1056, 287] on img at bounding box center [963, 297] width 210 height 205
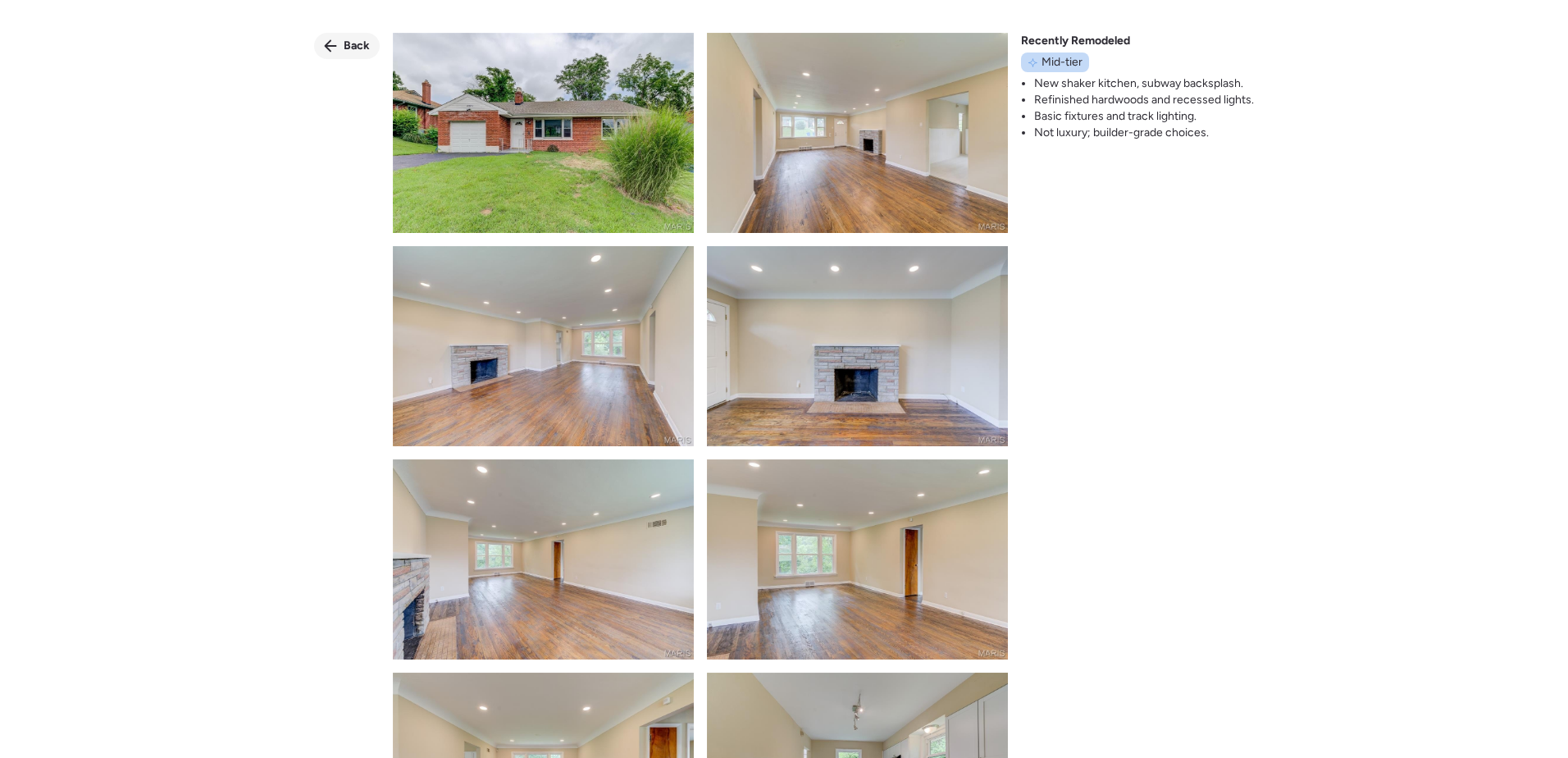
click at [351, 49] on span "Back" at bounding box center [356, 46] width 26 height 17
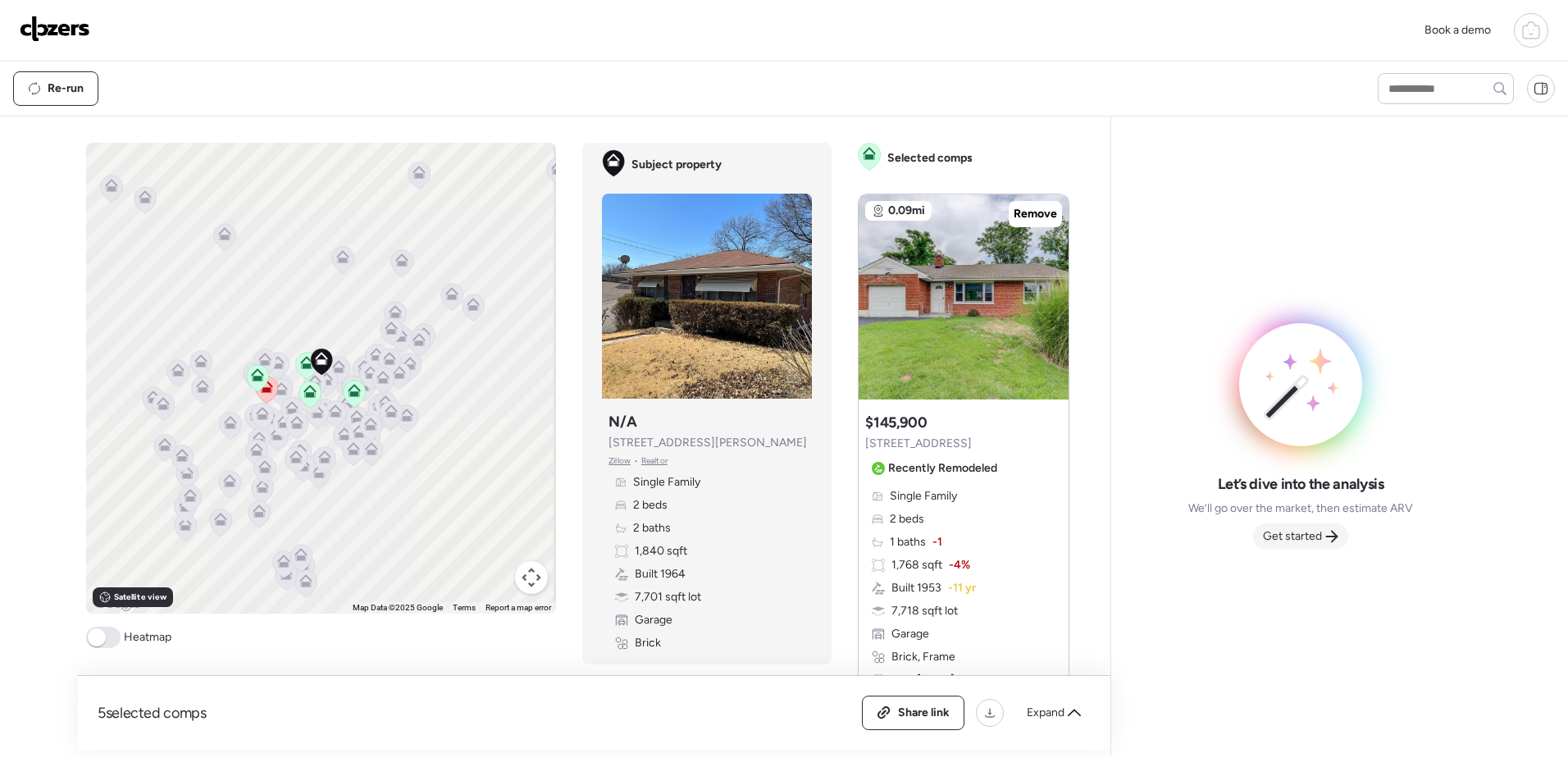
click at [1310, 537] on span "Get started" at bounding box center [1292, 536] width 60 height 17
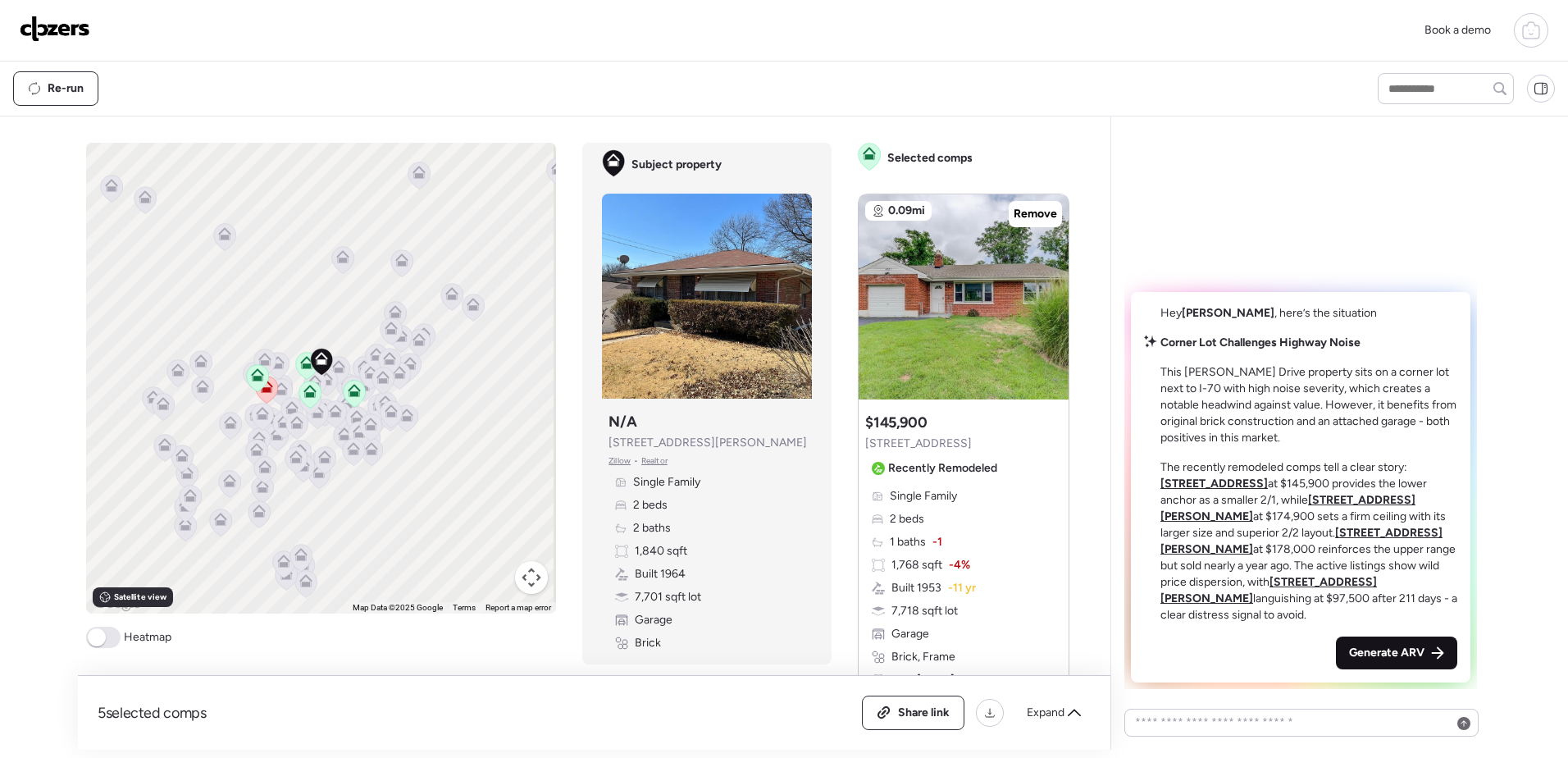
click at [1417, 652] on span "Generate ARV" at bounding box center [1387, 653] width 75 height 17
